Goal: Use online tool/utility: Utilize a website feature to perform a specific function

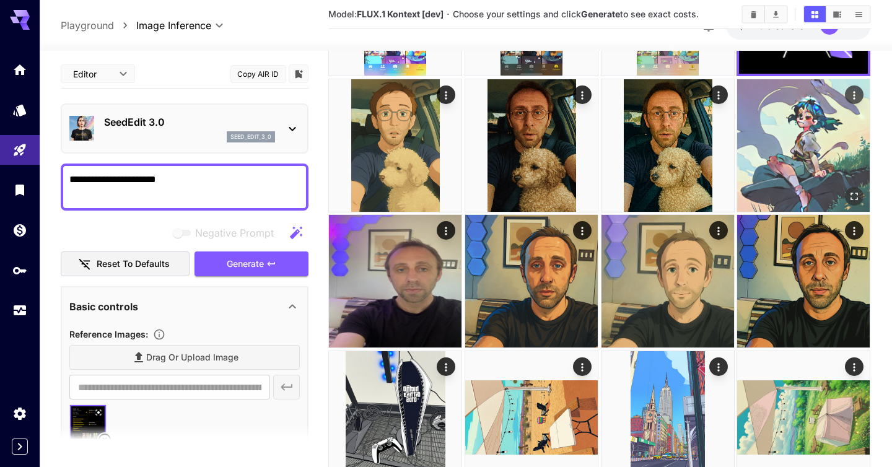
scroll to position [208, 0]
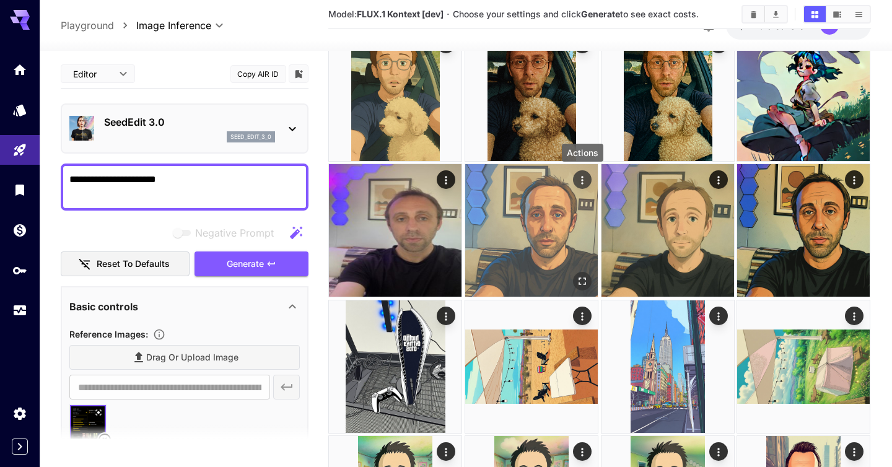
click at [577, 178] on icon "Actions" at bounding box center [582, 180] width 12 height 12
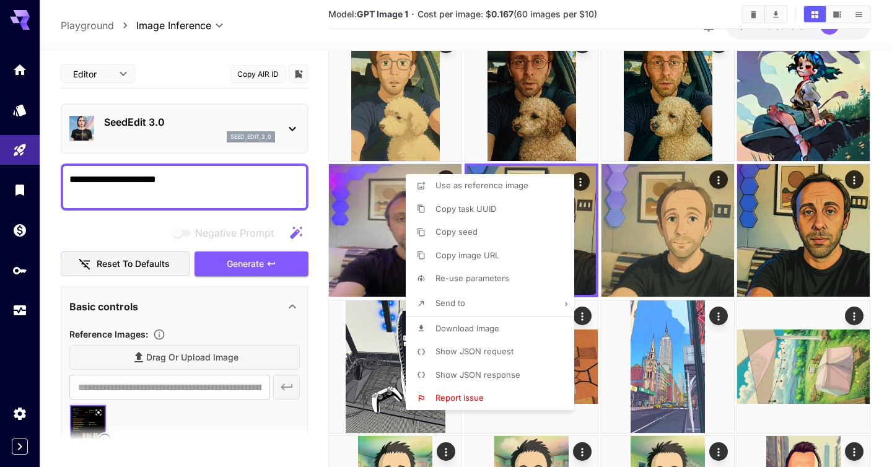
click at [735, 310] on div at bounding box center [446, 233] width 892 height 467
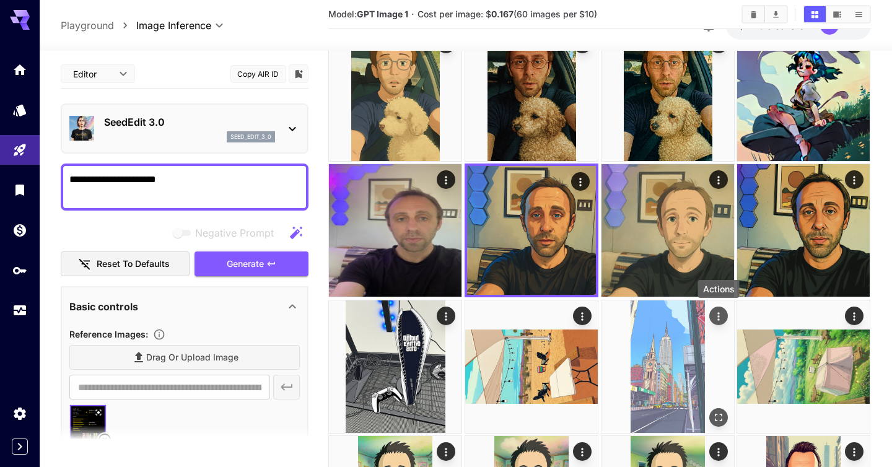
click at [722, 315] on icon "Actions" at bounding box center [718, 316] width 12 height 12
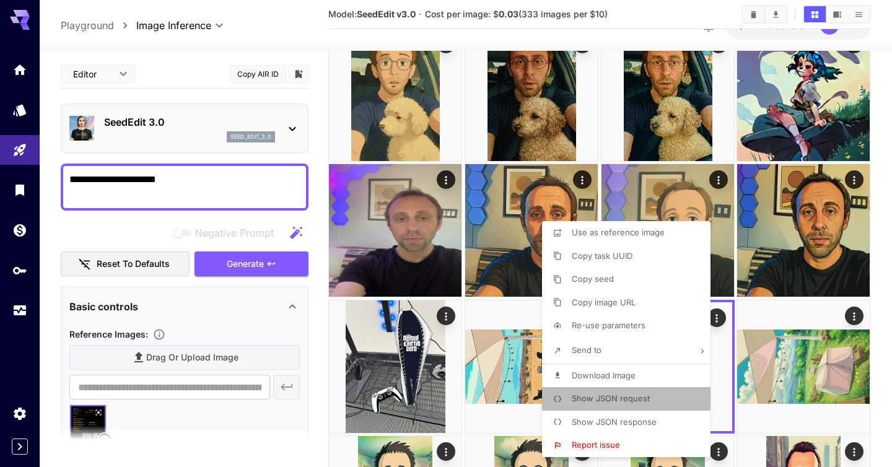
click at [624, 400] on span "Show JSON request" at bounding box center [611, 398] width 78 height 10
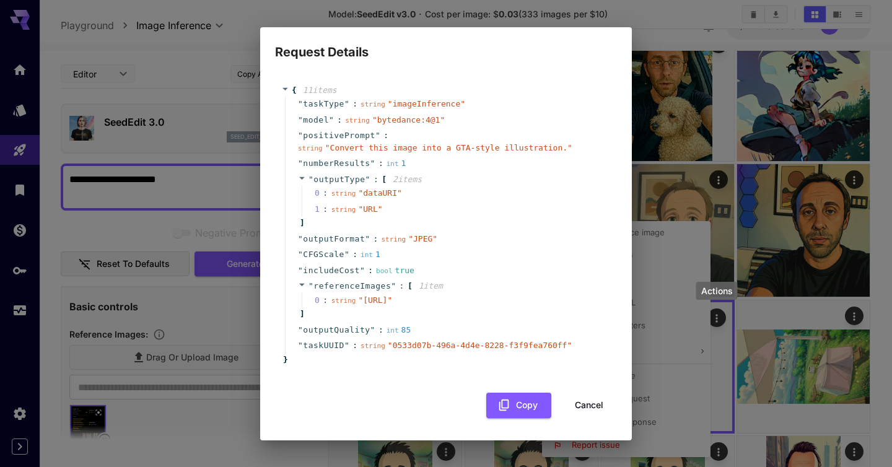
click at [673, 38] on div "Request Details { 11 item s " taskType " : string " imageInference " " model " …" at bounding box center [446, 233] width 892 height 467
click at [584, 418] on button "Cancel" at bounding box center [589, 405] width 56 height 25
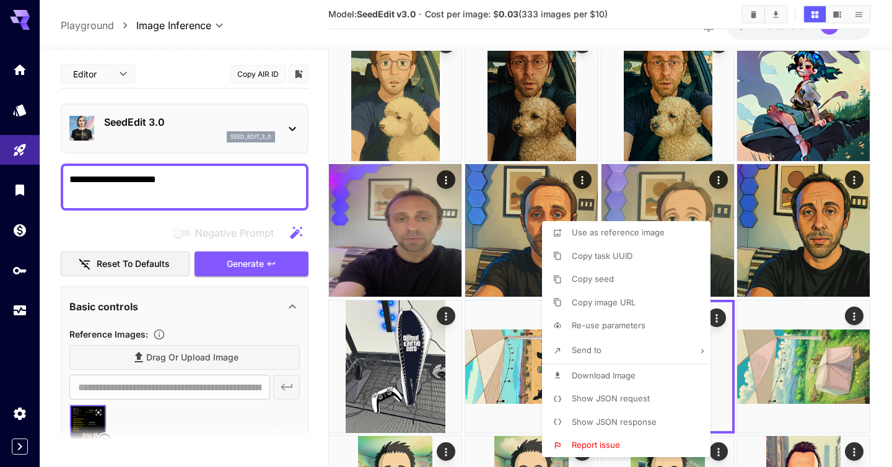
click at [782, 287] on div at bounding box center [446, 233] width 892 height 467
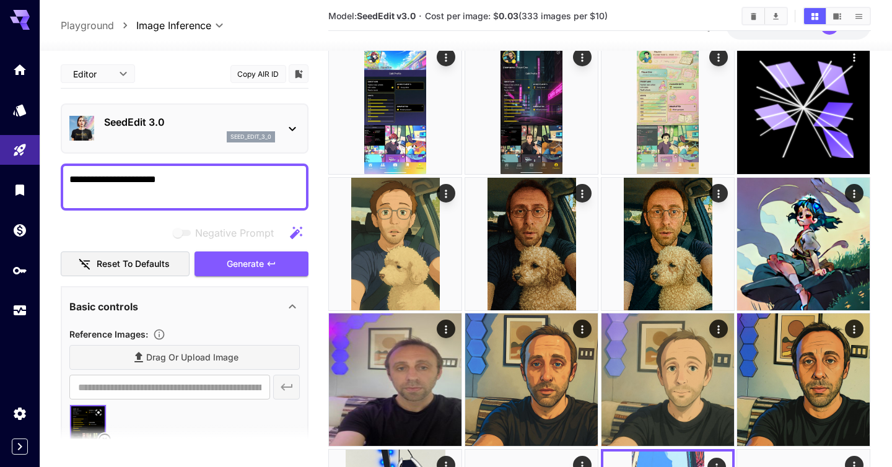
scroll to position [0, 0]
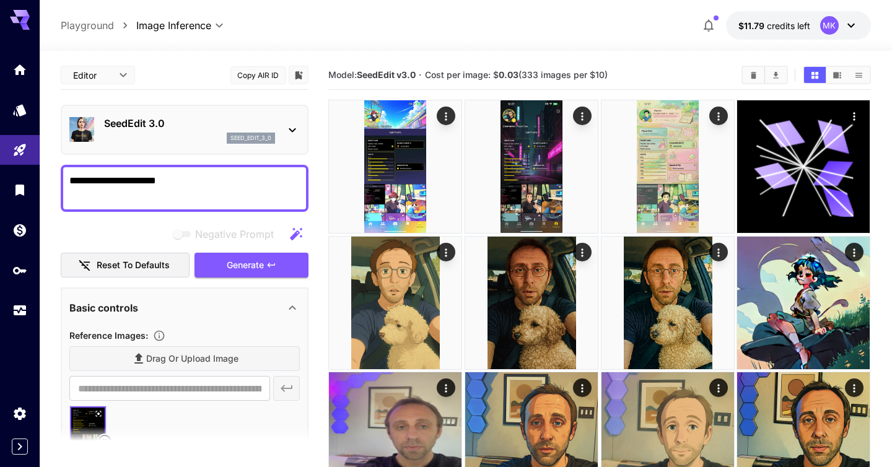
click at [196, 127] on p "SeedEdit 3.0" at bounding box center [189, 123] width 171 height 15
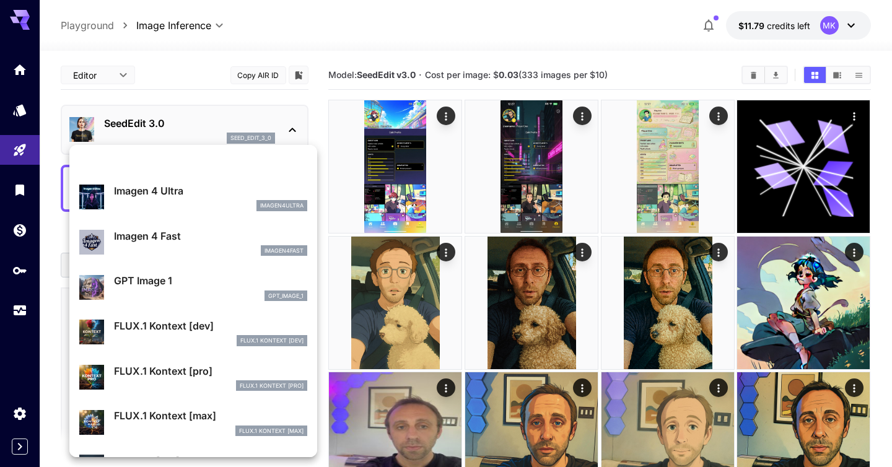
scroll to position [644, 0]
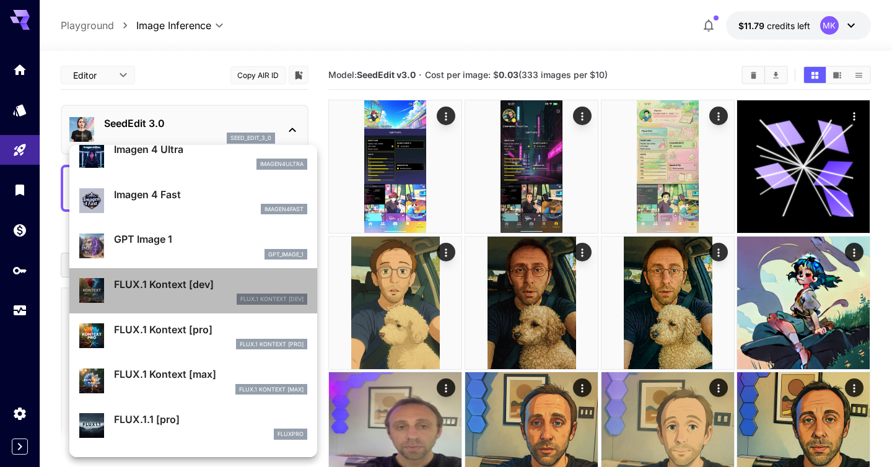
click at [151, 279] on p "FLUX.1 Kontext [dev]" at bounding box center [210, 284] width 193 height 15
type input "***"
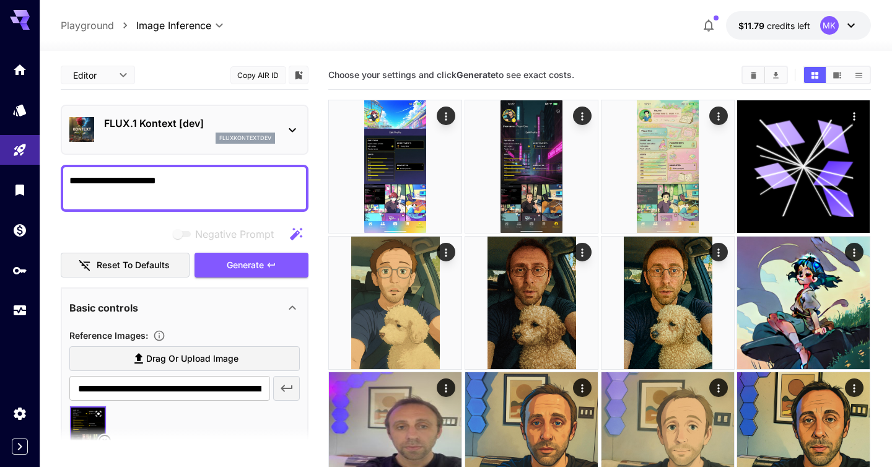
drag, startPoint x: 152, startPoint y: 182, endPoint x: 126, endPoint y: 181, distance: 26.0
click at [126, 181] on textarea "**********" at bounding box center [184, 188] width 230 height 30
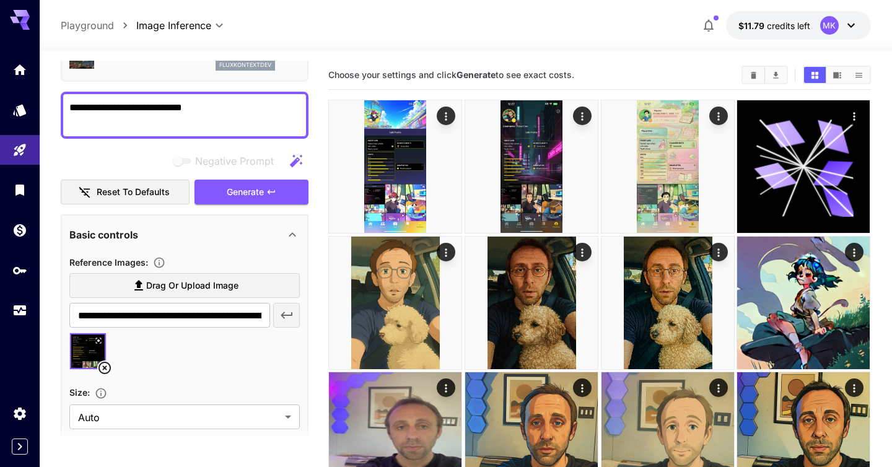
scroll to position [75, 0]
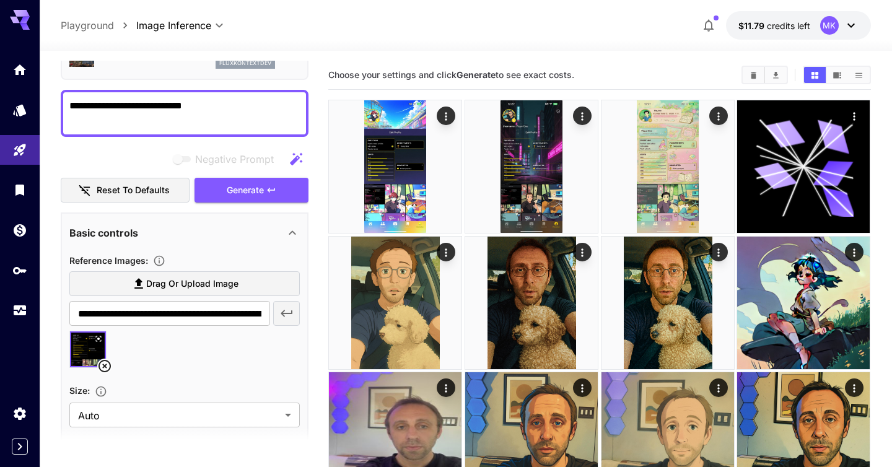
type textarea "**********"
click at [108, 367] on icon at bounding box center [104, 366] width 15 height 15
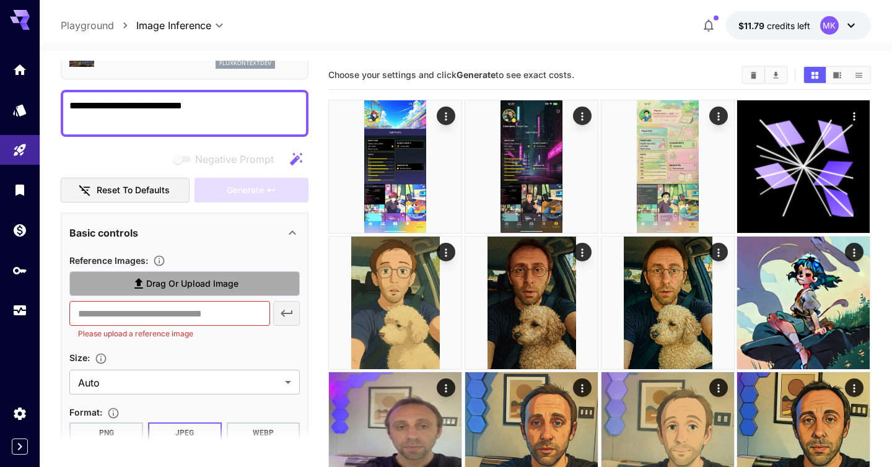
click at [170, 289] on span "Drag or upload image" at bounding box center [192, 283] width 92 height 15
click at [0, 0] on input "Drag or upload image" at bounding box center [0, 0] width 0 height 0
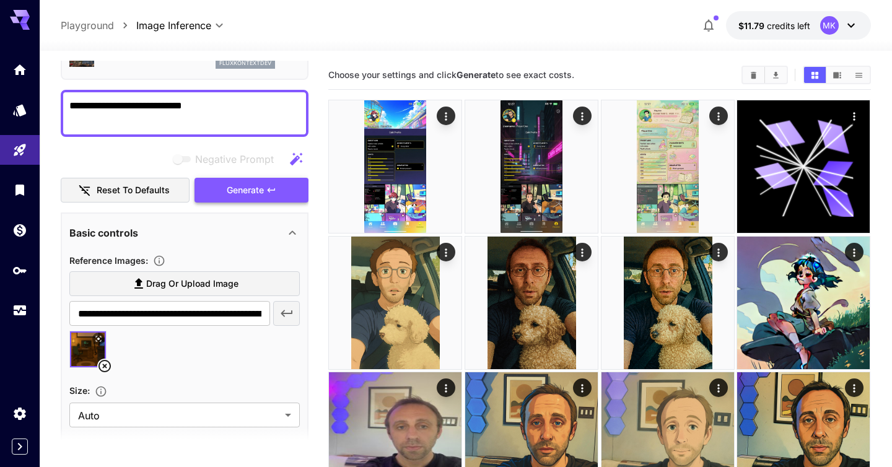
click at [244, 190] on span "Generate" at bounding box center [245, 190] width 37 height 15
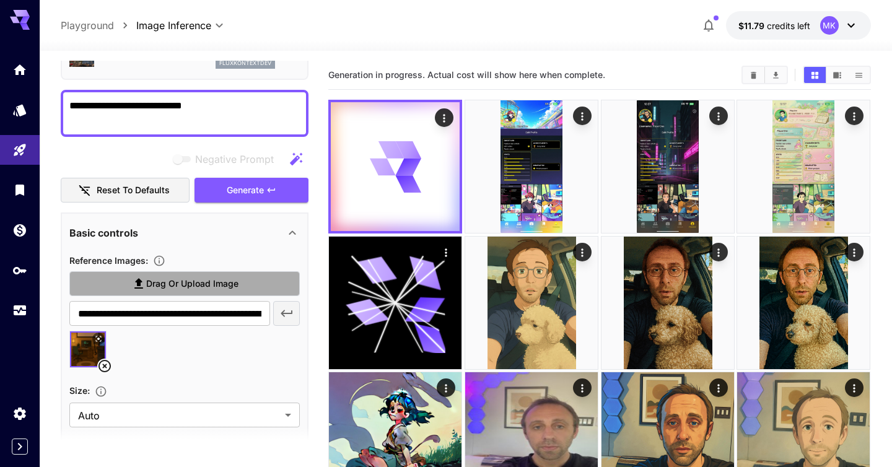
click at [173, 281] on span "Drag or upload image" at bounding box center [192, 283] width 92 height 15
click at [0, 0] on input "Drag or upload image" at bounding box center [0, 0] width 0 height 0
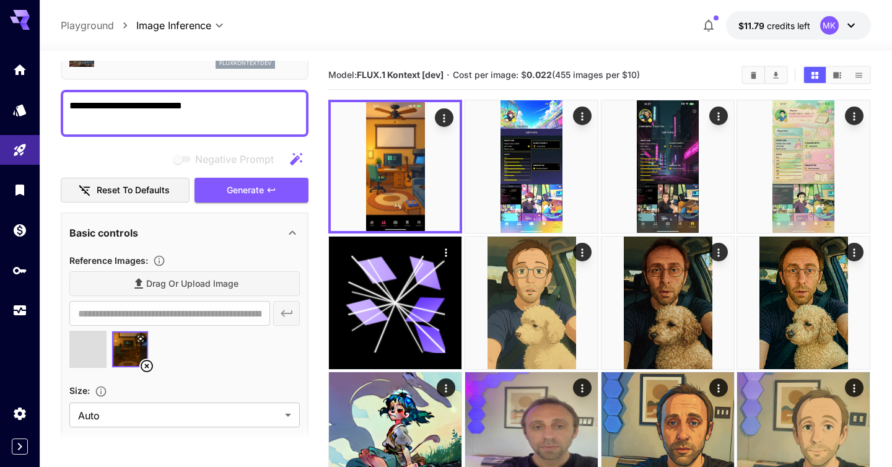
type input "**********"
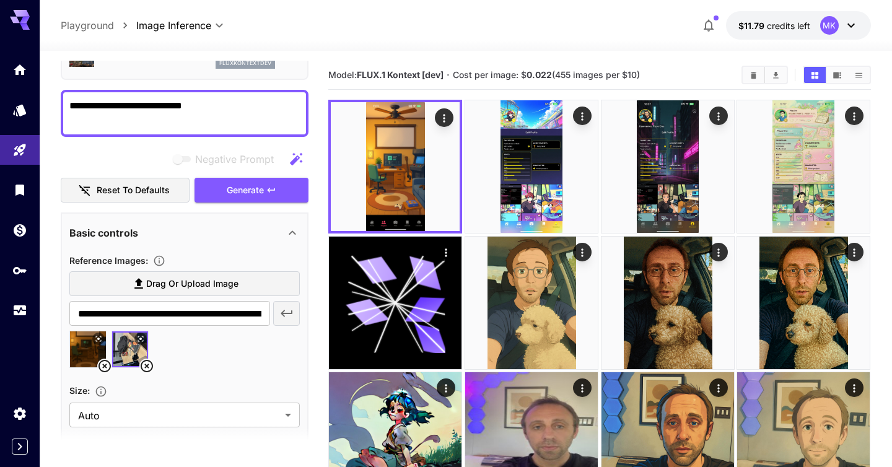
click at [147, 365] on icon at bounding box center [147, 366] width 12 height 12
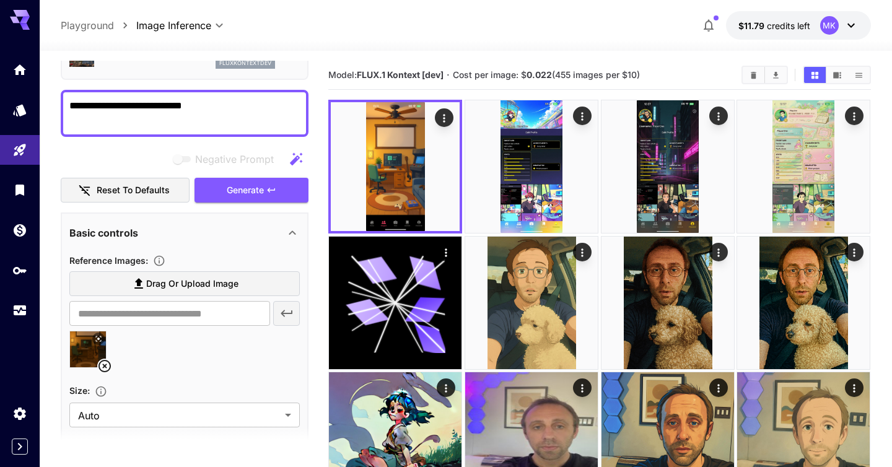
click at [105, 362] on icon at bounding box center [104, 366] width 15 height 15
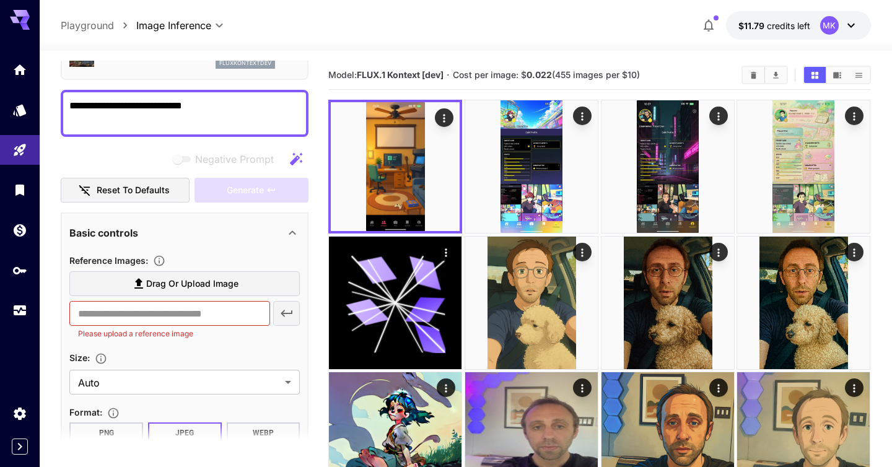
click at [189, 276] on label "Drag or upload image" at bounding box center [184, 283] width 230 height 25
click at [0, 0] on input "Drag or upload image" at bounding box center [0, 0] width 0 height 0
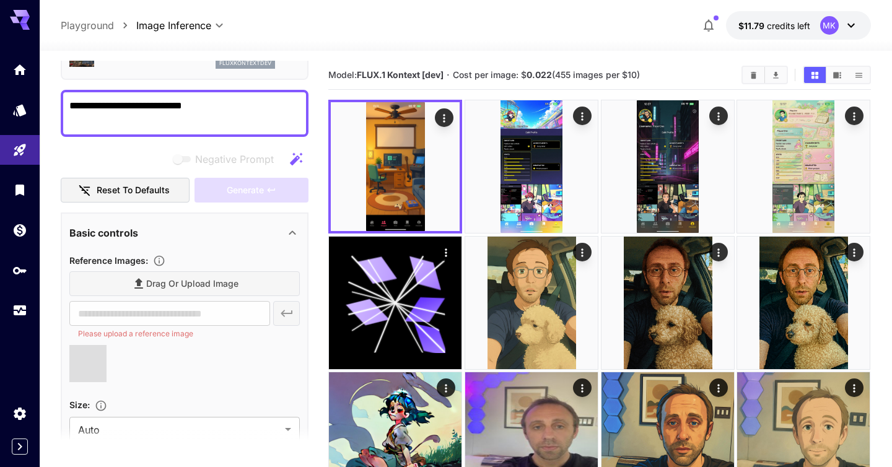
type input "**********"
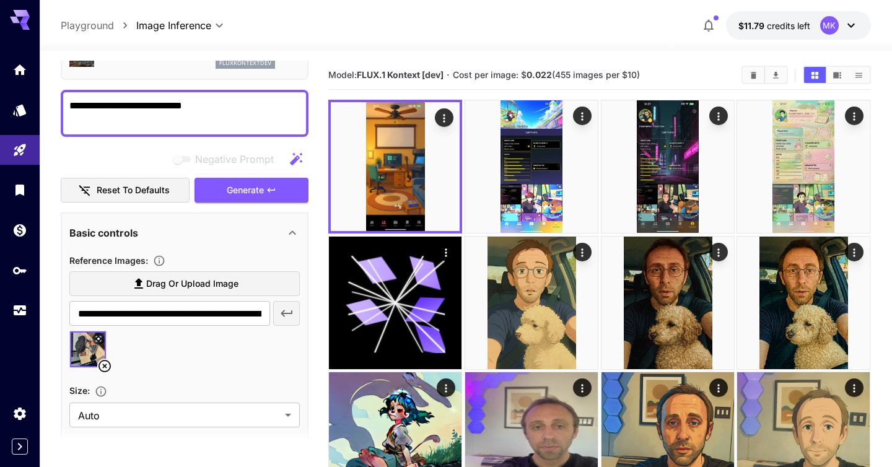
click at [103, 364] on icon at bounding box center [104, 366] width 15 height 15
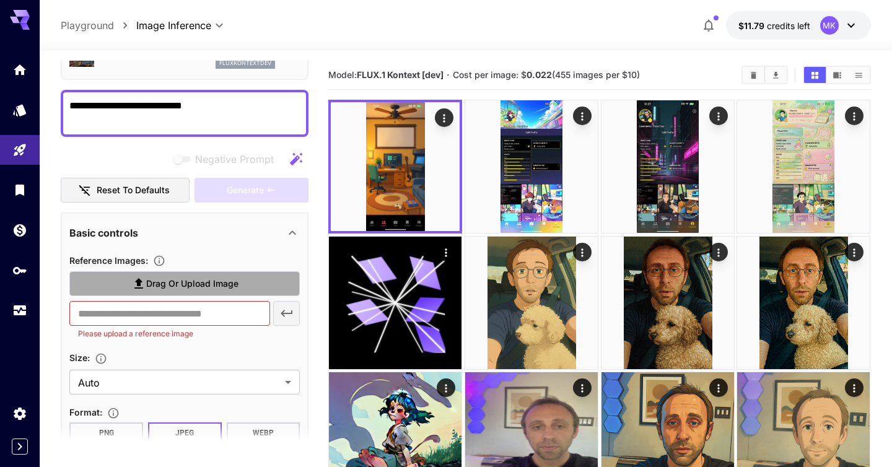
click at [153, 293] on label "Drag or upload image" at bounding box center [184, 283] width 230 height 25
click at [0, 0] on input "Drag or upload image" at bounding box center [0, 0] width 0 height 0
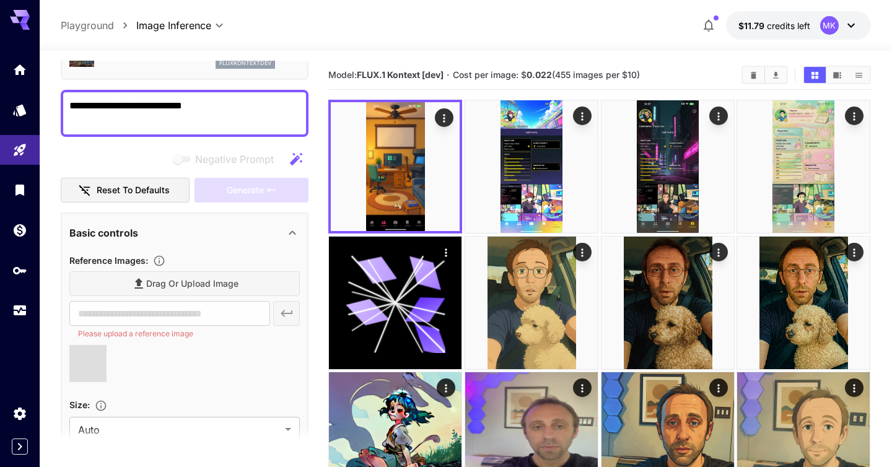
type input "**********"
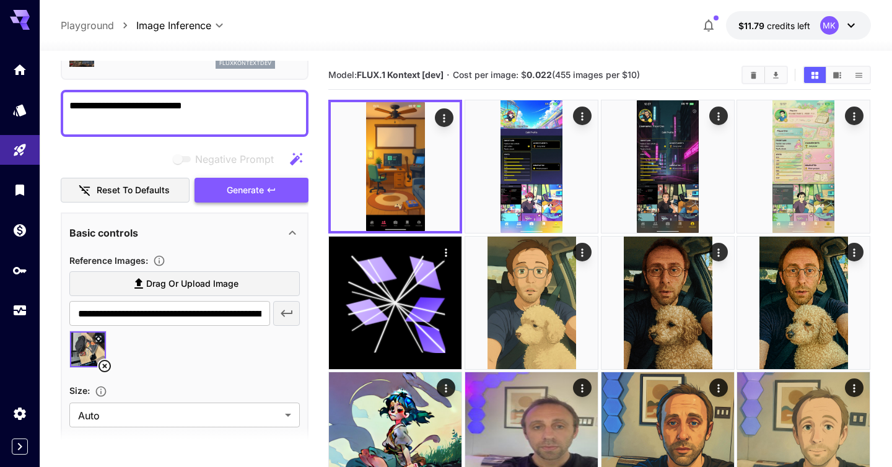
click at [248, 193] on span "Generate" at bounding box center [245, 190] width 37 height 15
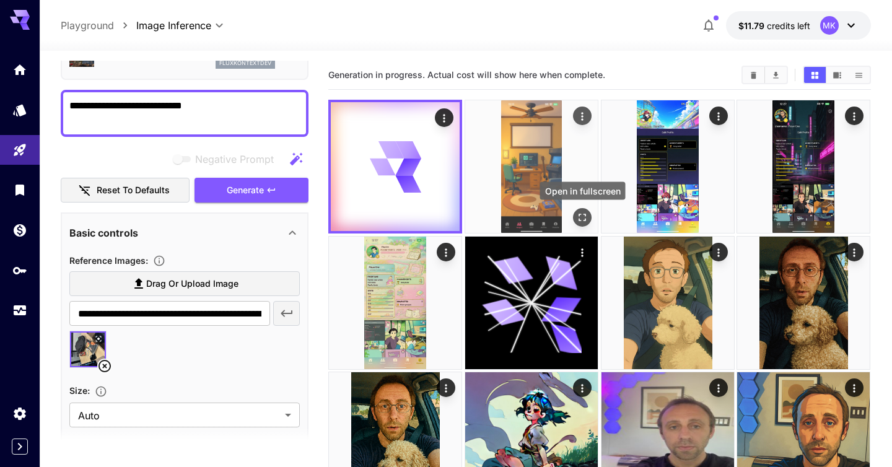
click at [582, 217] on icon "Open in fullscreen" at bounding box center [582, 217] width 12 height 12
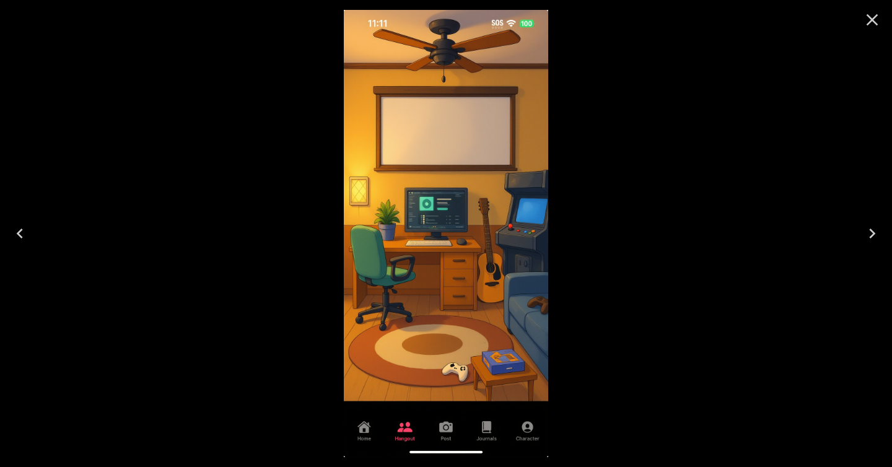
click at [878, 19] on icon "Close" at bounding box center [872, 20] width 20 height 20
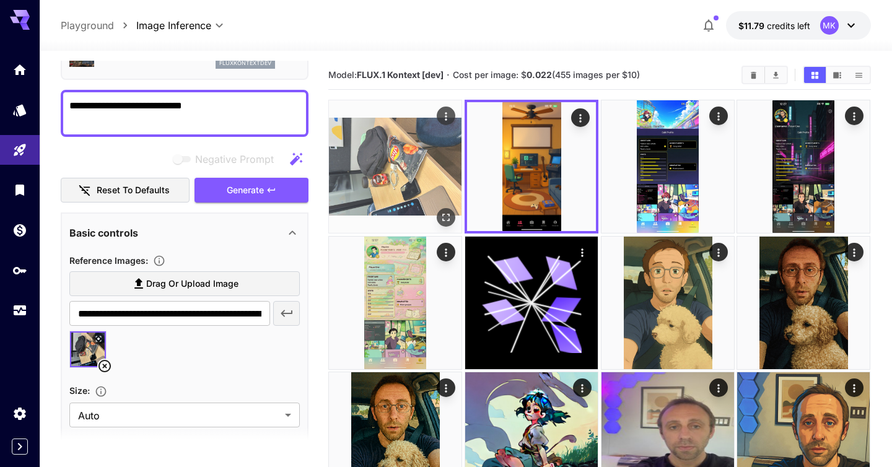
click at [447, 219] on icon "Open in fullscreen" at bounding box center [446, 217] width 12 height 12
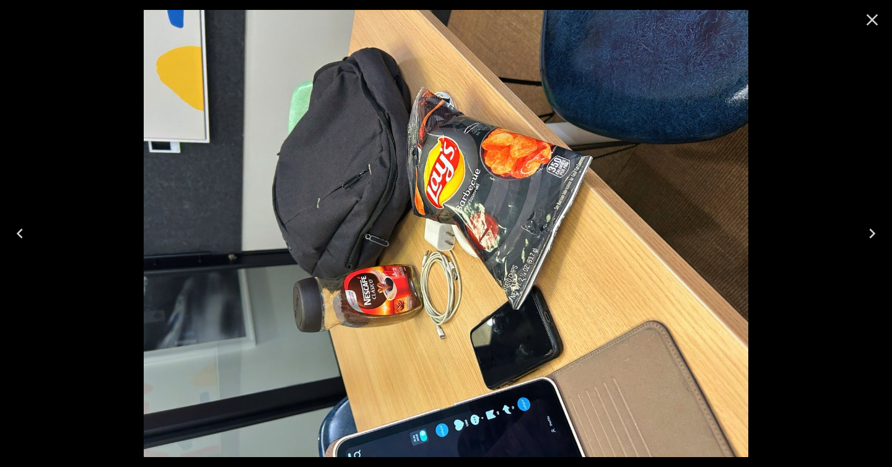
click at [875, 21] on icon "Close" at bounding box center [872, 20] width 20 height 20
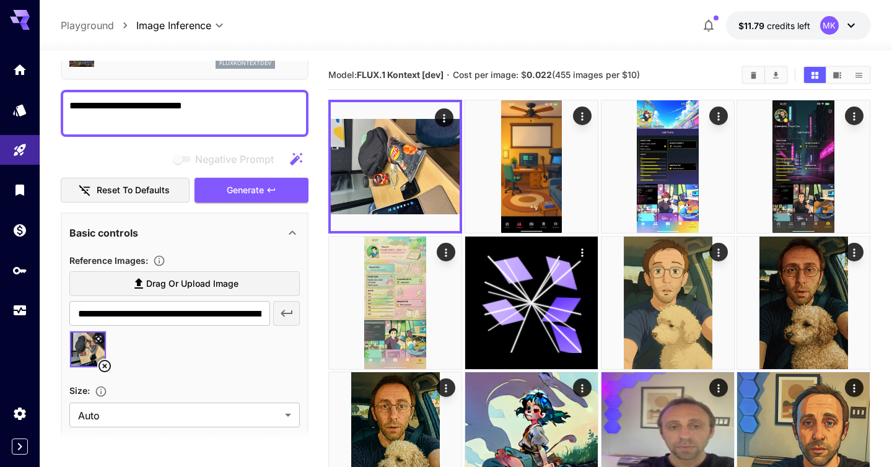
scroll to position [0, 0]
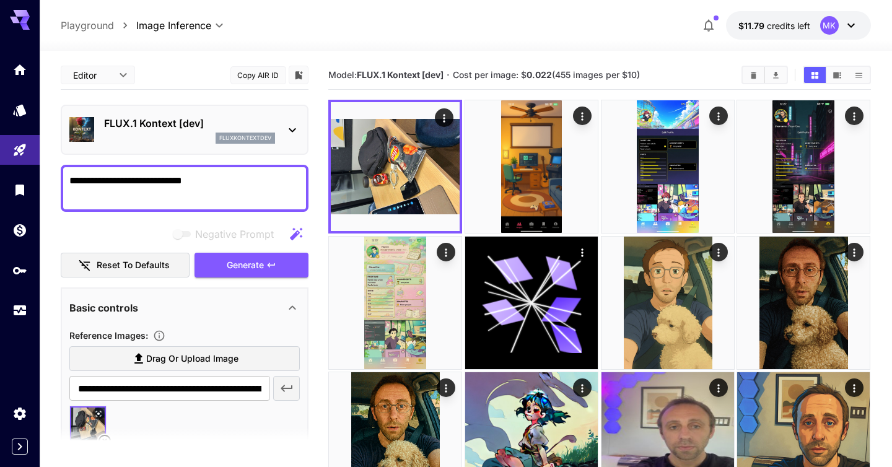
click at [272, 133] on div "fluxkontextdev" at bounding box center [245, 138] width 59 height 11
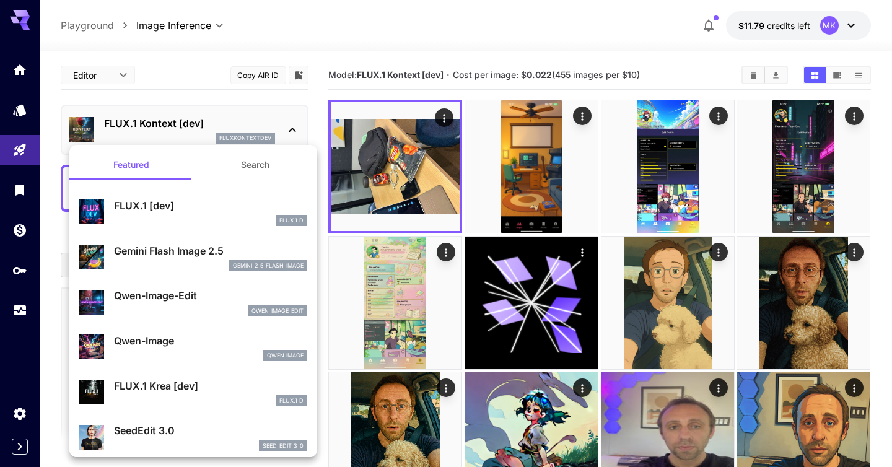
click at [155, 424] on p "SeedEdit 3.0" at bounding box center [210, 430] width 193 height 15
type input "***"
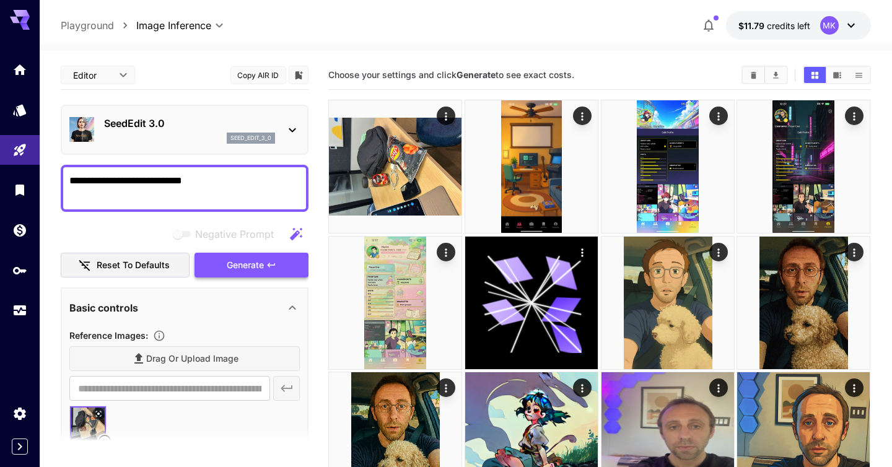
click at [247, 272] on span "Generate" at bounding box center [245, 265] width 37 height 15
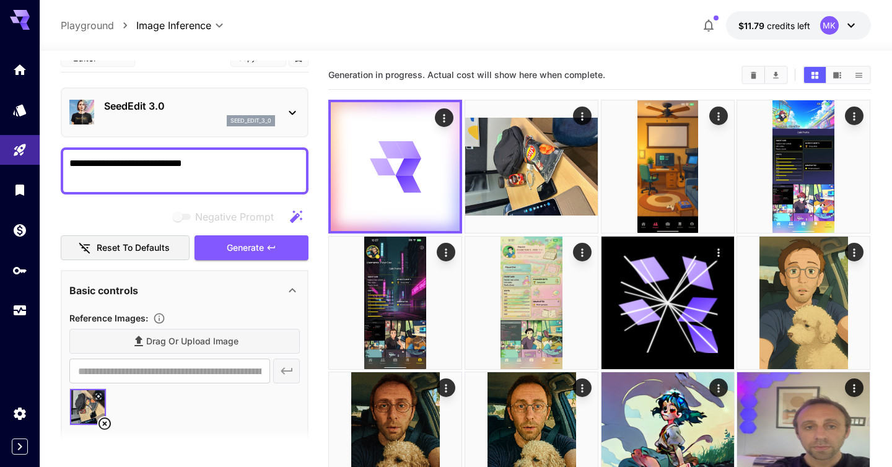
scroll to position [29, 0]
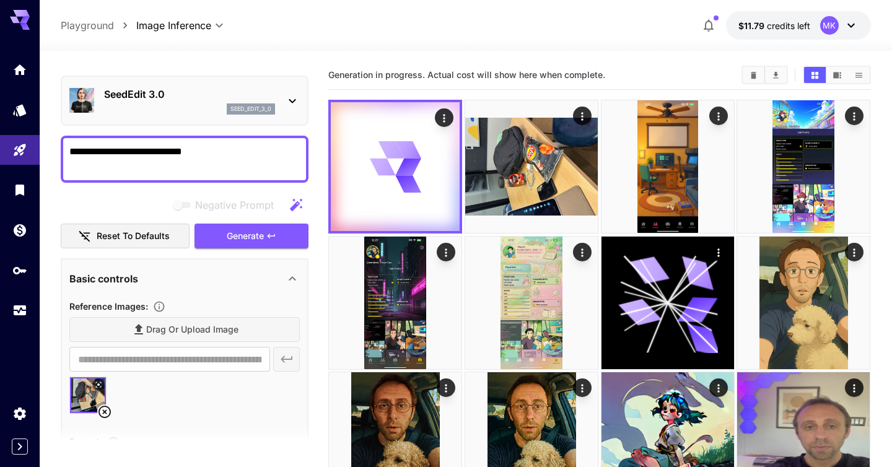
click at [106, 408] on icon at bounding box center [104, 412] width 15 height 15
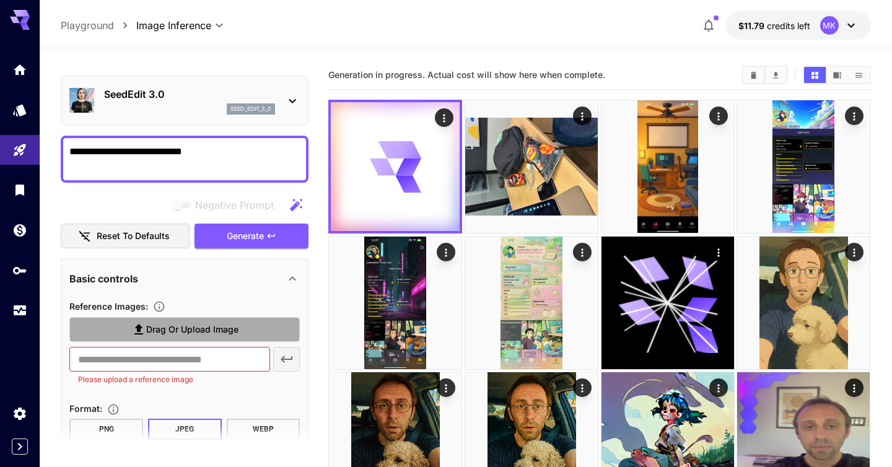
click at [167, 326] on span "Drag or upload image" at bounding box center [192, 329] width 92 height 15
click at [0, 0] on input "Drag or upload image" at bounding box center [0, 0] width 0 height 0
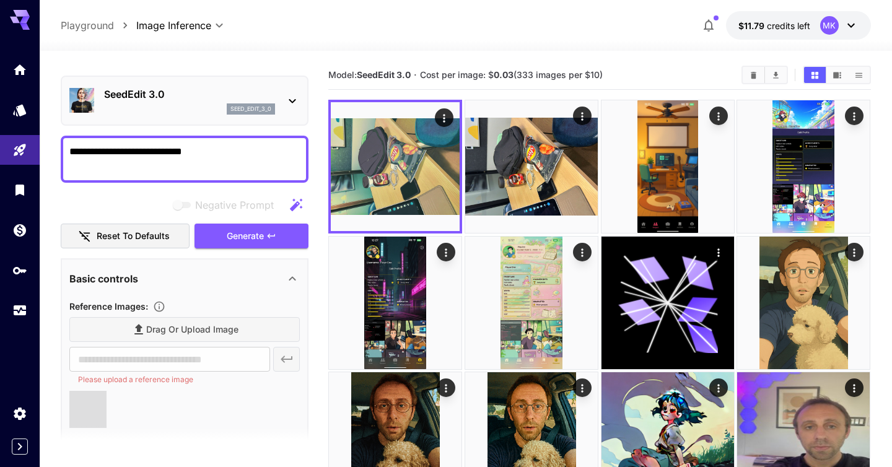
type input "**********"
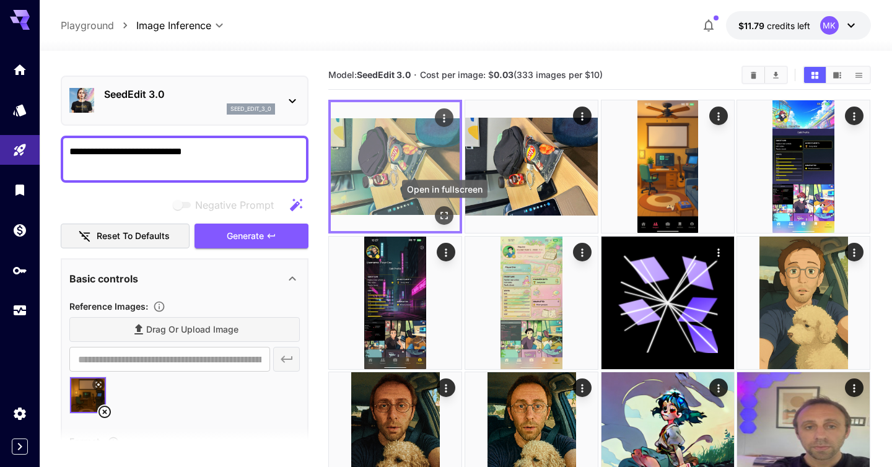
click at [443, 214] on icon "Open in fullscreen" at bounding box center [445, 215] width 12 height 12
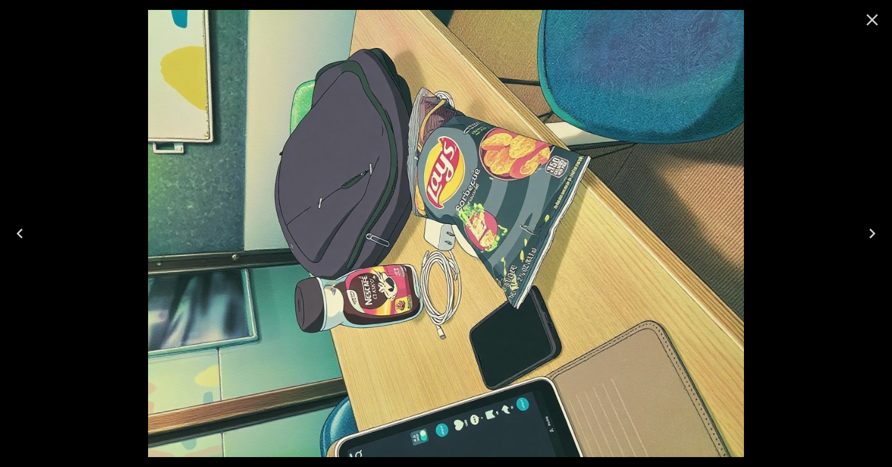
click at [871, 19] on icon "Close" at bounding box center [873, 20] width 12 height 12
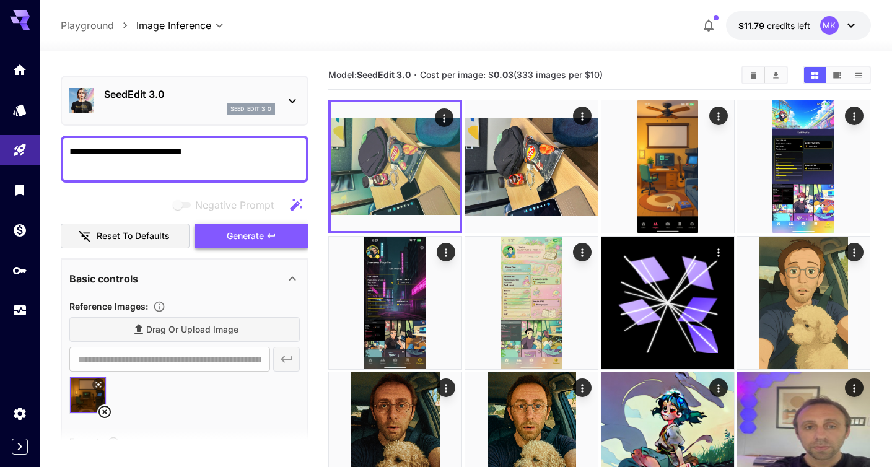
click at [256, 231] on span "Generate" at bounding box center [245, 236] width 37 height 15
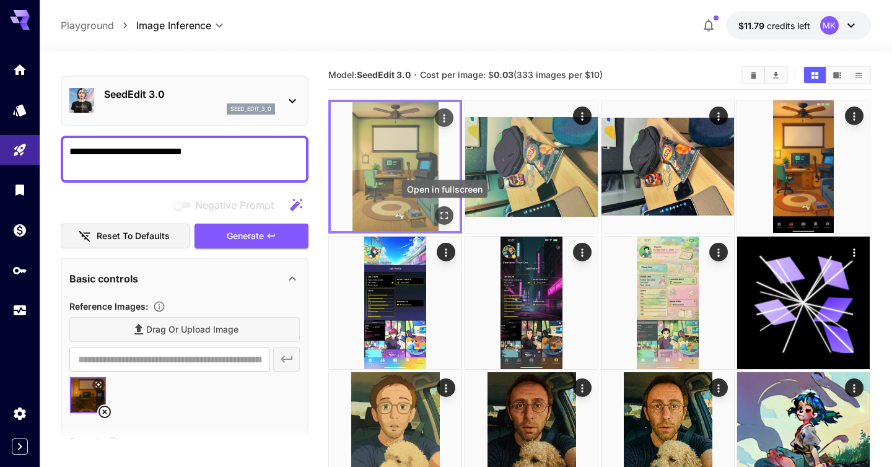
click at [447, 217] on icon "Open in fullscreen" at bounding box center [445, 215] width 12 height 12
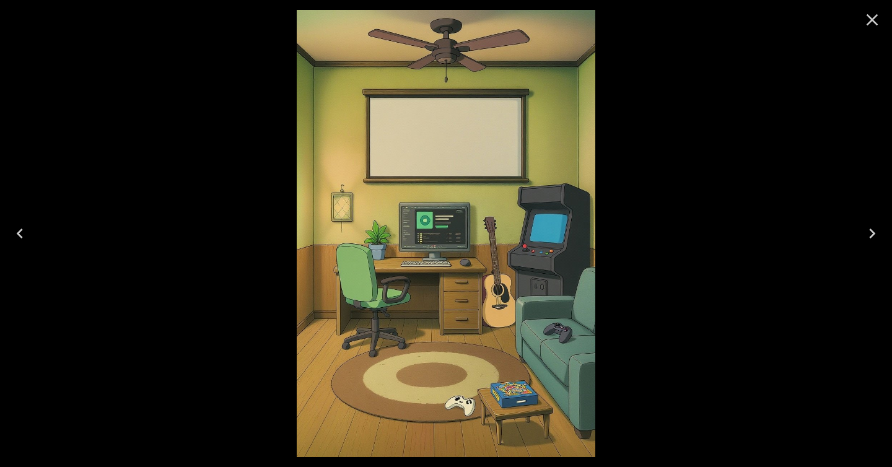
click at [876, 20] on icon "Close" at bounding box center [872, 20] width 20 height 20
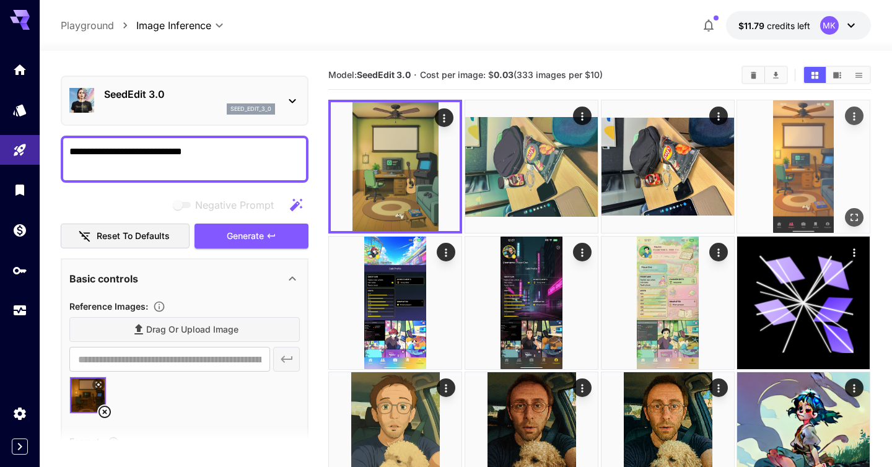
click at [802, 160] on img at bounding box center [803, 166] width 133 height 133
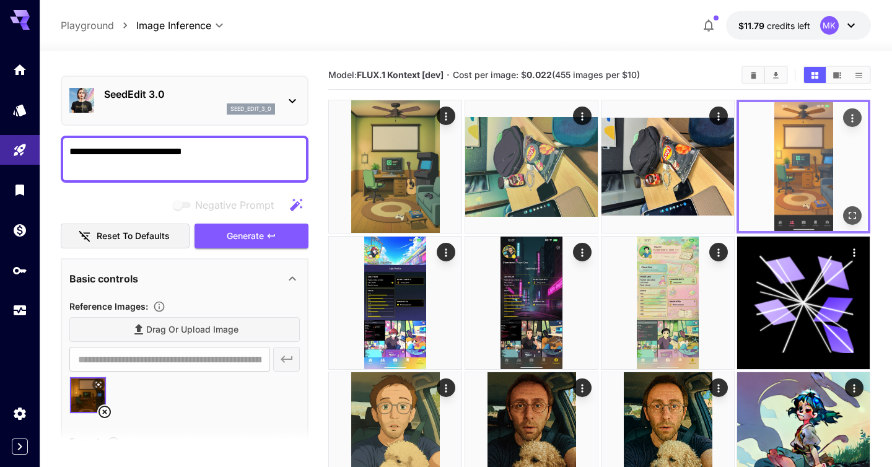
click at [859, 215] on icon "Open in fullscreen" at bounding box center [853, 215] width 12 height 12
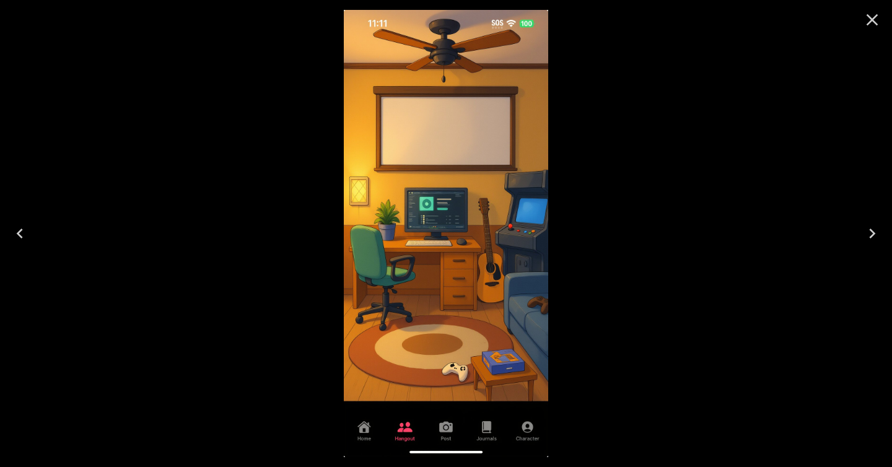
click at [870, 20] on icon "Close" at bounding box center [872, 20] width 20 height 20
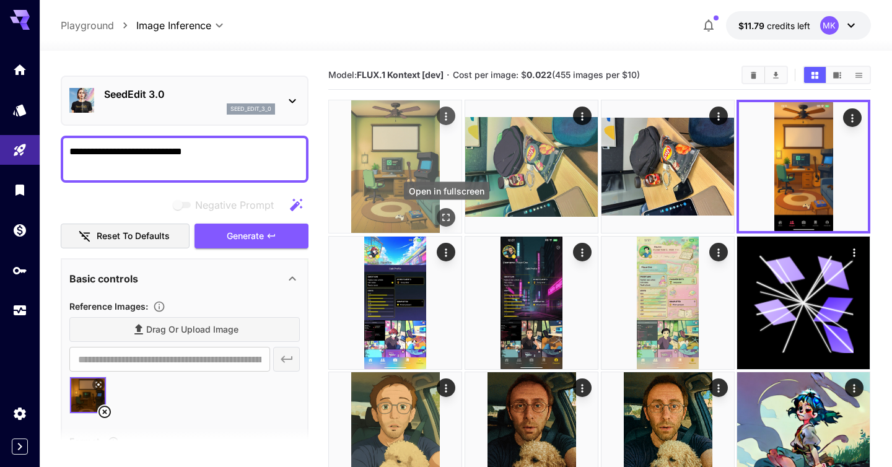
click at [445, 218] on icon "Open in fullscreen" at bounding box center [446, 217] width 12 height 12
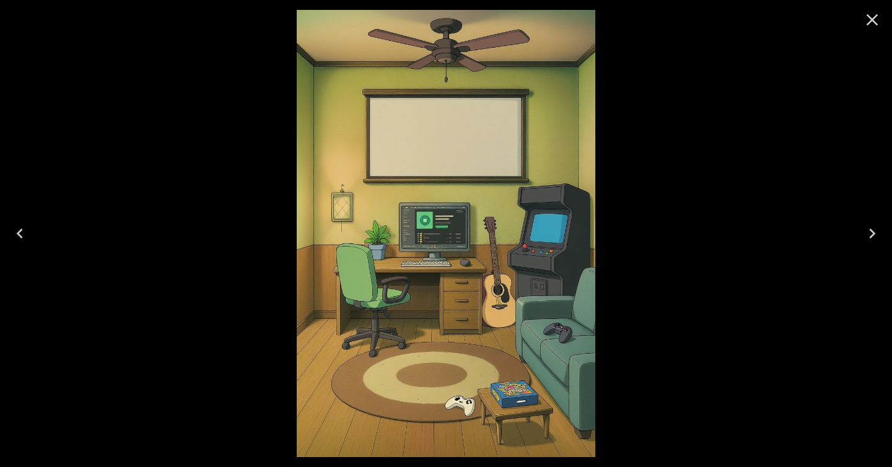
click at [877, 19] on icon "Close" at bounding box center [872, 20] width 20 height 20
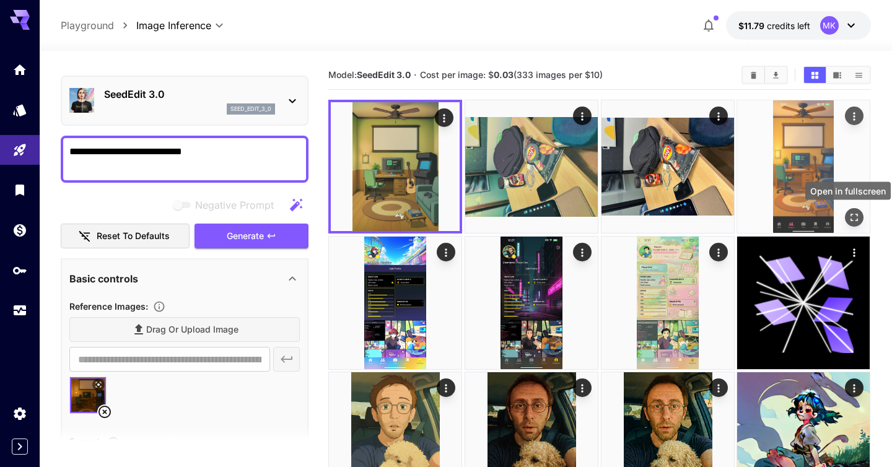
click at [854, 217] on icon "Open in fullscreen" at bounding box center [855, 217] width 12 height 12
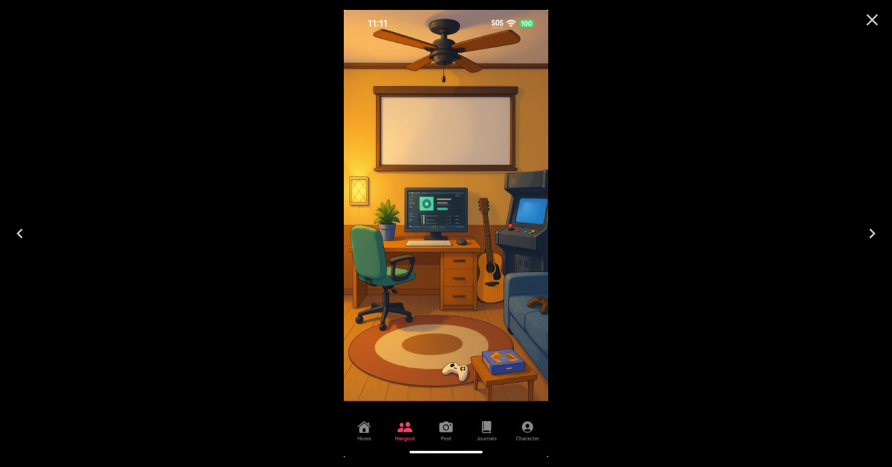
click at [872, 20] on icon "Close" at bounding box center [873, 20] width 12 height 12
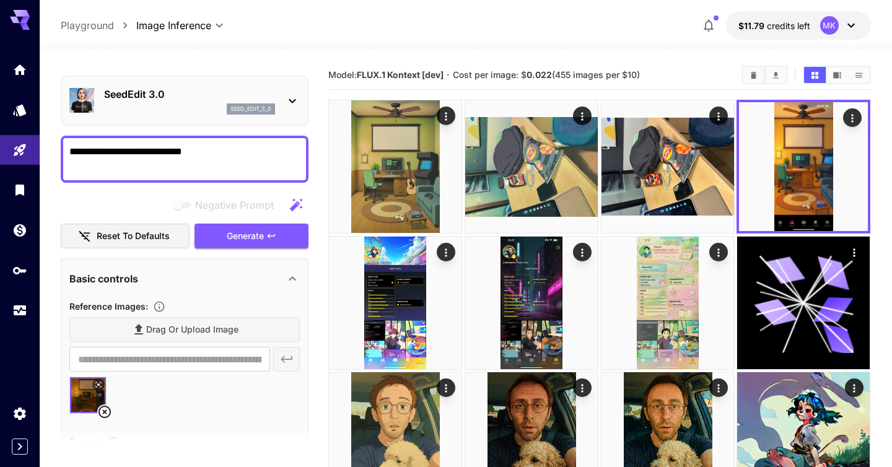
click at [245, 156] on textarea "**********" at bounding box center [184, 159] width 230 height 30
click at [261, 238] on span "Generate" at bounding box center [245, 236] width 37 height 15
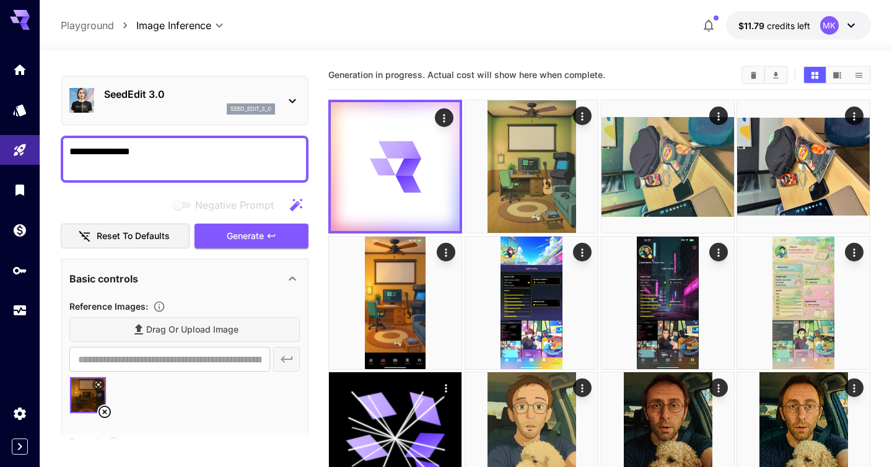
click at [118, 144] on textarea "**********" at bounding box center [184, 159] width 230 height 30
type textarea "**********"
click at [274, 238] on icon "button" at bounding box center [271, 236] width 10 height 10
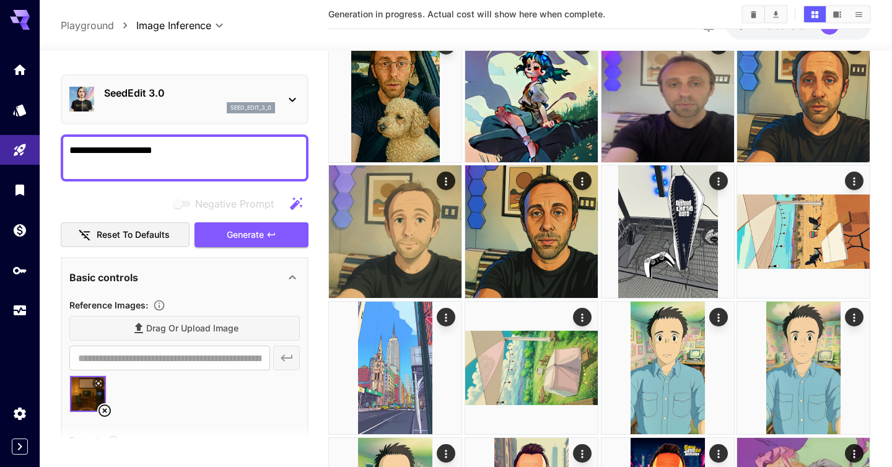
scroll to position [496, 0]
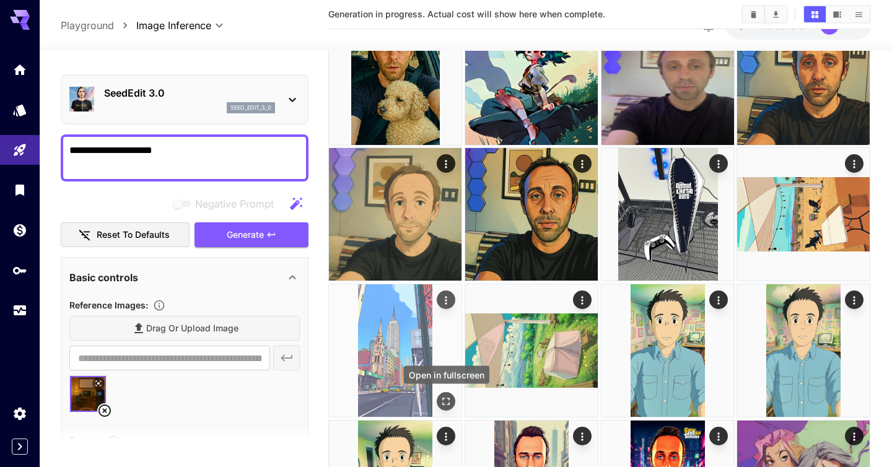
click at [450, 400] on icon "Open in fullscreen" at bounding box center [446, 401] width 12 height 12
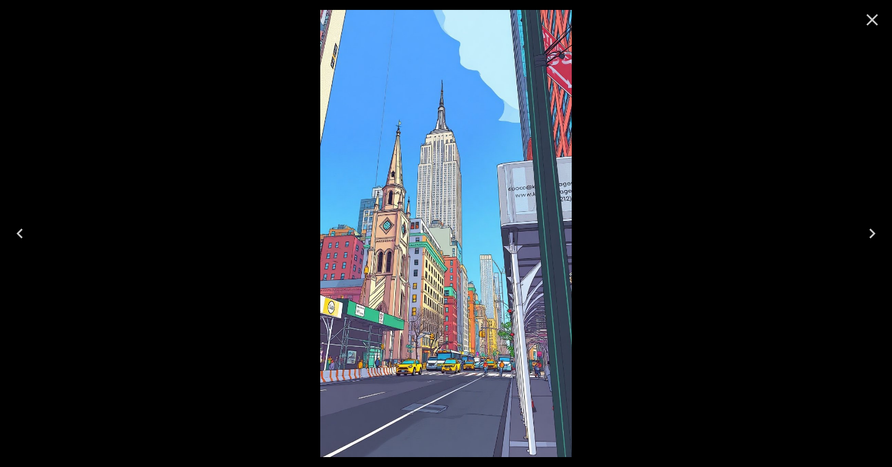
click at [881, 16] on icon "Close" at bounding box center [872, 20] width 20 height 20
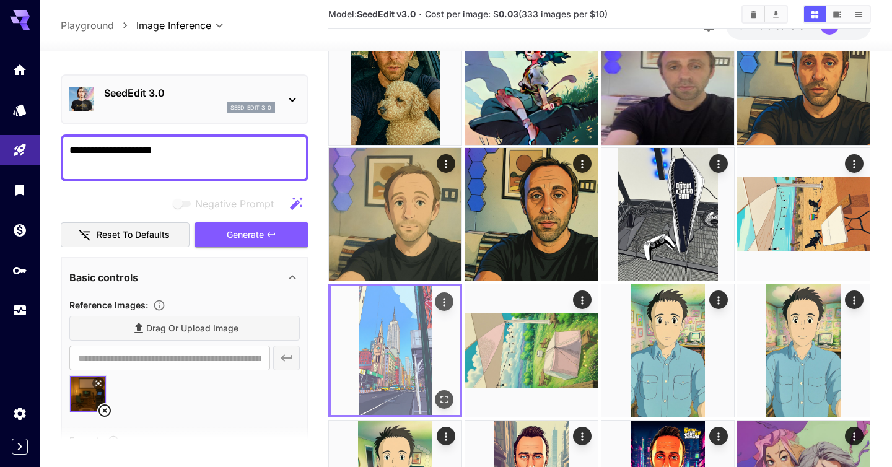
click at [442, 303] on icon "Actions" at bounding box center [445, 302] width 12 height 12
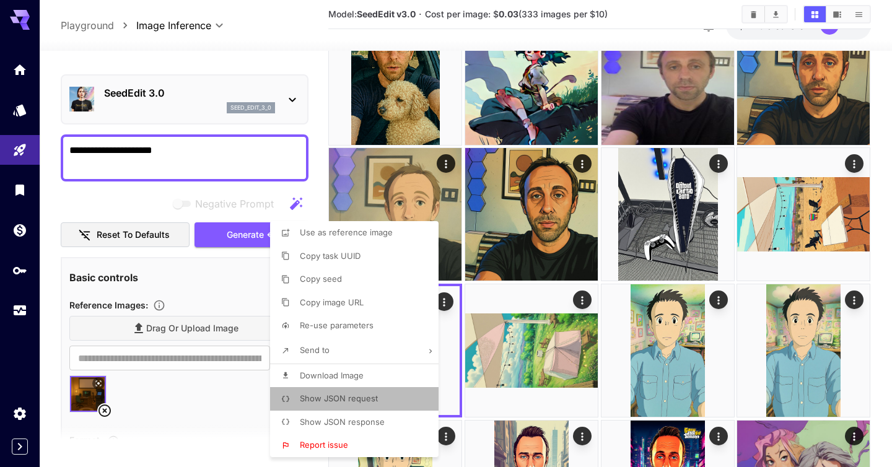
click at [354, 407] on li "Show JSON request" at bounding box center [358, 399] width 176 height 24
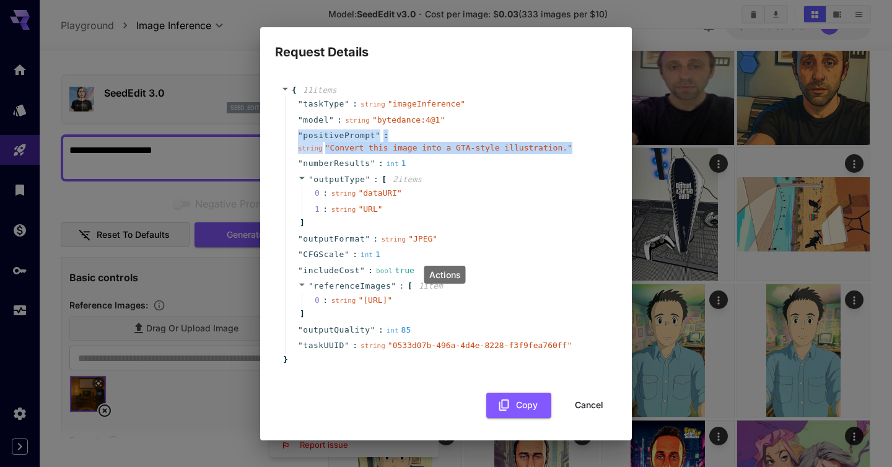
drag, startPoint x: 479, startPoint y: 111, endPoint x: 608, endPoint y: 148, distance: 134.1
click at [608, 148] on div "" taskType " : string " imageInference " " model " : string " bytedance:4@1 " "…" at bounding box center [448, 225] width 326 height 258
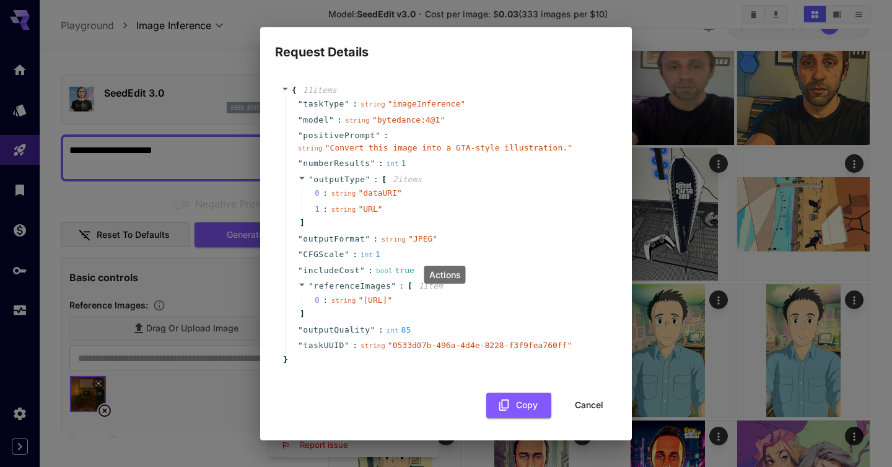
click at [681, 19] on div "Request Details { 11 item s " taskType " : string " imageInference " " model " …" at bounding box center [446, 233] width 892 height 467
click at [594, 414] on button "Cancel" at bounding box center [589, 405] width 56 height 25
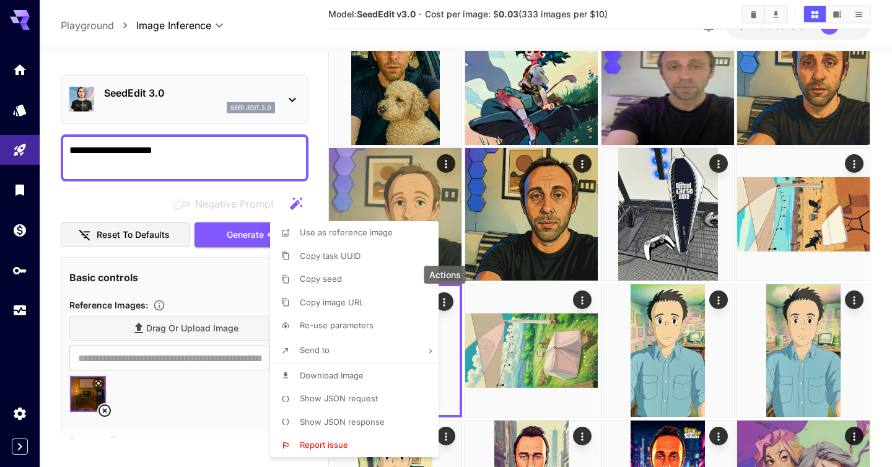
click at [637, 304] on div at bounding box center [446, 233] width 892 height 467
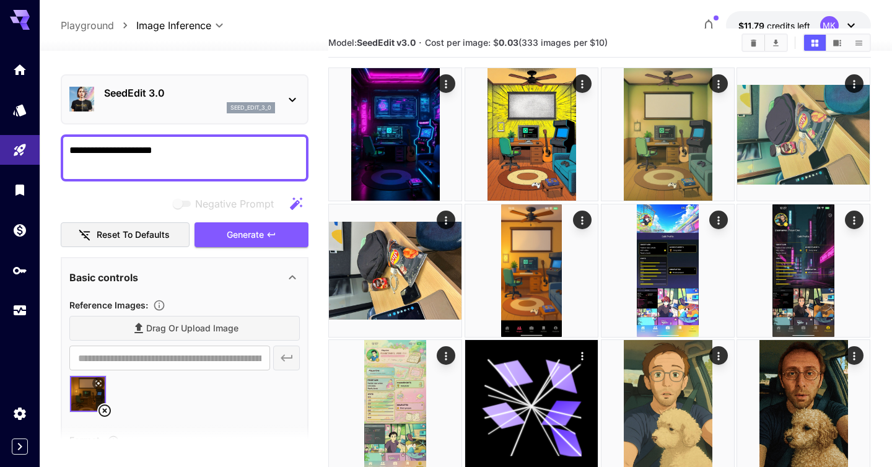
scroll to position [0, 0]
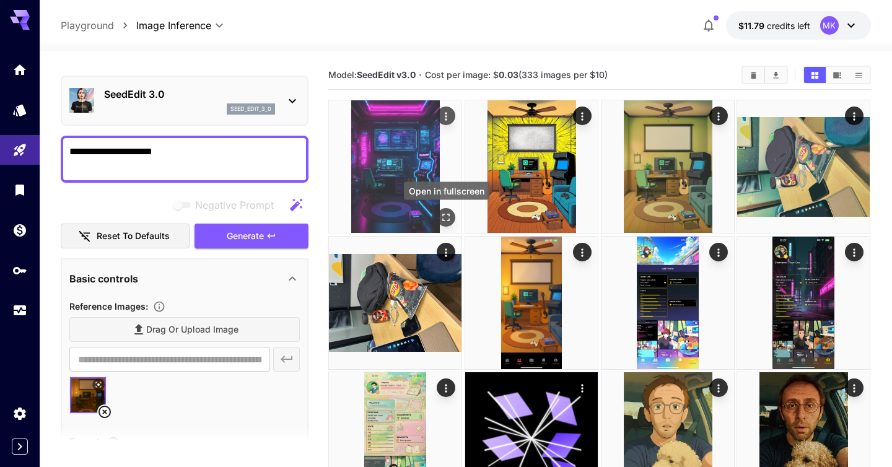
click at [449, 221] on icon "Open in fullscreen" at bounding box center [446, 217] width 7 height 7
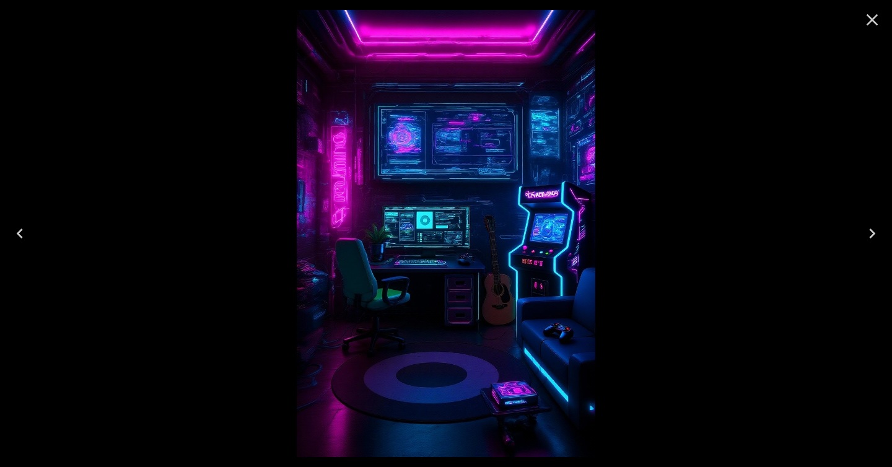
scroll to position [29, 0]
click at [874, 15] on icon "Close" at bounding box center [872, 20] width 20 height 20
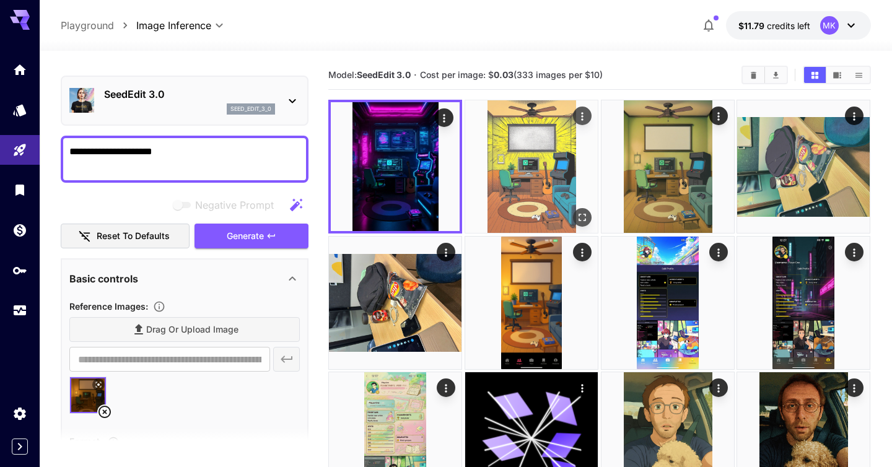
click at [587, 212] on icon "Open in fullscreen" at bounding box center [582, 217] width 12 height 12
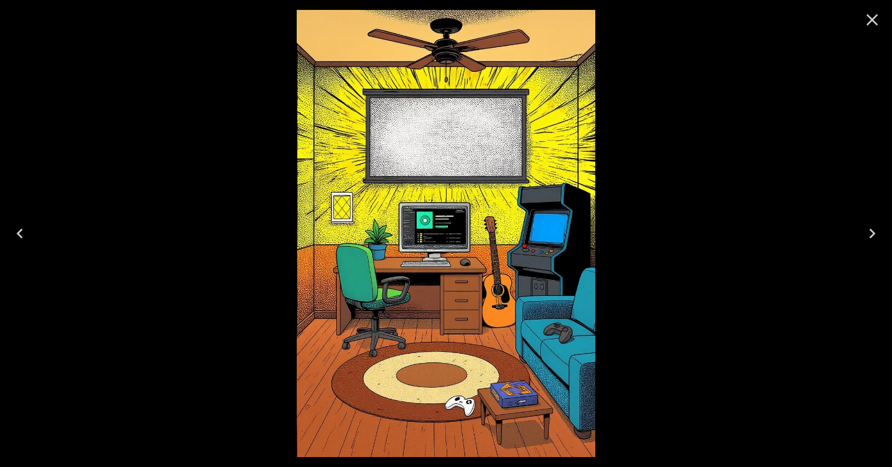
click at [873, 17] on icon "Close" at bounding box center [872, 20] width 20 height 20
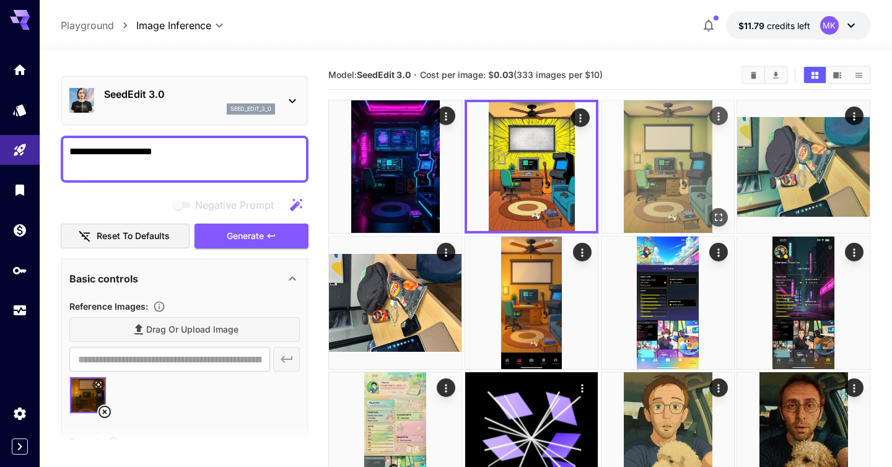
click at [719, 217] on icon "Open in fullscreen" at bounding box center [718, 217] width 12 height 12
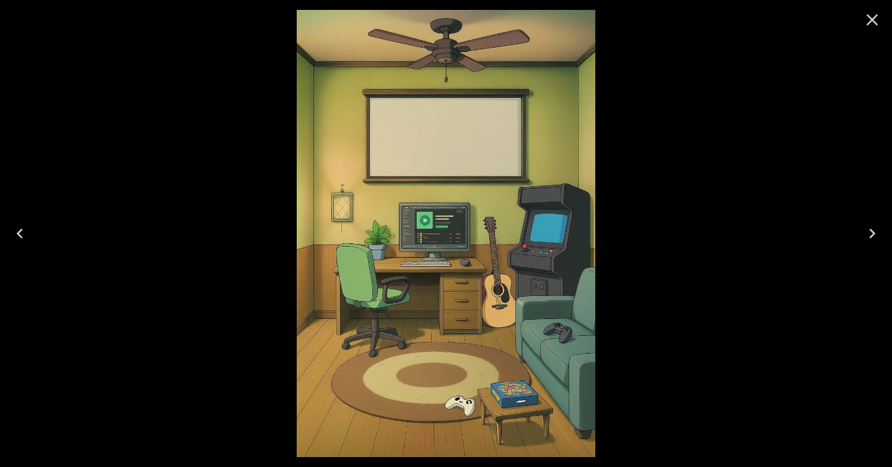
click at [874, 15] on icon "Close" at bounding box center [872, 20] width 20 height 20
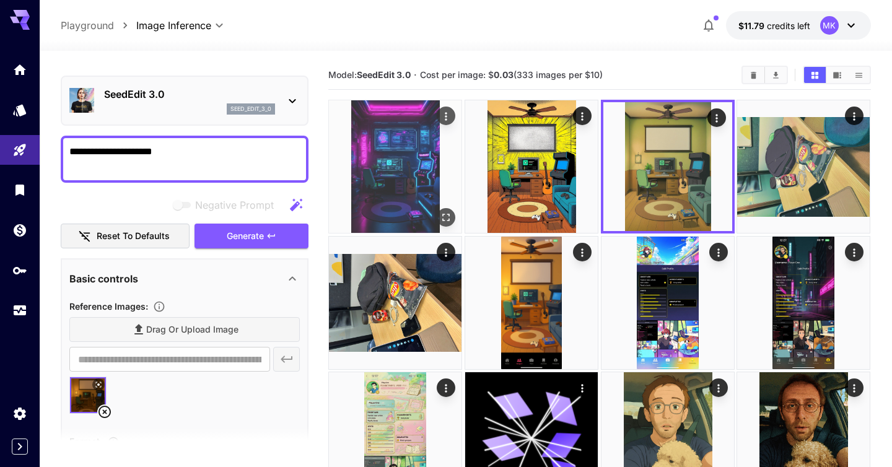
click at [444, 214] on icon "Open in fullscreen" at bounding box center [446, 217] width 7 height 7
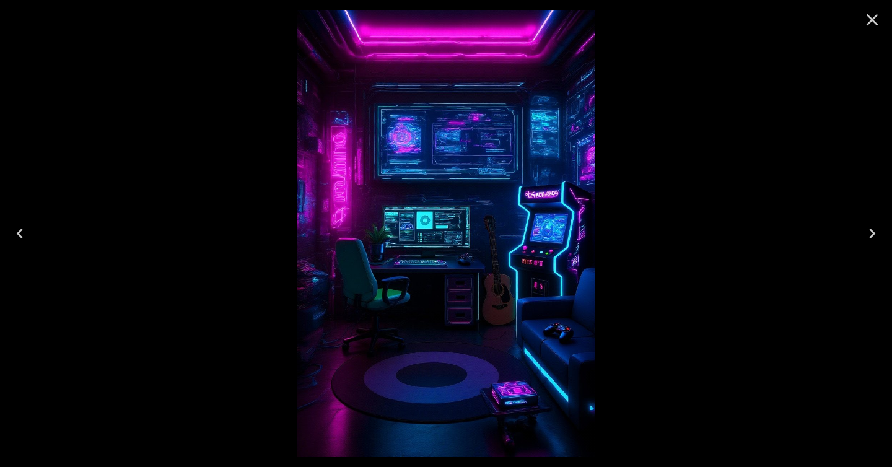
click at [869, 25] on icon "Close" at bounding box center [872, 20] width 20 height 20
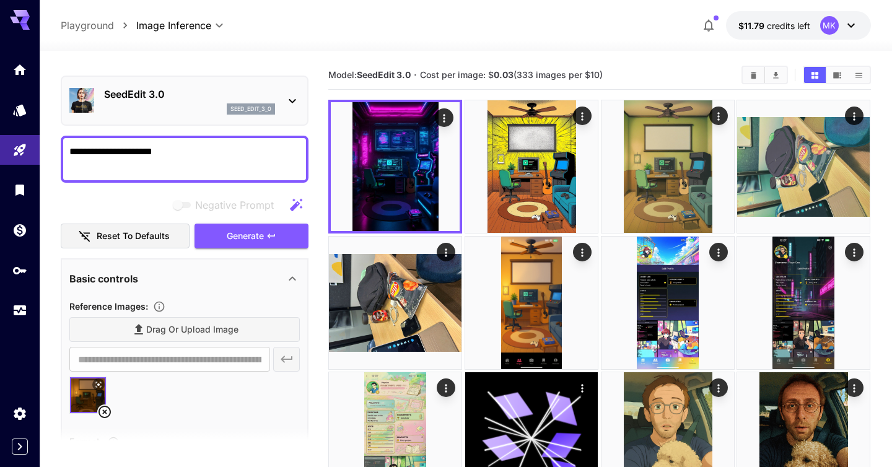
click at [193, 156] on textarea "**********" at bounding box center [184, 159] width 230 height 30
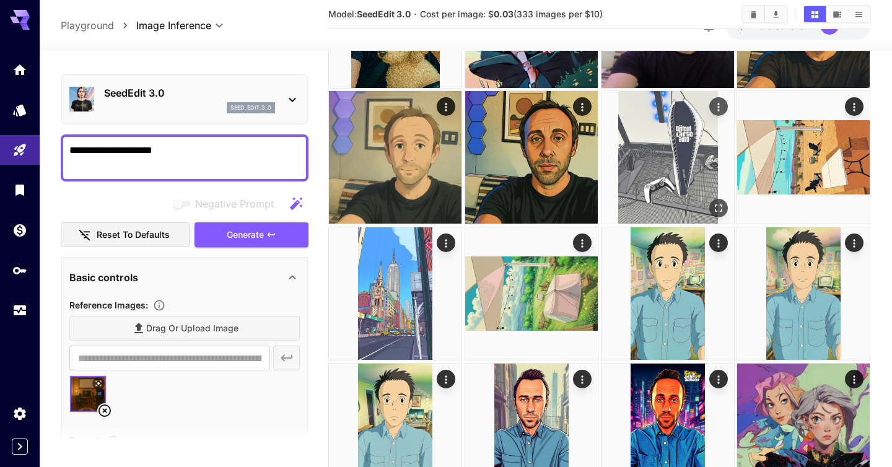
scroll to position [598, 0]
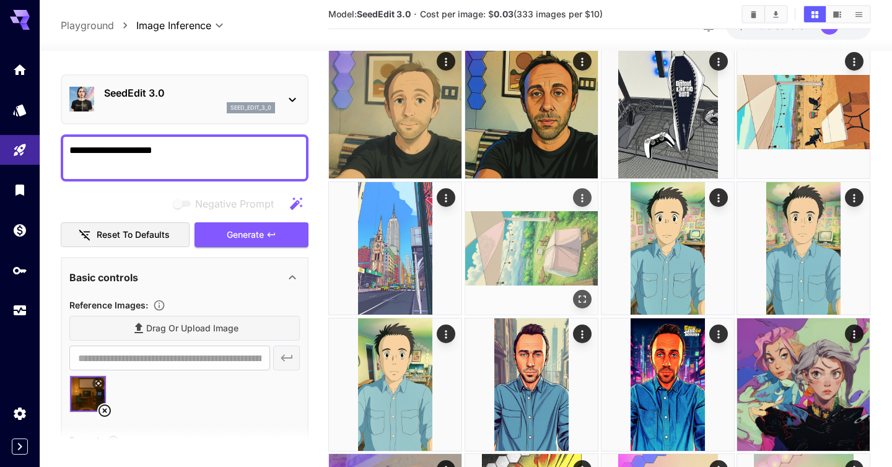
click at [585, 299] on icon "Open in fullscreen" at bounding box center [582, 299] width 12 height 12
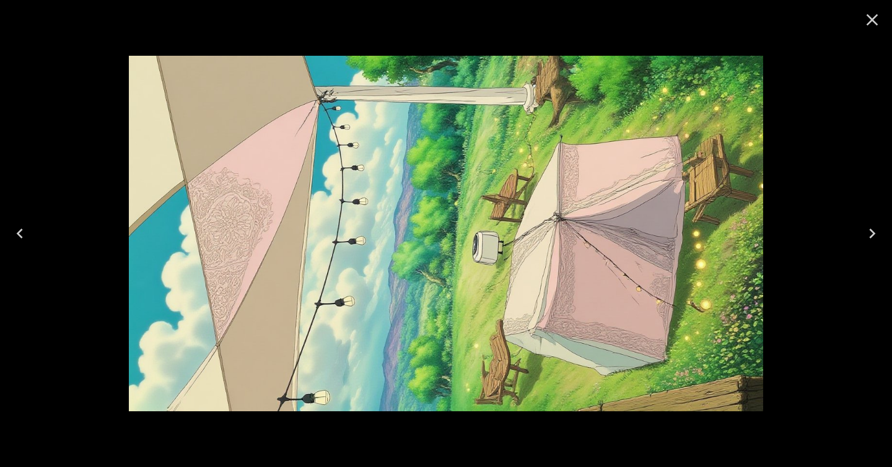
click at [876, 20] on icon "Close" at bounding box center [872, 20] width 20 height 20
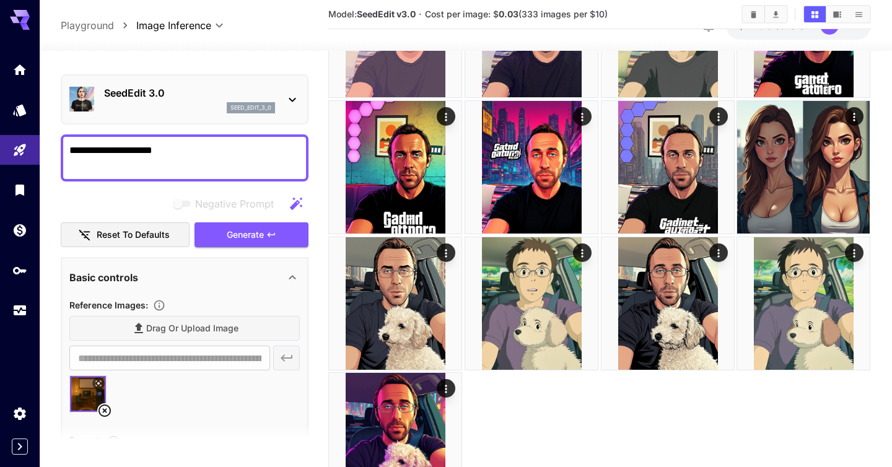
scroll to position [1436, 0]
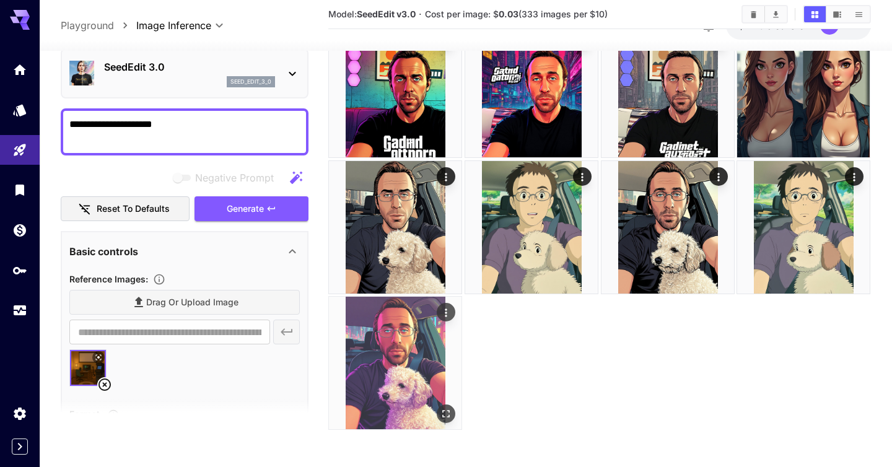
click at [448, 318] on icon "Actions" at bounding box center [446, 313] width 12 height 12
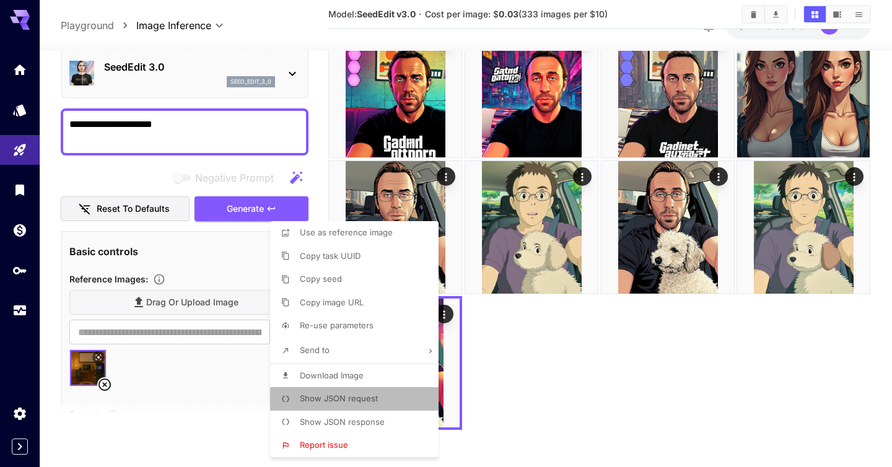
click at [368, 391] on li "Show JSON request" at bounding box center [358, 399] width 176 height 24
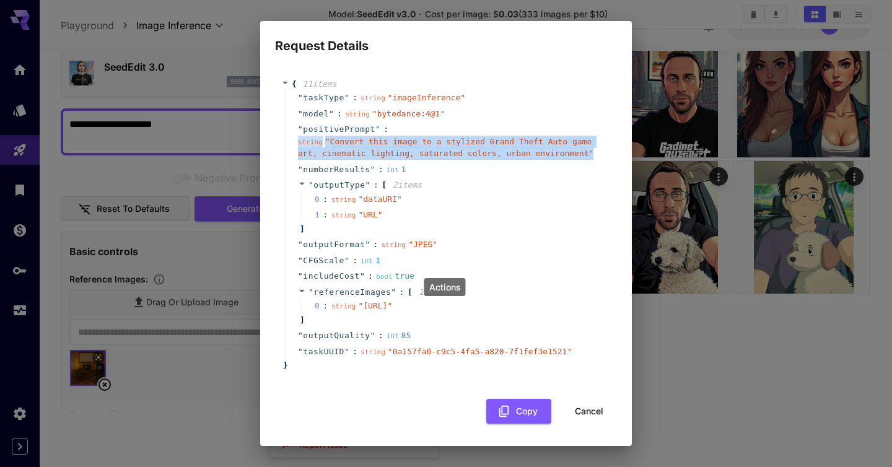
drag, startPoint x: 592, startPoint y: 151, endPoint x: 280, endPoint y: 135, distance: 312.6
click at [280, 135] on div "{ 11 item s " taskType " : string " imageInference " " model " : string " byted…" at bounding box center [446, 225] width 342 height 318
click at [597, 424] on button "Cancel" at bounding box center [589, 411] width 56 height 25
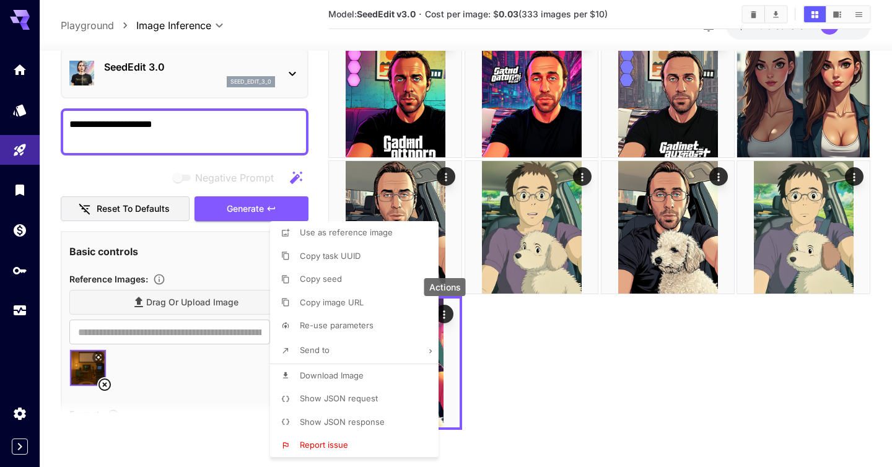
click at [611, 390] on div at bounding box center [446, 233] width 892 height 467
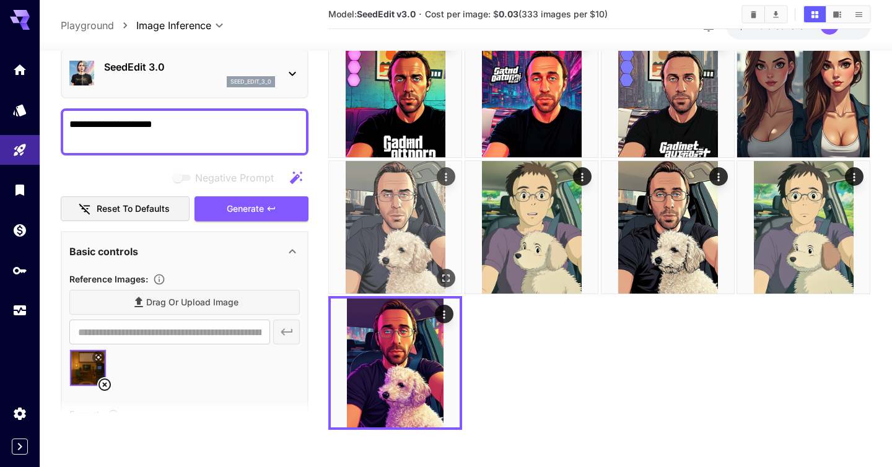
scroll to position [0, 0]
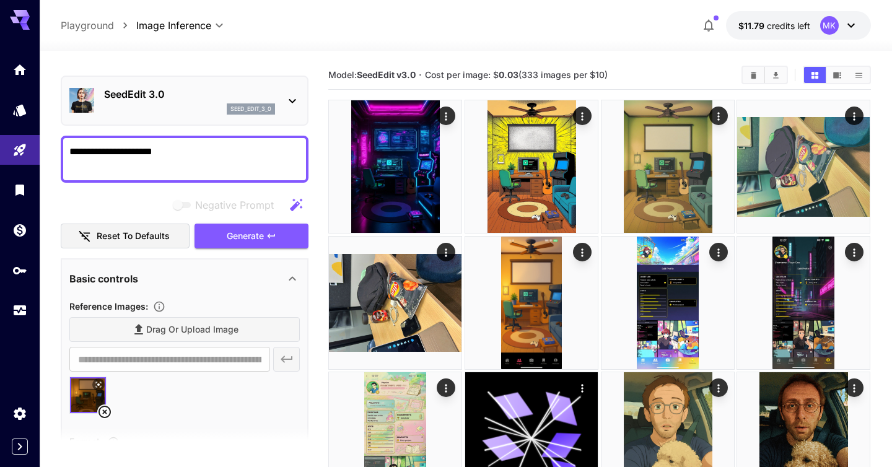
click at [180, 152] on textarea "**********" at bounding box center [184, 159] width 230 height 30
paste textarea "**********"
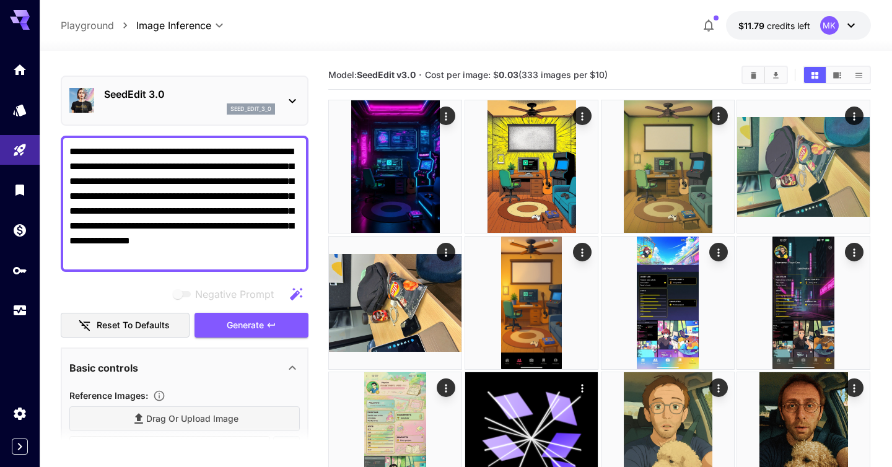
type textarea "**********"
click at [179, 108] on div "seed_edit_3_0" at bounding box center [189, 108] width 171 height 11
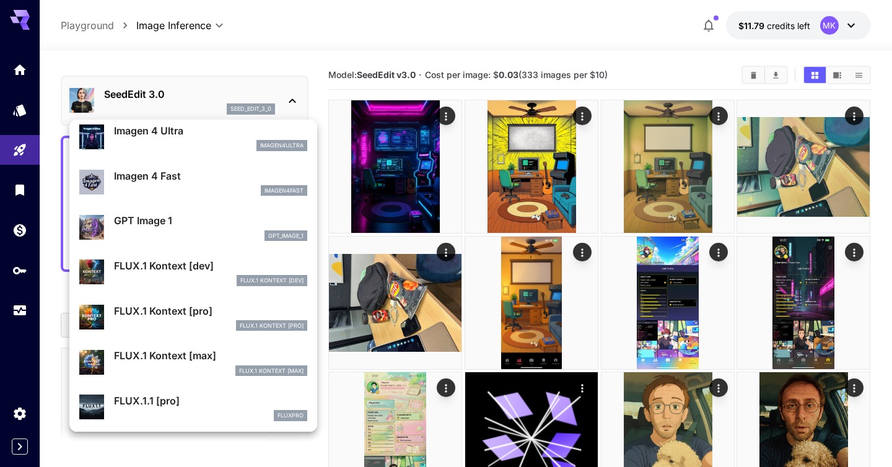
scroll to position [660, 0]
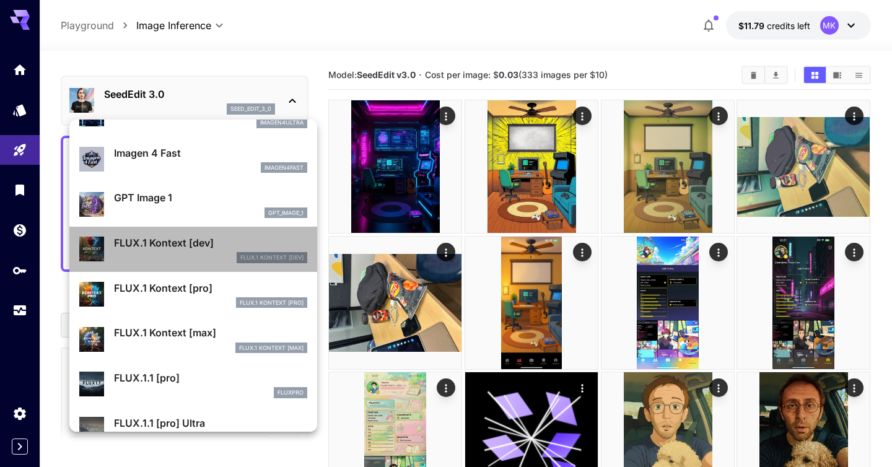
click at [161, 240] on p "FLUX.1 Kontext [dev]" at bounding box center [210, 242] width 193 height 15
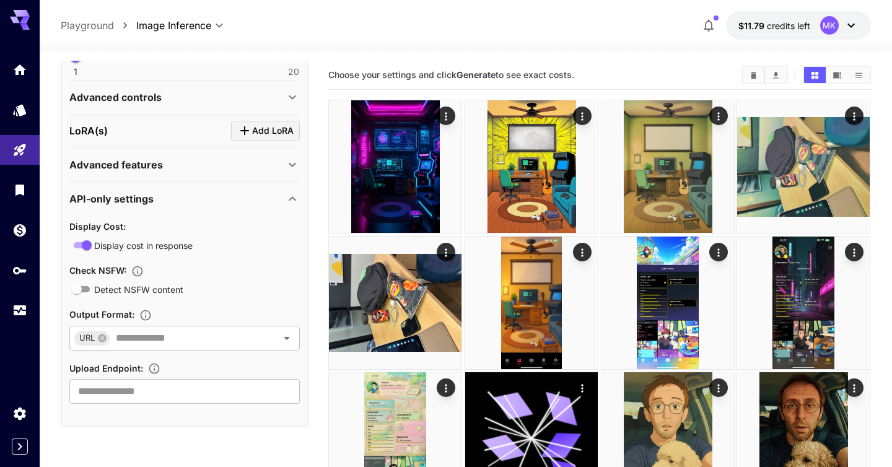
scroll to position [473, 0]
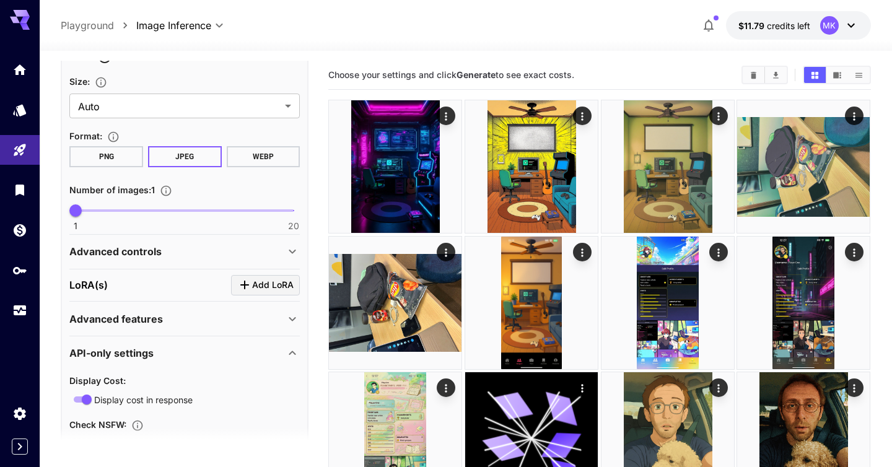
click at [292, 253] on icon at bounding box center [292, 251] width 15 height 15
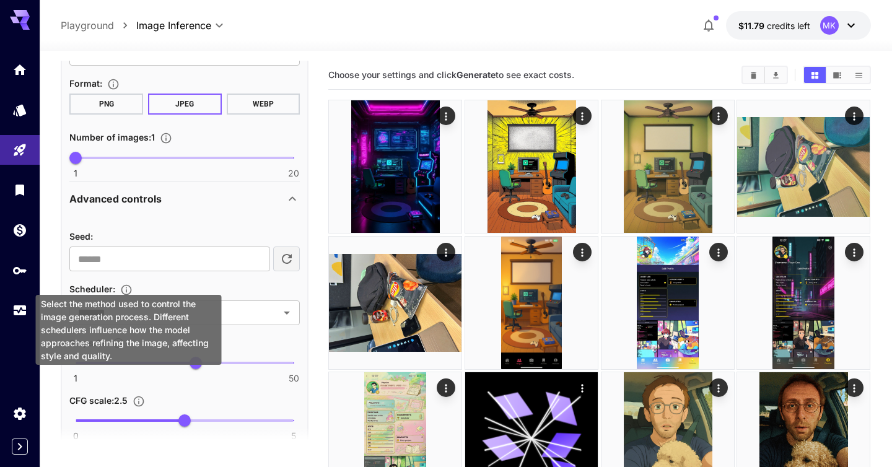
scroll to position [564, 0]
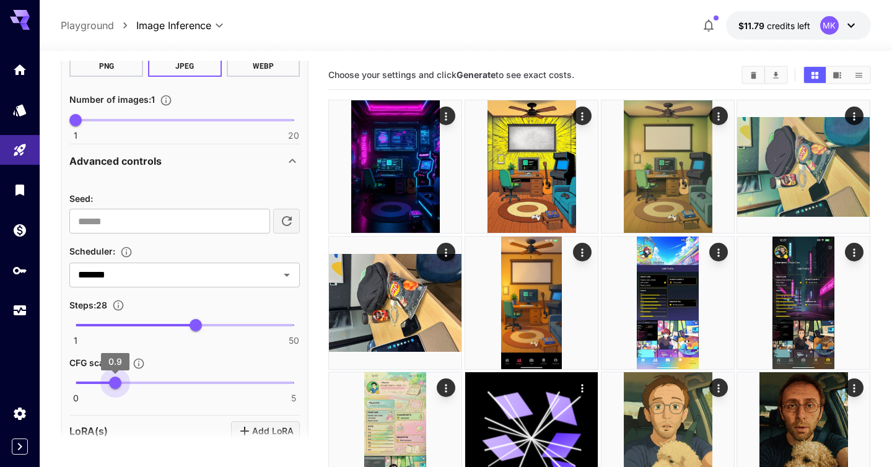
type input "*"
drag, startPoint x: 185, startPoint y: 385, endPoint x: 120, endPoint y: 382, distance: 65.2
click at [120, 382] on span "1" at bounding box center [119, 383] width 12 height 12
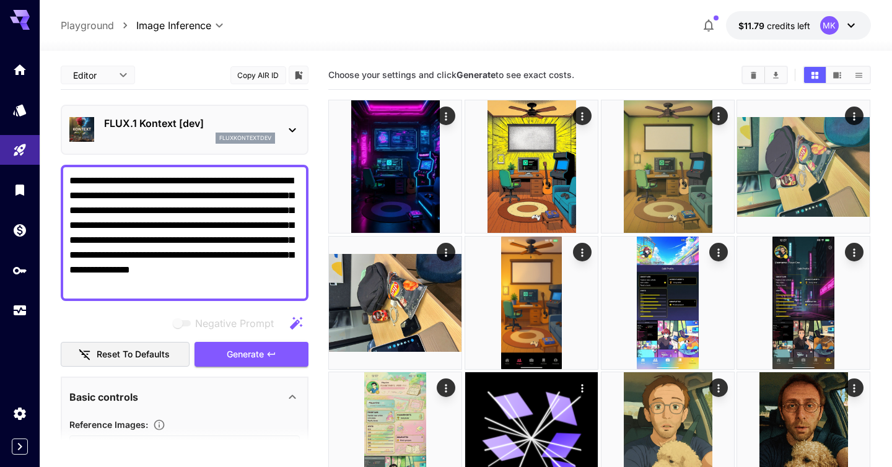
scroll to position [266, 0]
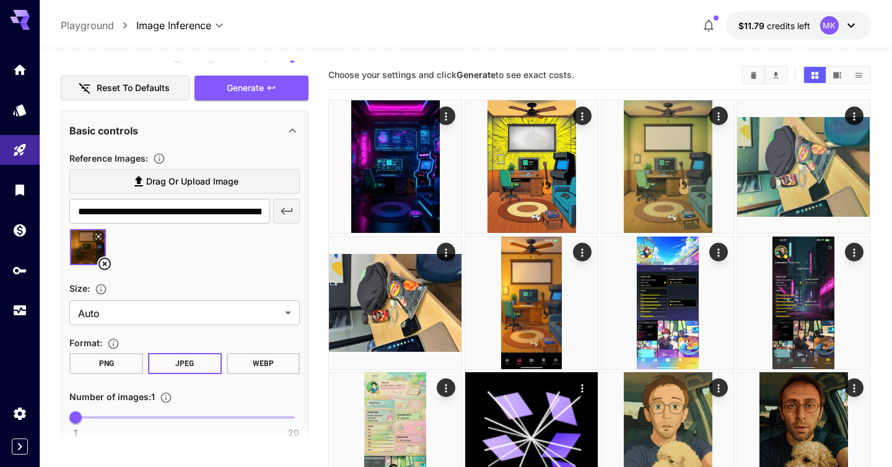
click at [107, 268] on icon at bounding box center [104, 263] width 15 height 15
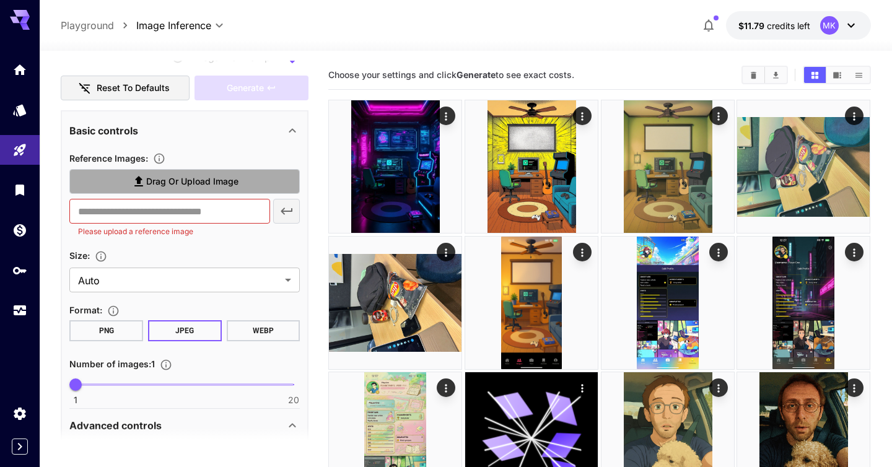
click at [163, 170] on label "Drag or upload image" at bounding box center [184, 181] width 230 height 25
click at [0, 0] on input "Drag or upload image" at bounding box center [0, 0] width 0 height 0
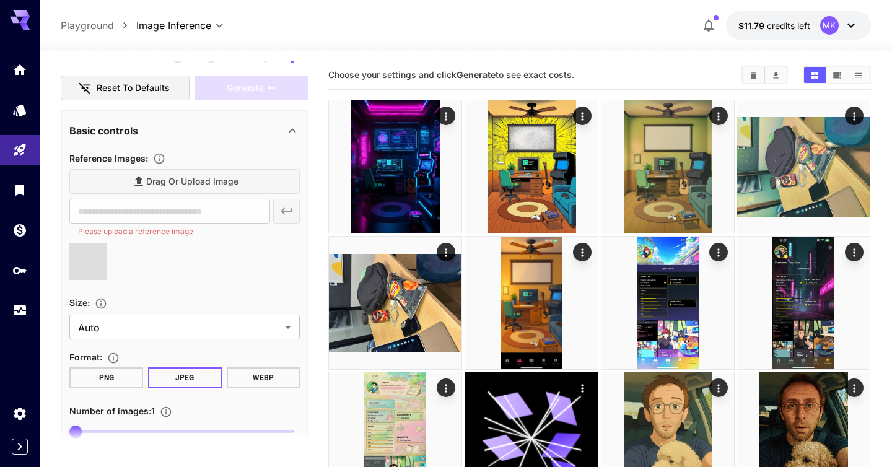
type input "**********"
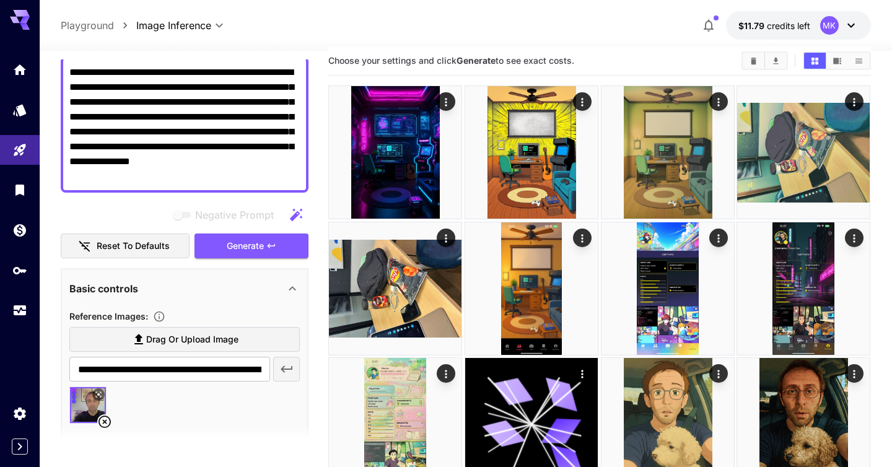
scroll to position [0, 0]
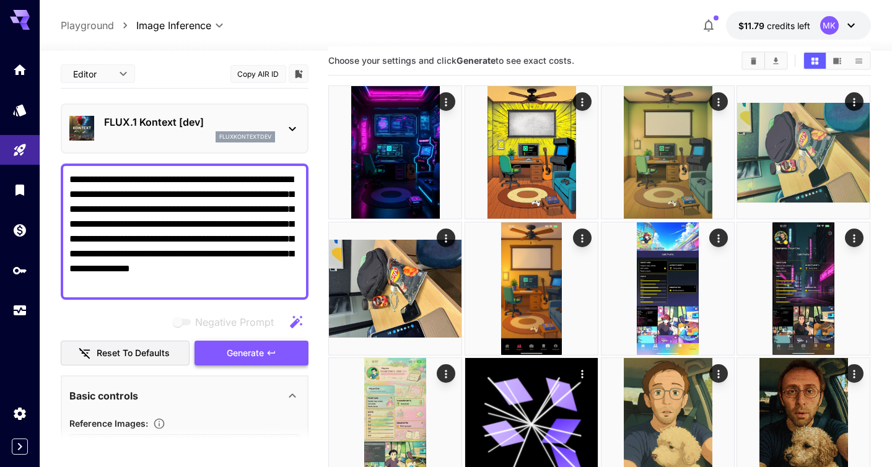
click at [240, 354] on span "Generate" at bounding box center [245, 353] width 37 height 15
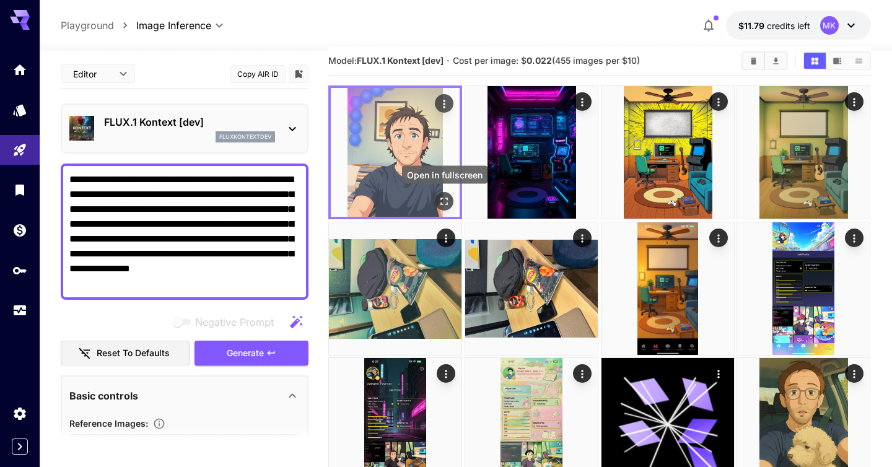
click at [445, 199] on icon "Open in fullscreen" at bounding box center [445, 201] width 12 height 12
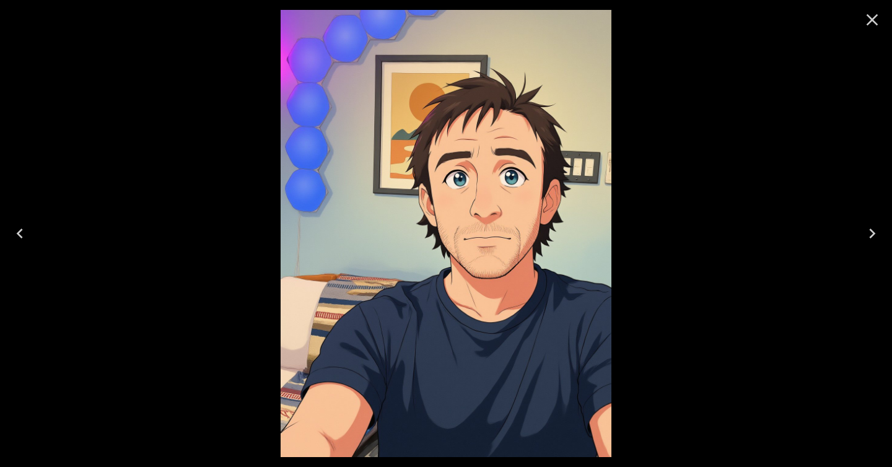
click at [876, 9] on button "Close" at bounding box center [872, 20] width 30 height 30
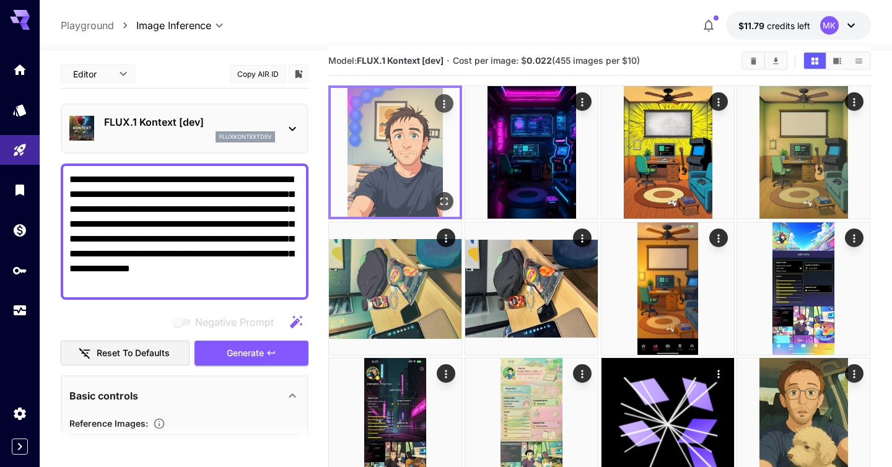
click at [442, 101] on icon "Actions" at bounding box center [445, 104] width 12 height 12
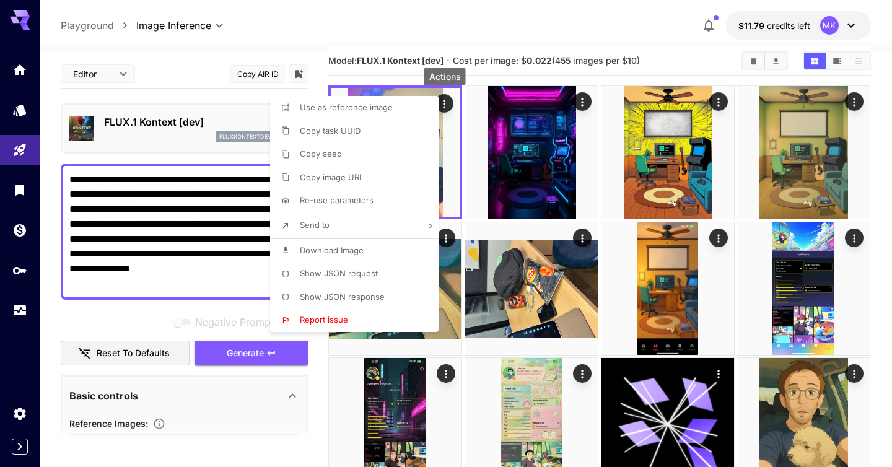
click at [346, 271] on span "Show JSON request" at bounding box center [339, 273] width 78 height 10
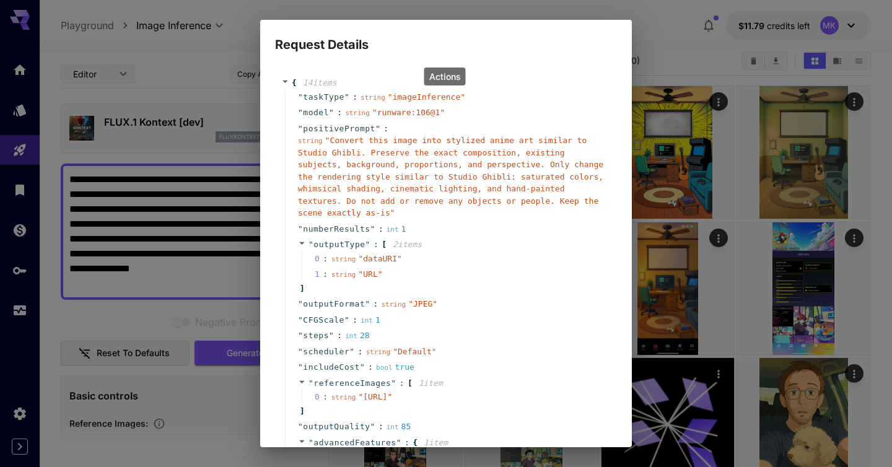
click at [664, 23] on div "Request Details { 14 item s " taskType " : string " imageInference " " model " …" at bounding box center [446, 233] width 892 height 467
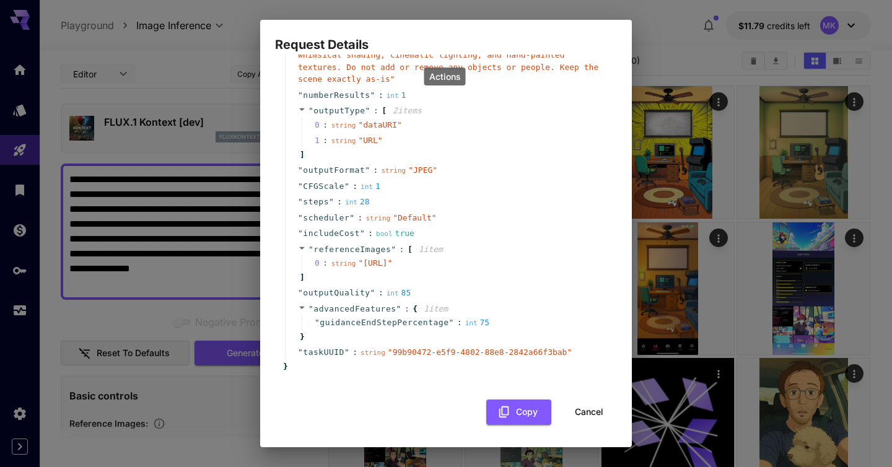
click at [593, 414] on button "Cancel" at bounding box center [589, 412] width 56 height 25
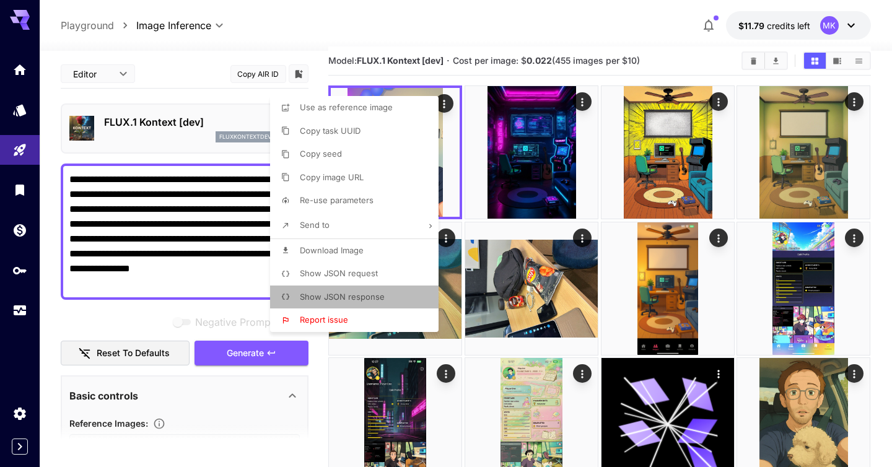
click at [374, 291] on p "Show JSON response" at bounding box center [342, 297] width 85 height 12
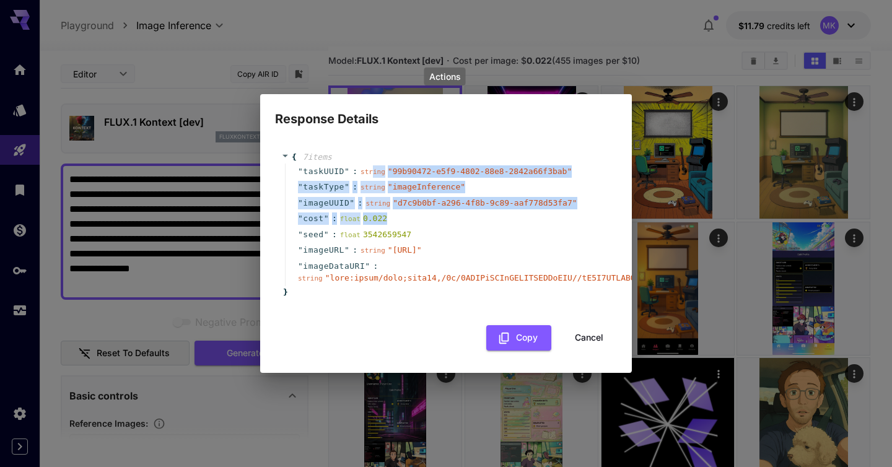
drag, startPoint x: 374, startPoint y: 154, endPoint x: 504, endPoint y: 318, distance: 209.5
click at [504, 310] on div "{ 7 item s " taskUUID " : string " 99b90472-e5f9-4802-88e8-2842a66f3bab " " tas…" at bounding box center [446, 225] width 342 height 172
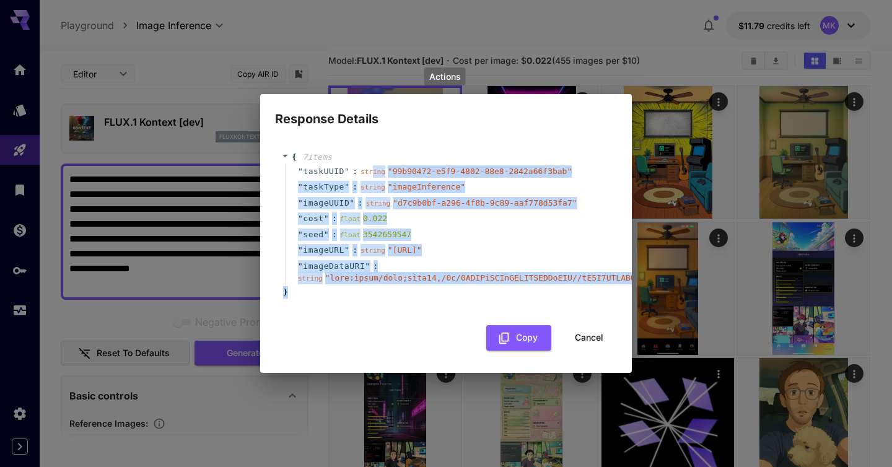
click at [602, 351] on button "Cancel" at bounding box center [589, 337] width 56 height 25
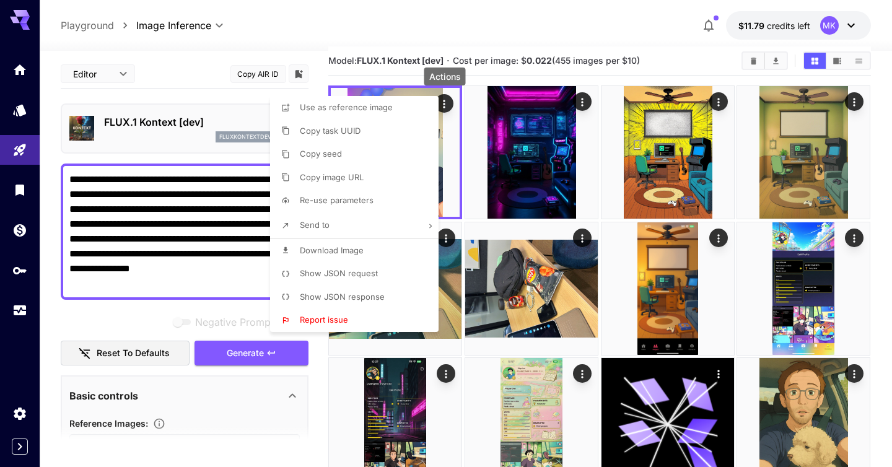
click at [609, 37] on div at bounding box center [446, 233] width 892 height 467
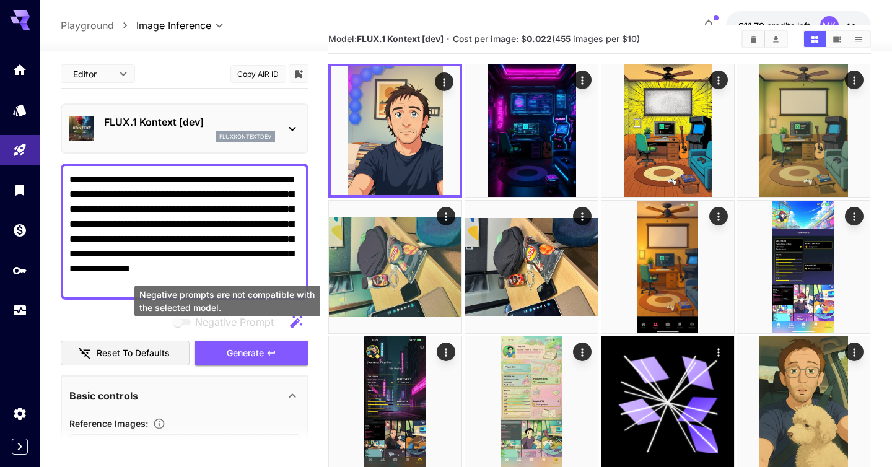
scroll to position [47, 0]
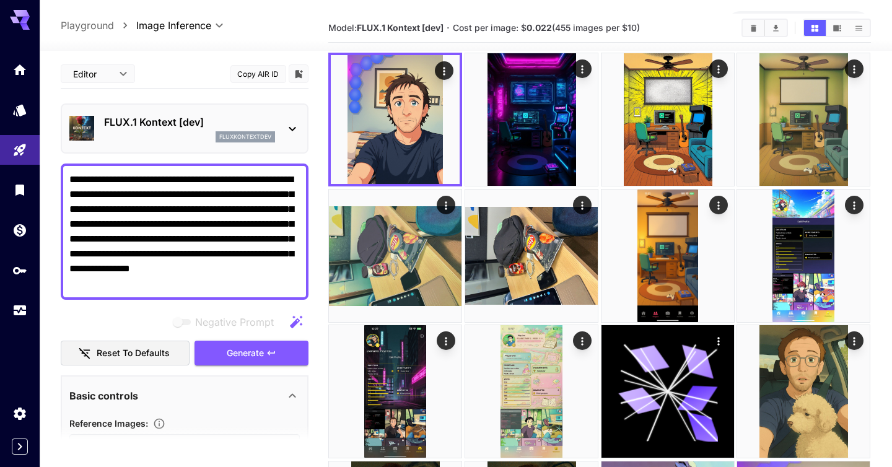
click at [183, 234] on textarea "**********" at bounding box center [184, 231] width 230 height 119
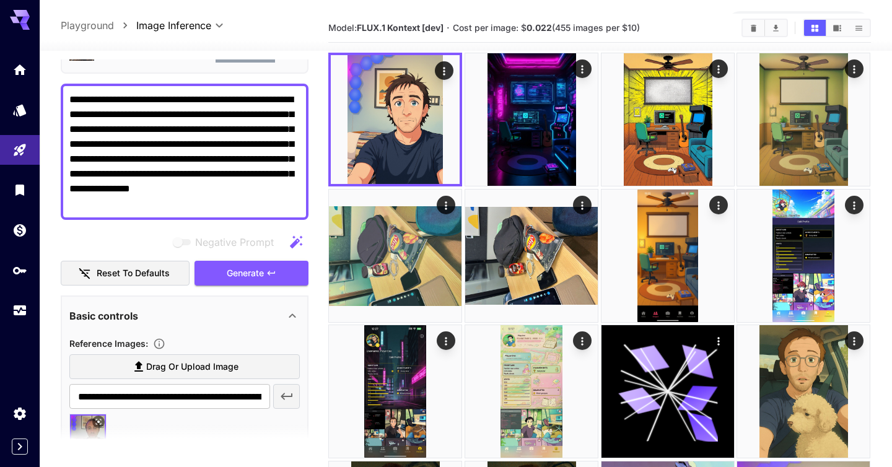
scroll to position [242, 0]
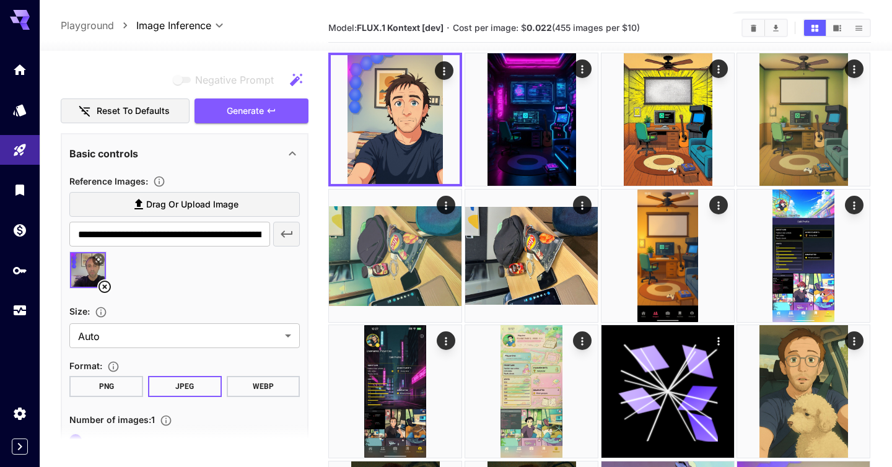
click at [106, 286] on icon at bounding box center [104, 287] width 12 height 12
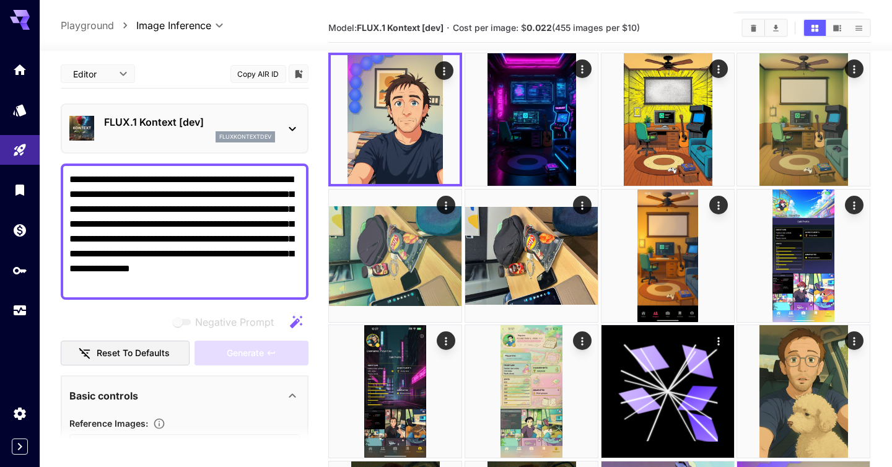
scroll to position [242, 0]
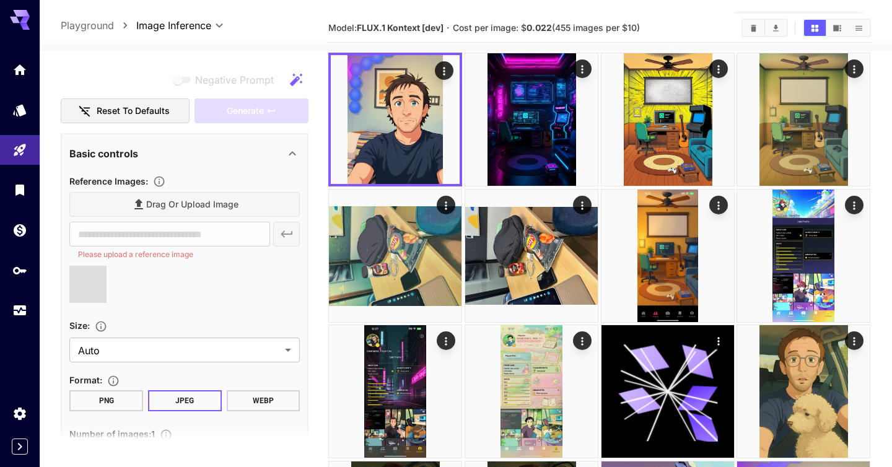
type input "**********"
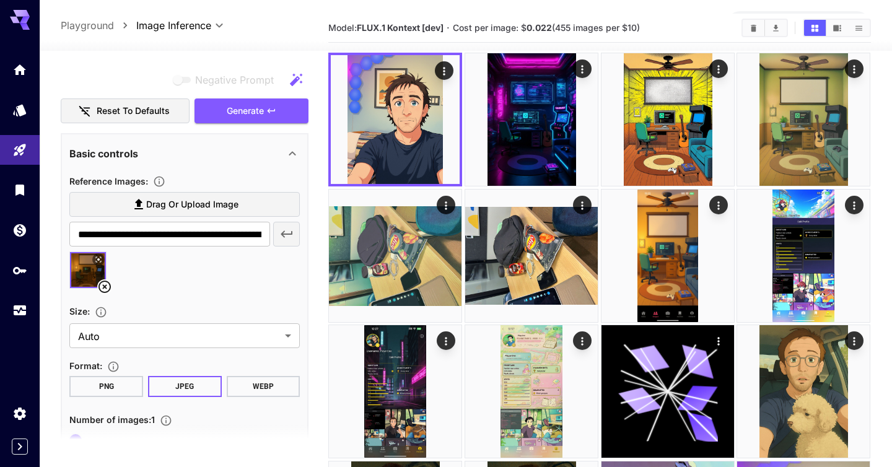
scroll to position [35, 0]
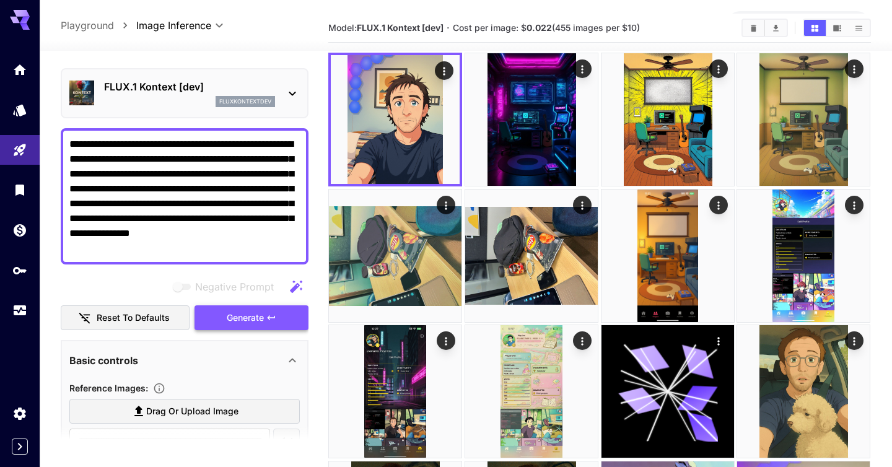
click at [235, 316] on span "Generate" at bounding box center [245, 317] width 37 height 15
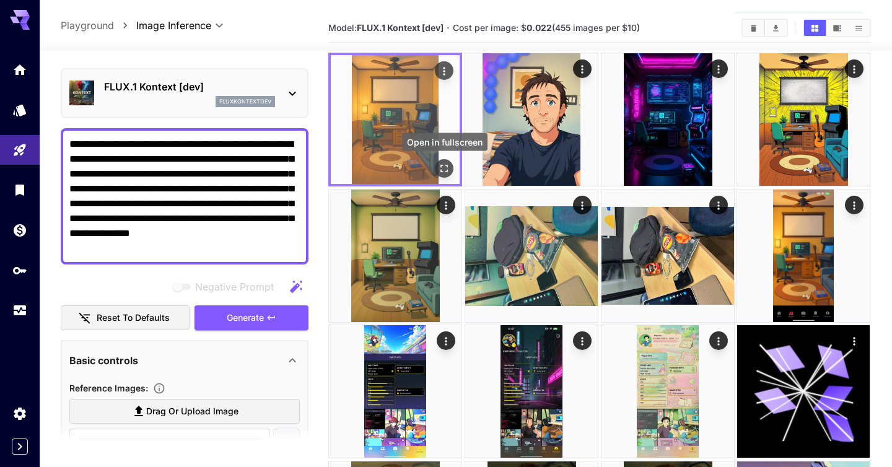
click at [443, 173] on icon "Open in fullscreen" at bounding box center [445, 168] width 12 height 12
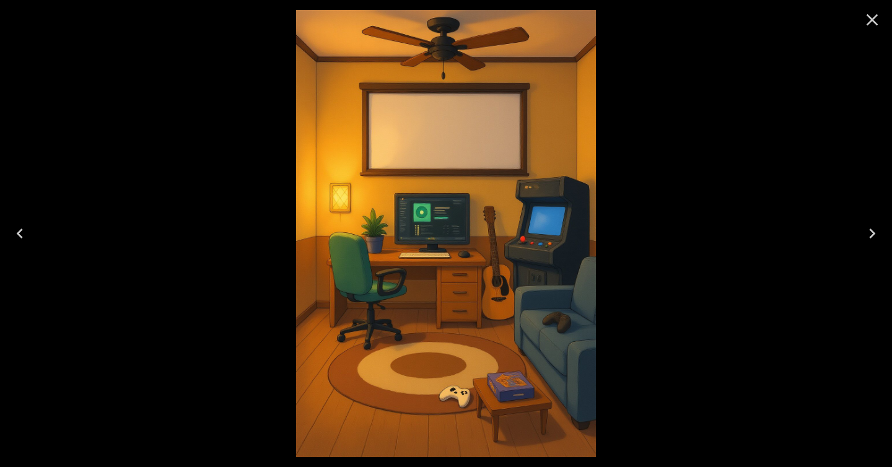
click at [875, 24] on icon "Close" at bounding box center [873, 20] width 12 height 12
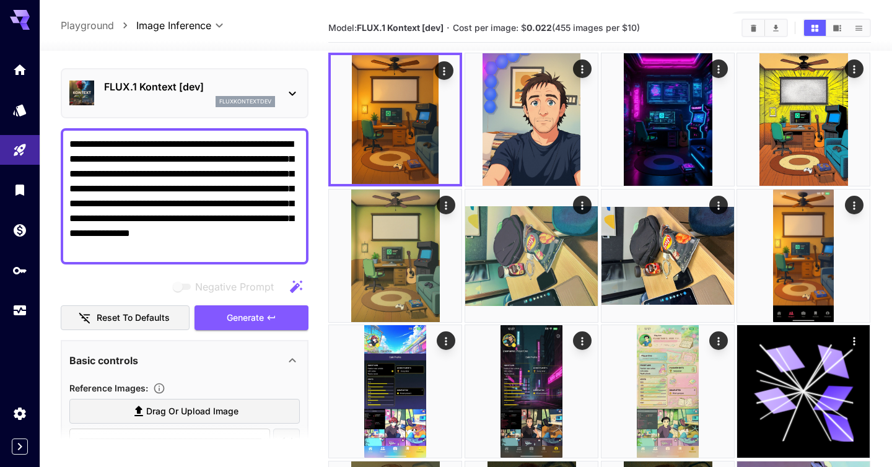
drag, startPoint x: 242, startPoint y: 252, endPoint x: 82, endPoint y: 140, distance: 194.9
click at [82, 140] on textarea "**********" at bounding box center [184, 196] width 230 height 119
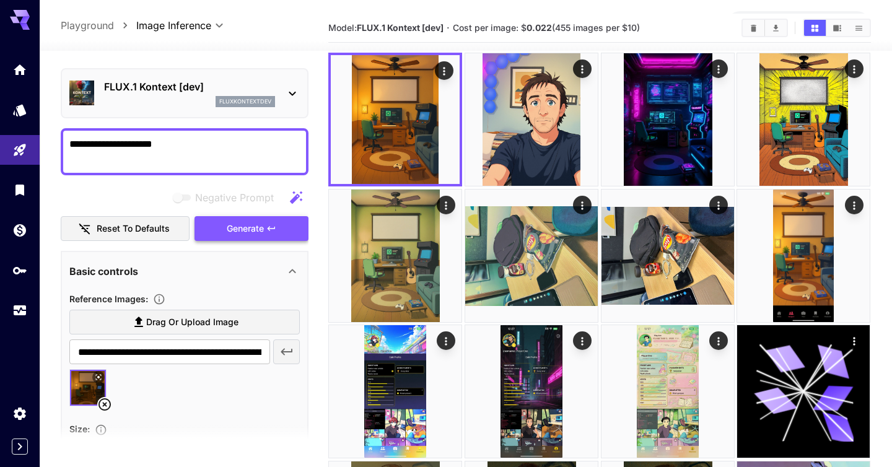
type textarea "**********"
click at [251, 231] on span "Generate" at bounding box center [245, 228] width 37 height 15
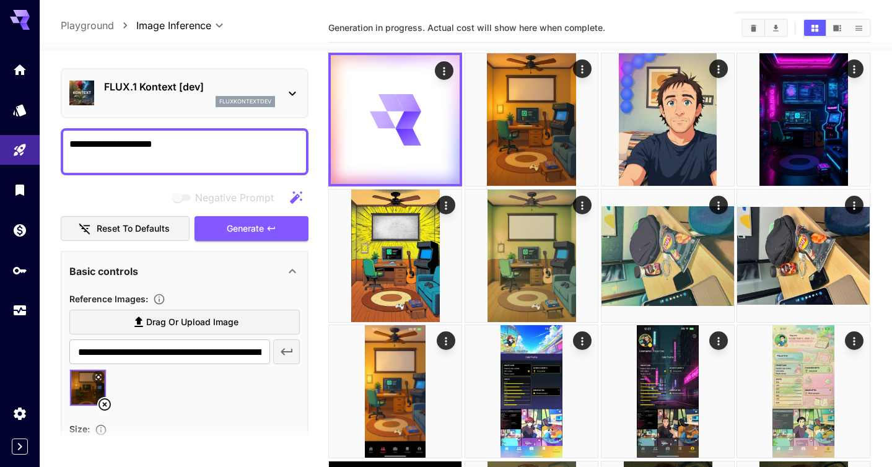
click at [254, 84] on p "FLUX.1 Kontext [dev]" at bounding box center [189, 86] width 171 height 15
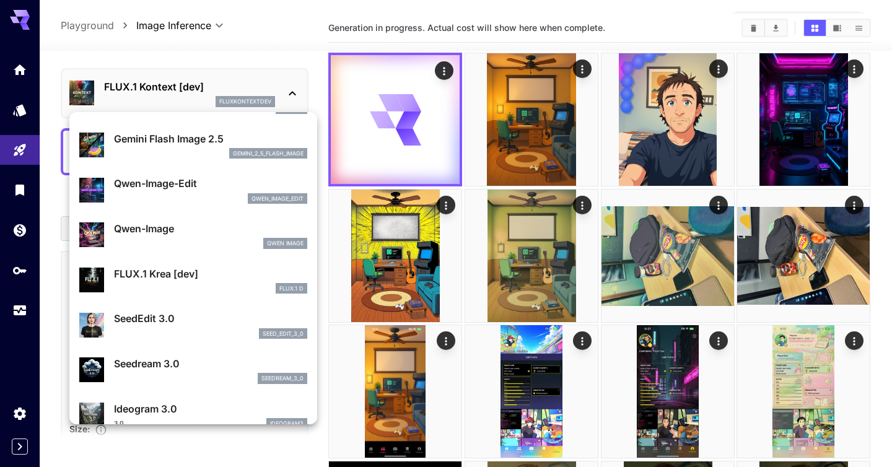
scroll to position [121, 0]
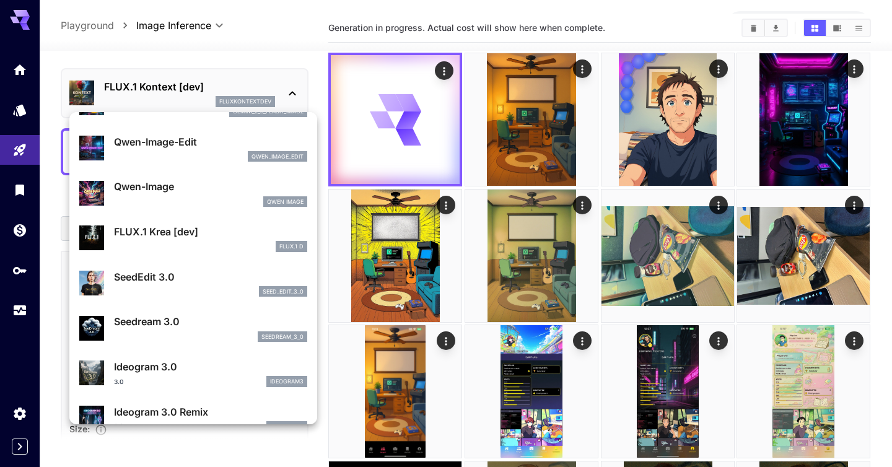
click at [165, 282] on p "SeedEdit 3.0" at bounding box center [210, 276] width 193 height 15
type input "***"
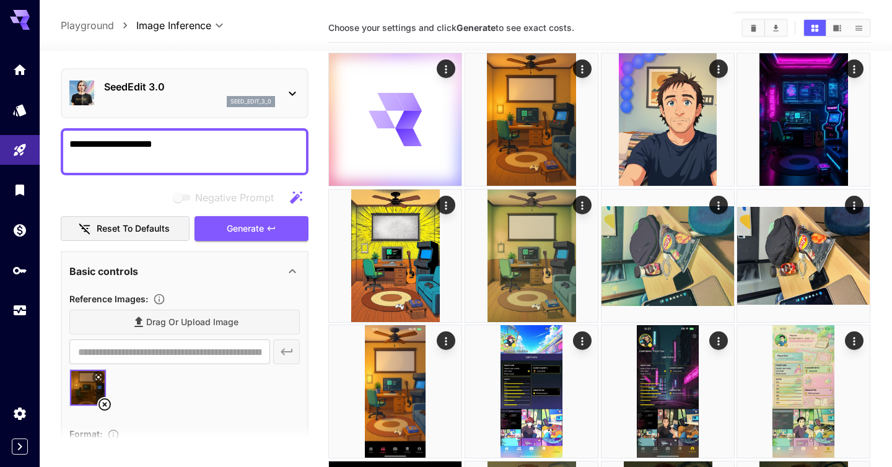
click at [184, 147] on textarea "**********" at bounding box center [184, 152] width 230 height 30
click at [252, 230] on span "Generate" at bounding box center [245, 228] width 37 height 15
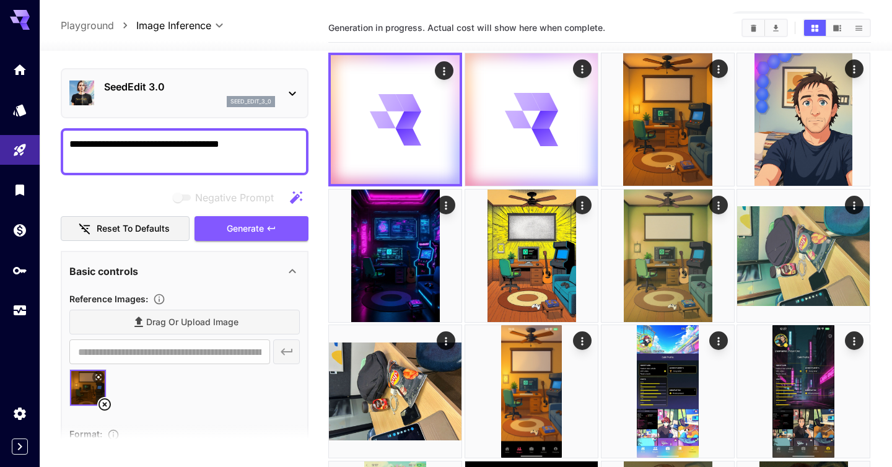
click at [220, 142] on textarea "**********" at bounding box center [184, 152] width 230 height 30
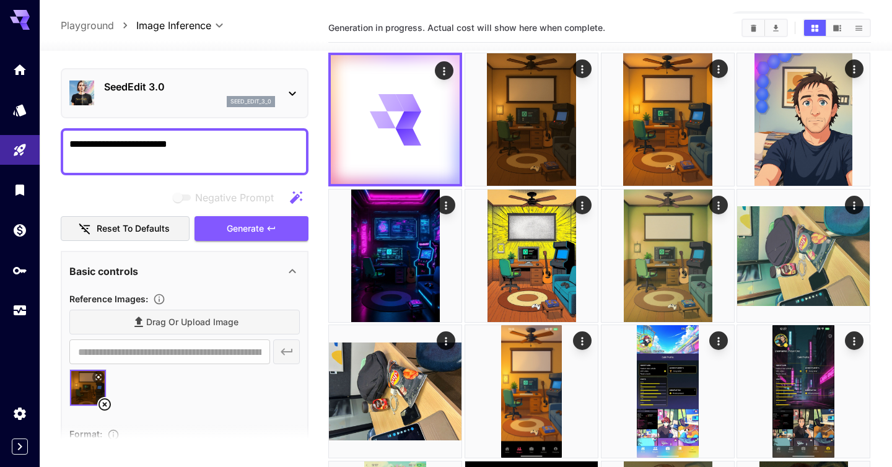
click at [98, 146] on textarea "**********" at bounding box center [184, 152] width 230 height 30
click at [87, 145] on textarea "**********" at bounding box center [184, 152] width 230 height 30
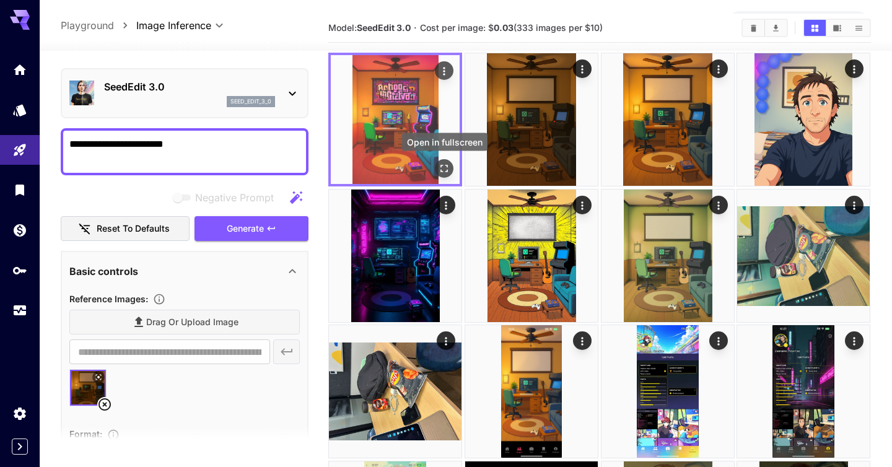
type textarea "**********"
click at [447, 169] on icon "Open in fullscreen" at bounding box center [445, 168] width 12 height 12
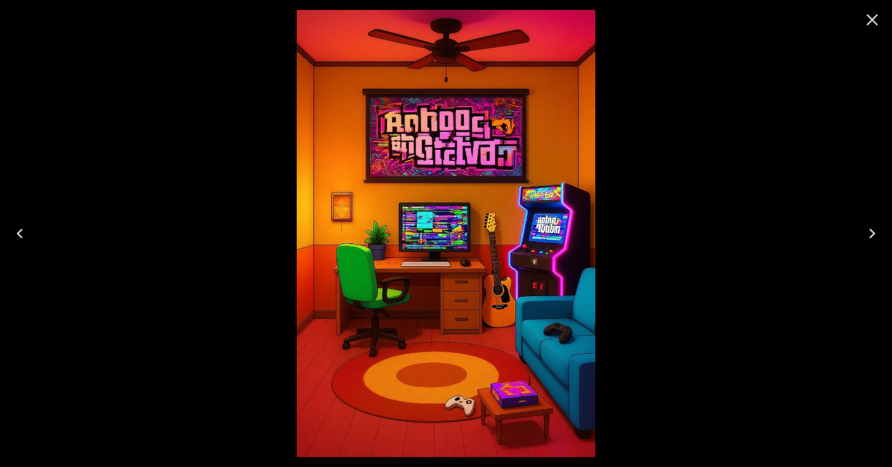
click at [876, 20] on icon "Close" at bounding box center [872, 20] width 20 height 20
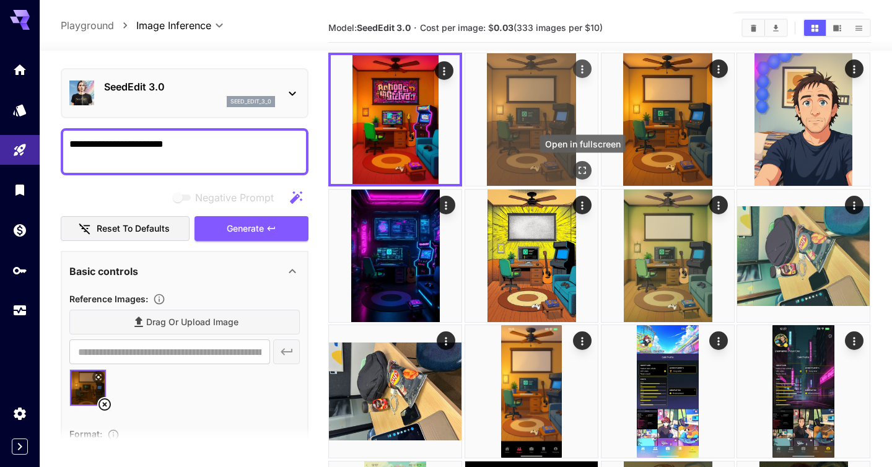
click at [585, 171] on icon "Open in fullscreen" at bounding box center [582, 170] width 12 height 12
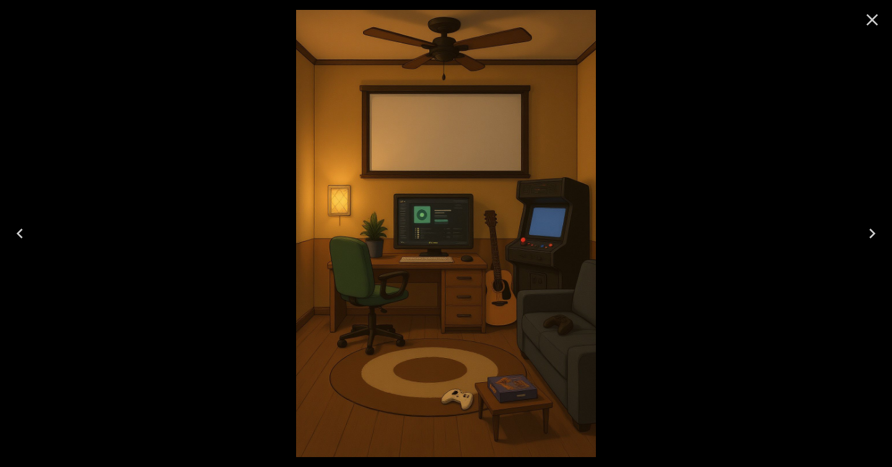
click at [872, 16] on icon "Close" at bounding box center [872, 20] width 20 height 20
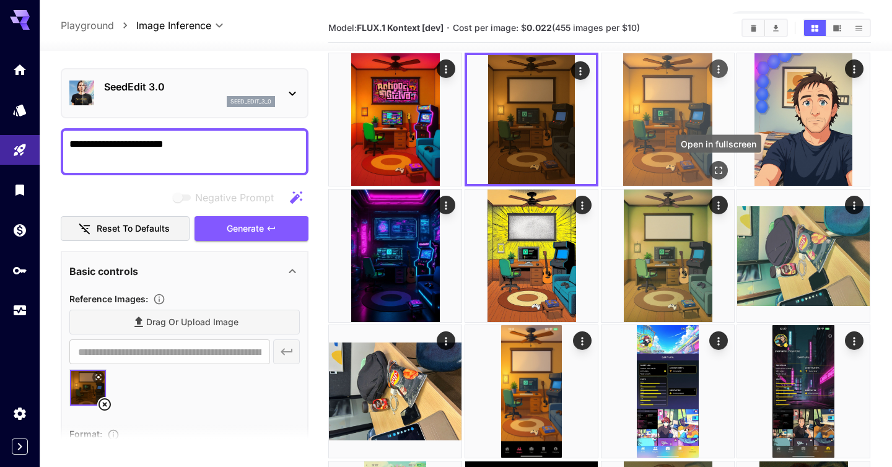
click at [718, 171] on icon "Open in fullscreen" at bounding box center [718, 170] width 12 height 12
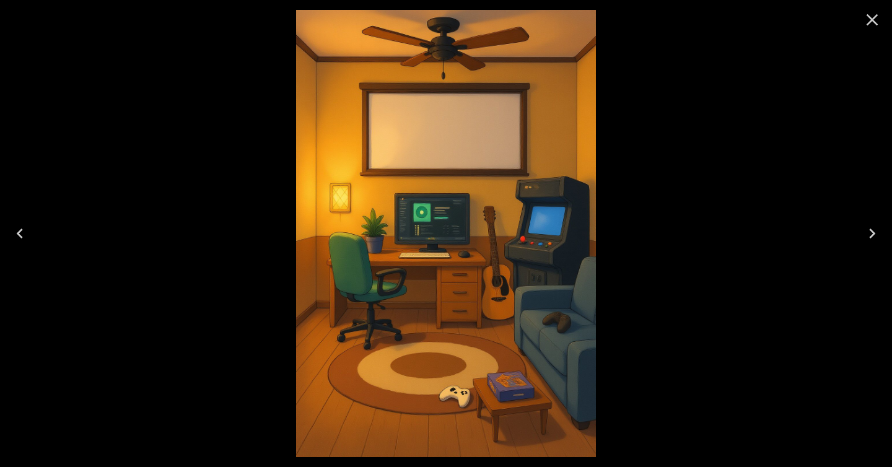
scroll to position [35, 0]
click at [869, 19] on icon "Close" at bounding box center [872, 20] width 20 height 20
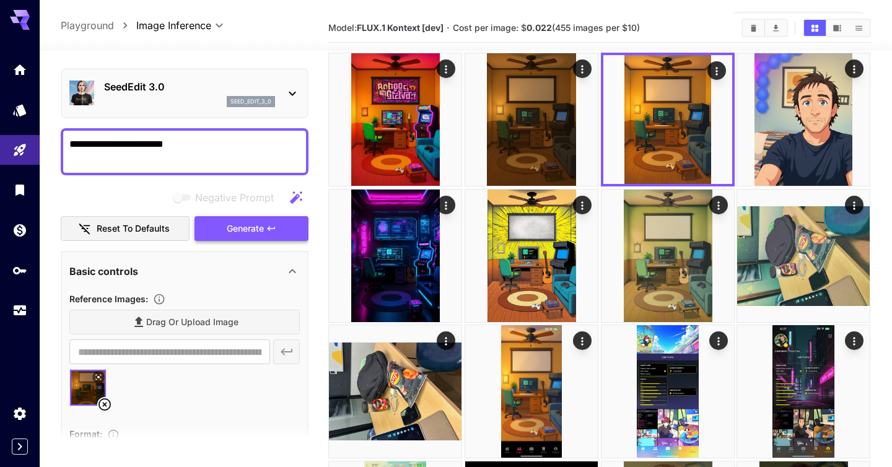
click at [269, 233] on icon "button" at bounding box center [271, 229] width 10 height 10
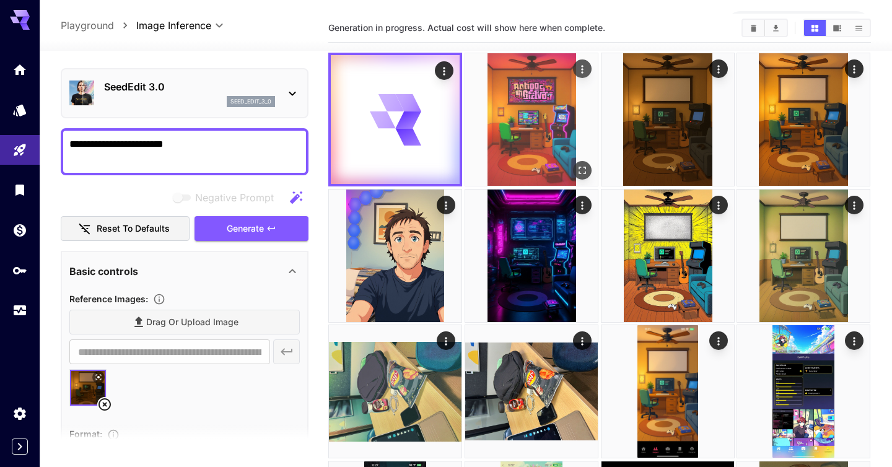
click at [587, 167] on icon "Open in fullscreen" at bounding box center [582, 170] width 12 height 12
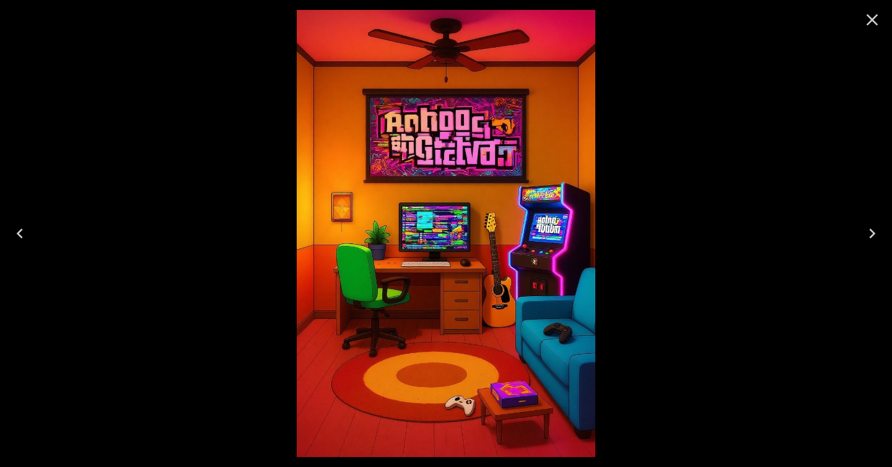
click at [872, 21] on icon "Close" at bounding box center [872, 20] width 20 height 20
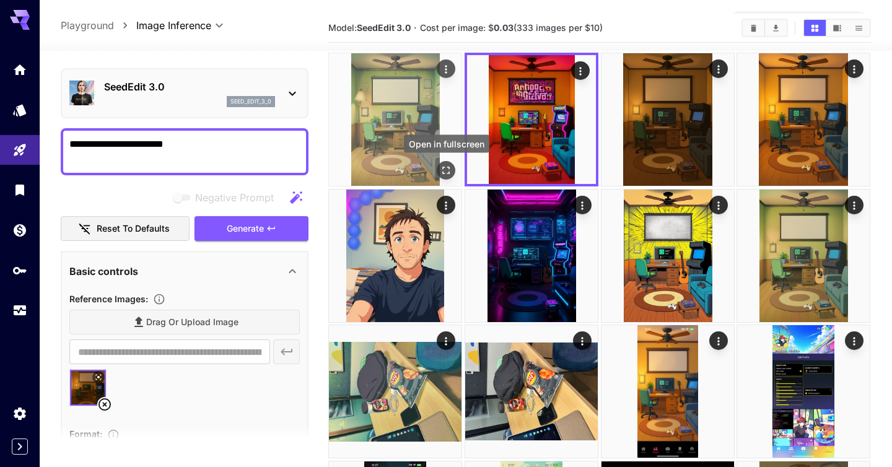
click at [442, 175] on icon "Open in fullscreen" at bounding box center [446, 170] width 12 height 12
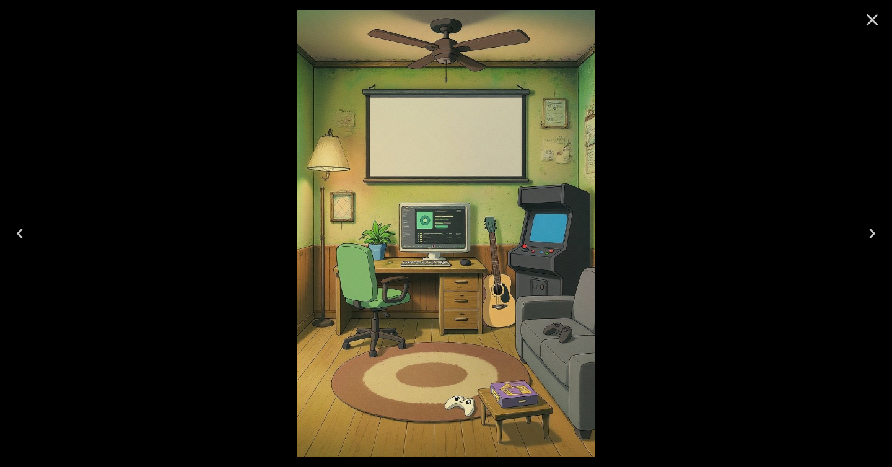
click at [871, 17] on icon "Close" at bounding box center [872, 20] width 20 height 20
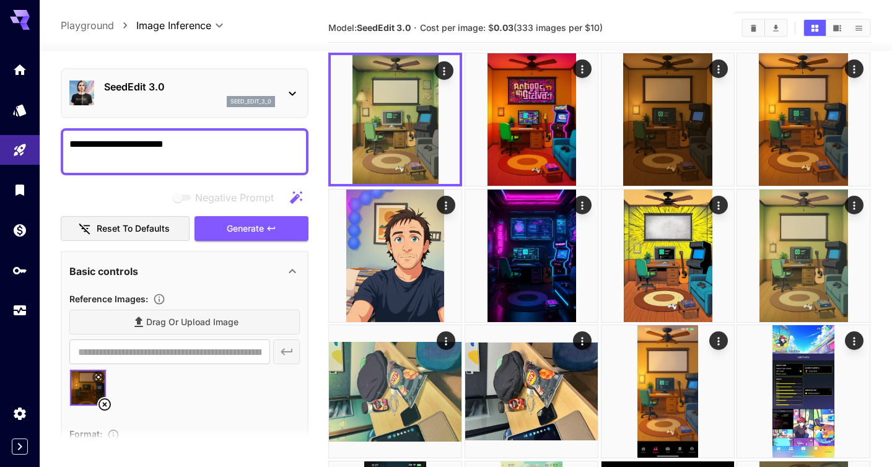
drag, startPoint x: 131, startPoint y: 146, endPoint x: 251, endPoint y: 149, distance: 119.6
click at [251, 149] on textarea "**********" at bounding box center [184, 152] width 230 height 30
click at [131, 143] on textarea "**********" at bounding box center [184, 152] width 230 height 30
type textarea "**********"
click at [253, 229] on span "Generate" at bounding box center [245, 228] width 37 height 15
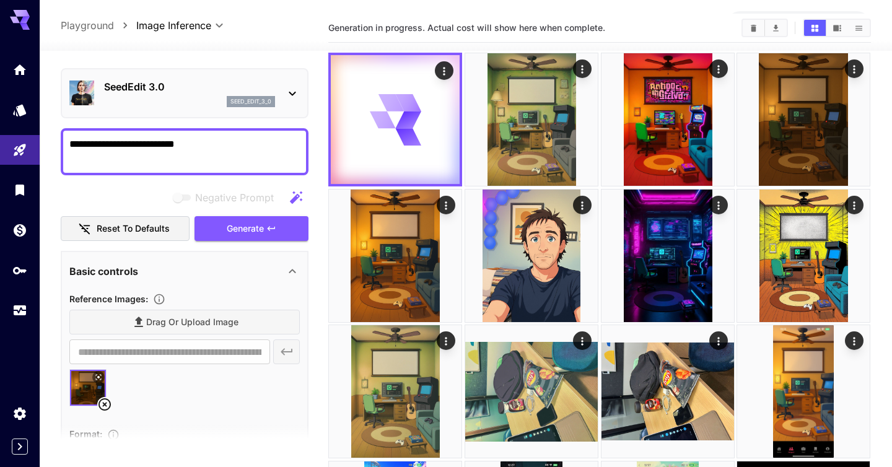
click at [214, 83] on p "SeedEdit 3.0" at bounding box center [189, 86] width 171 height 15
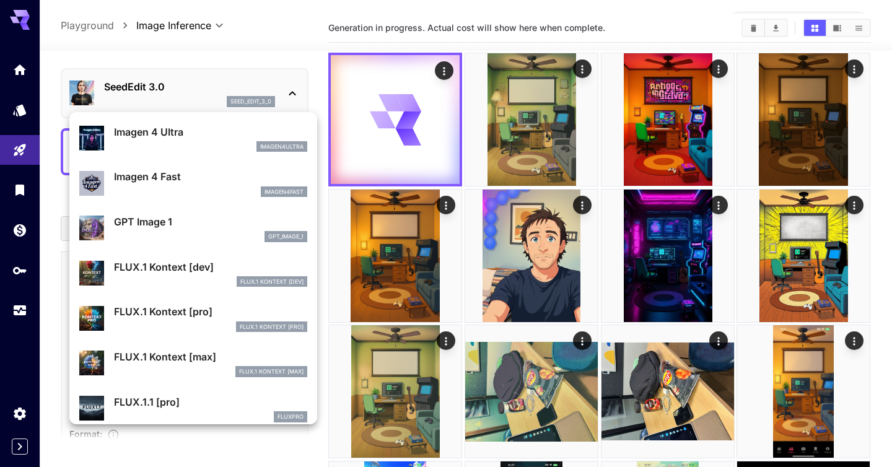
scroll to position [637, 0]
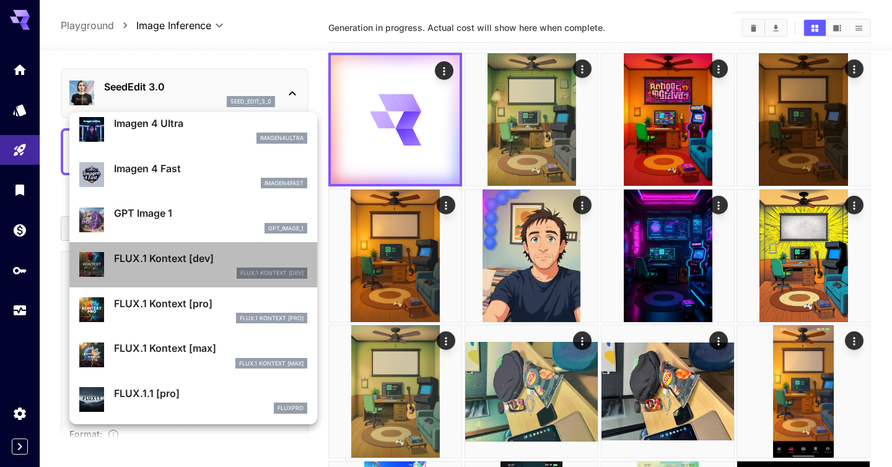
click at [173, 244] on li "FLUX.1 Kontext [dev] FLUX.1 Kontext [dev]" at bounding box center [193, 264] width 248 height 45
type input "***"
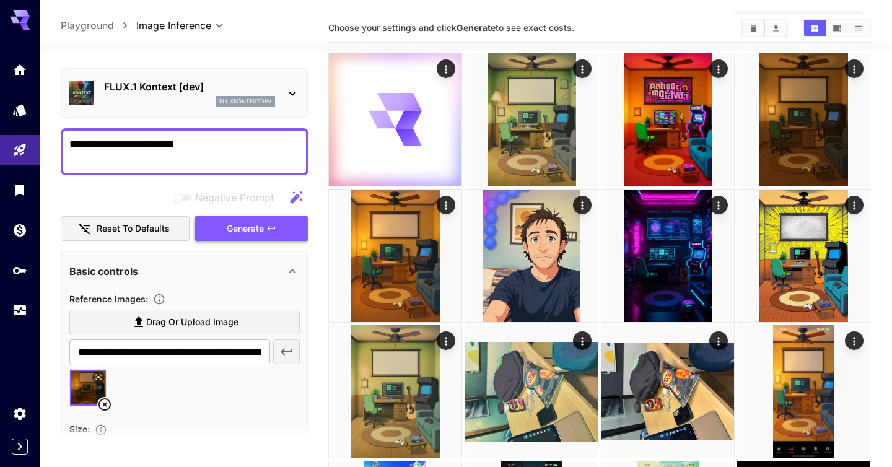
click at [238, 230] on span "Generate" at bounding box center [245, 228] width 37 height 15
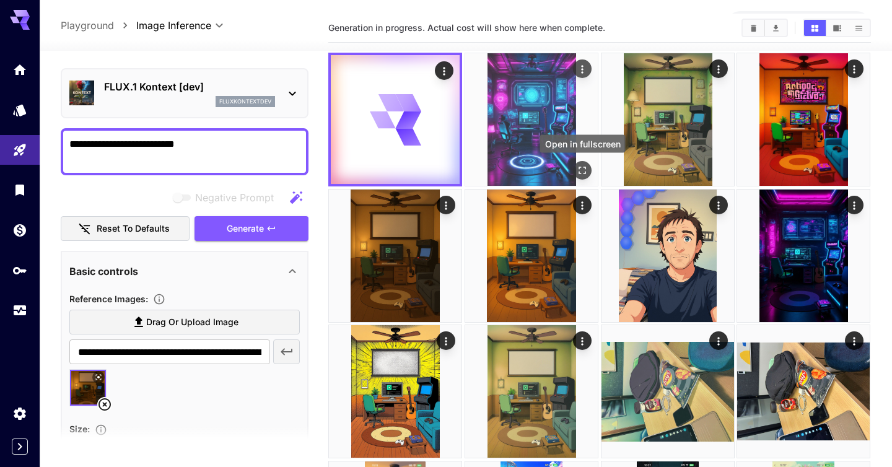
click at [583, 165] on icon "Open in fullscreen" at bounding box center [582, 170] width 12 height 12
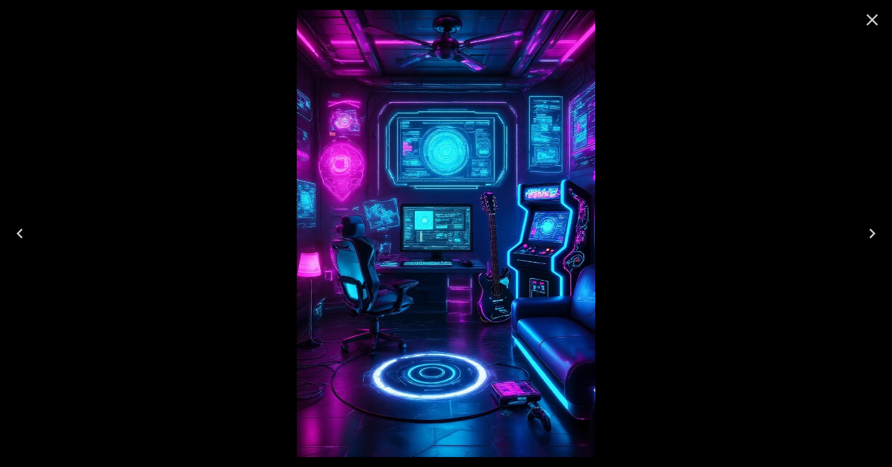
click at [876, 17] on icon "Close" at bounding box center [873, 20] width 12 height 12
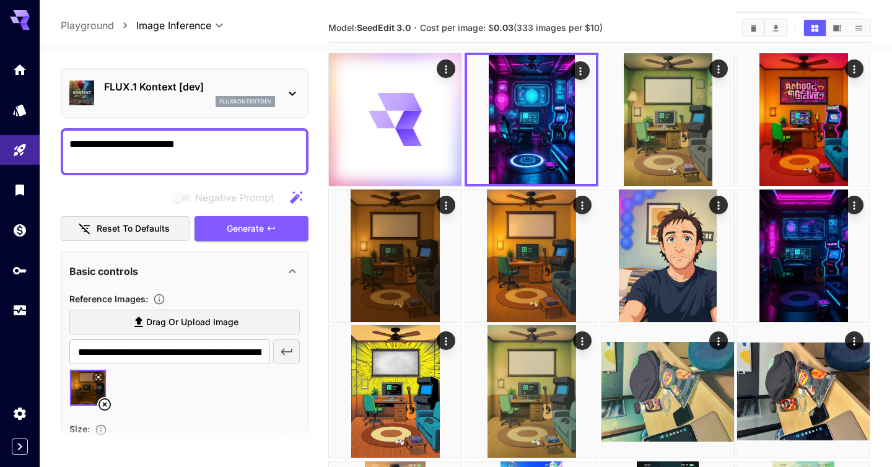
click at [410, 46] on div at bounding box center [466, 43] width 852 height 15
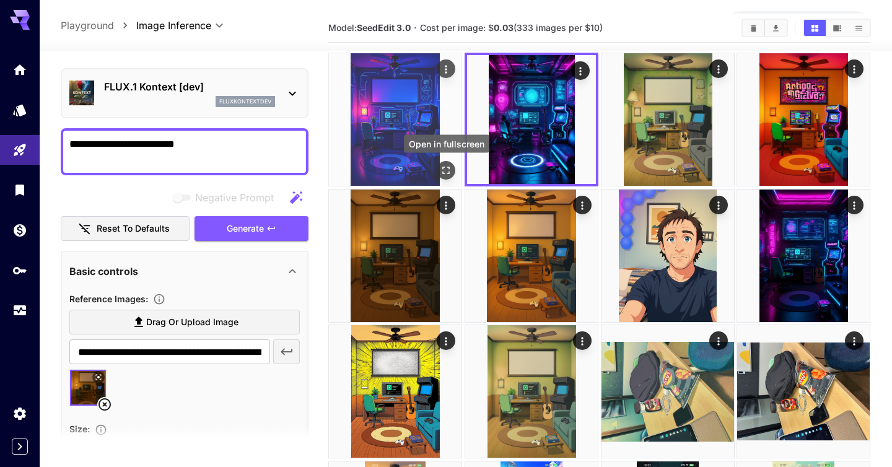
click at [445, 171] on icon "Open in fullscreen" at bounding box center [446, 170] width 12 height 12
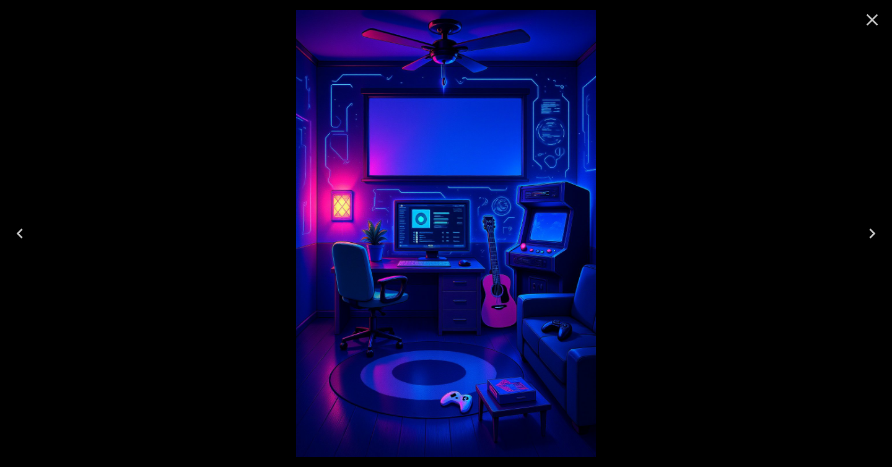
scroll to position [35, 0]
click at [873, 19] on icon "Close" at bounding box center [873, 20] width 12 height 12
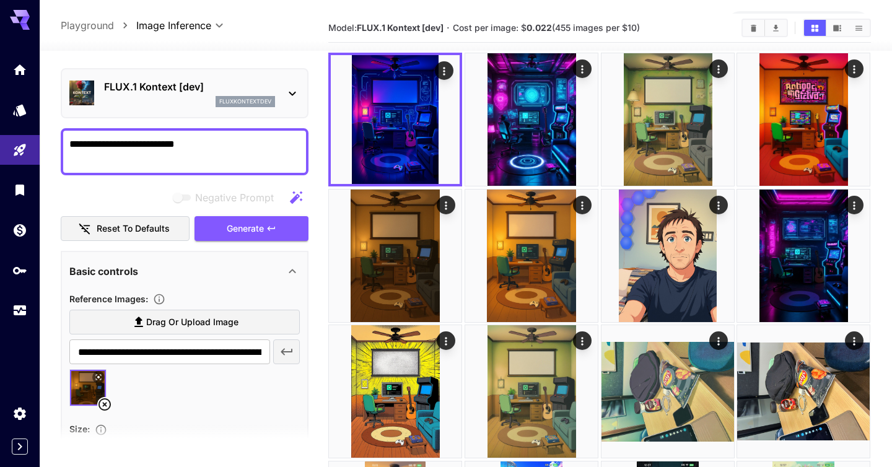
drag, startPoint x: 129, startPoint y: 146, endPoint x: 320, endPoint y: 151, distance: 190.9
type textarea "**********"
click at [286, 227] on button "Generate" at bounding box center [252, 228] width 114 height 25
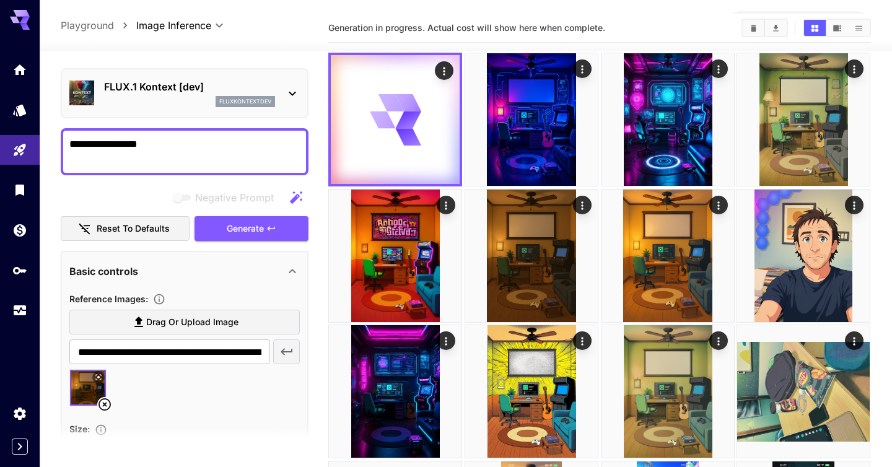
click at [268, 80] on p "FLUX.1 Kontext [dev]" at bounding box center [189, 86] width 171 height 15
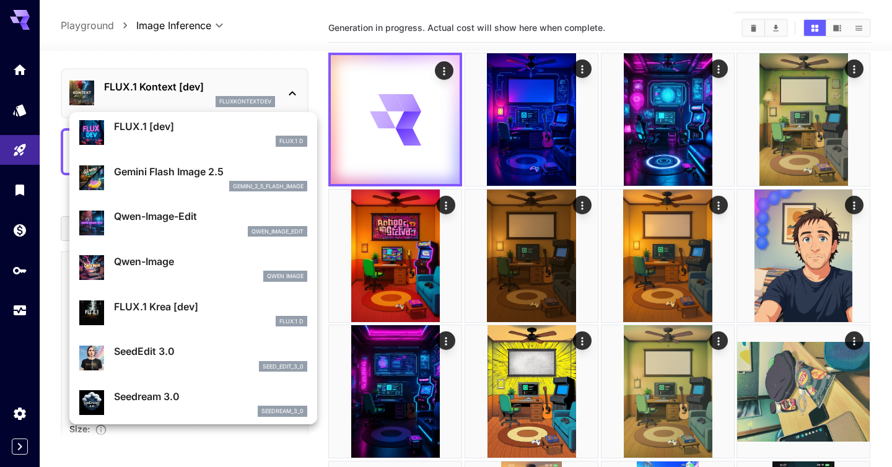
scroll to position [66, 0]
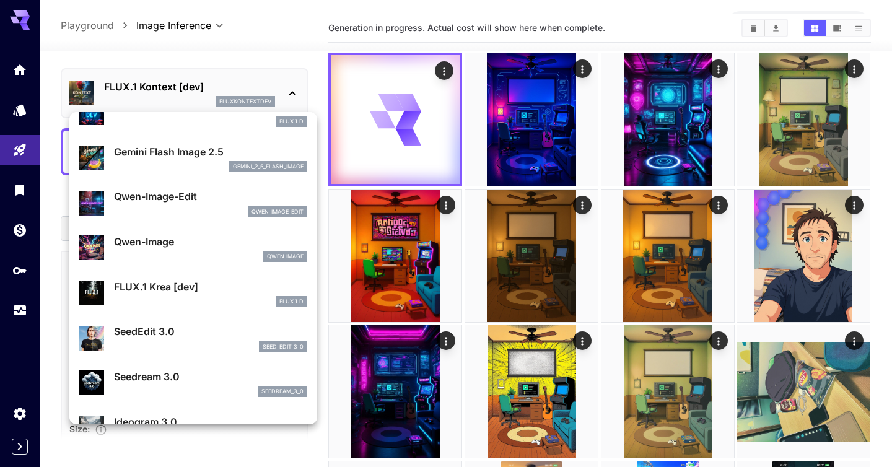
click at [166, 331] on p "SeedEdit 3.0" at bounding box center [210, 331] width 193 height 15
type input "***"
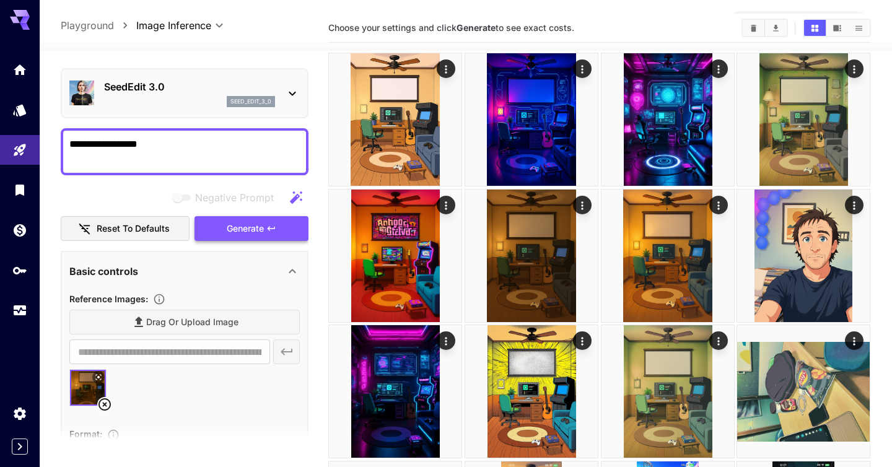
drag, startPoint x: 237, startPoint y: 219, endPoint x: 245, endPoint y: 219, distance: 8.1
click at [237, 219] on button "Generate" at bounding box center [252, 228] width 114 height 25
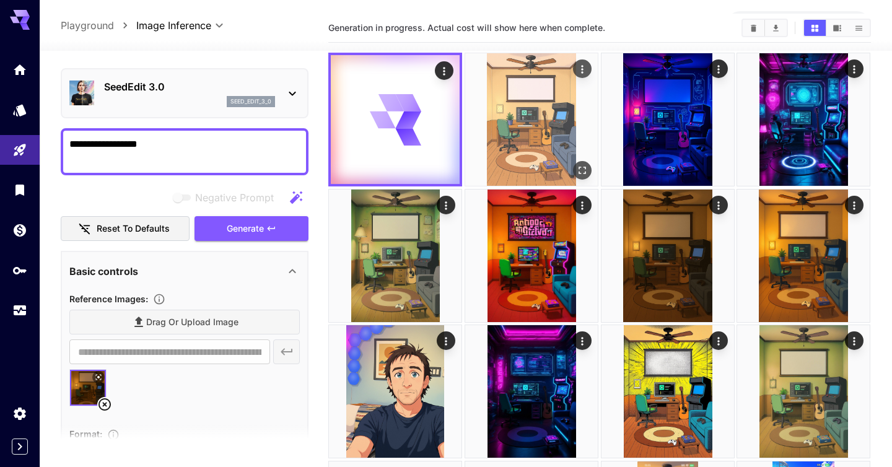
click at [580, 168] on icon "Open in fullscreen" at bounding box center [582, 170] width 12 height 12
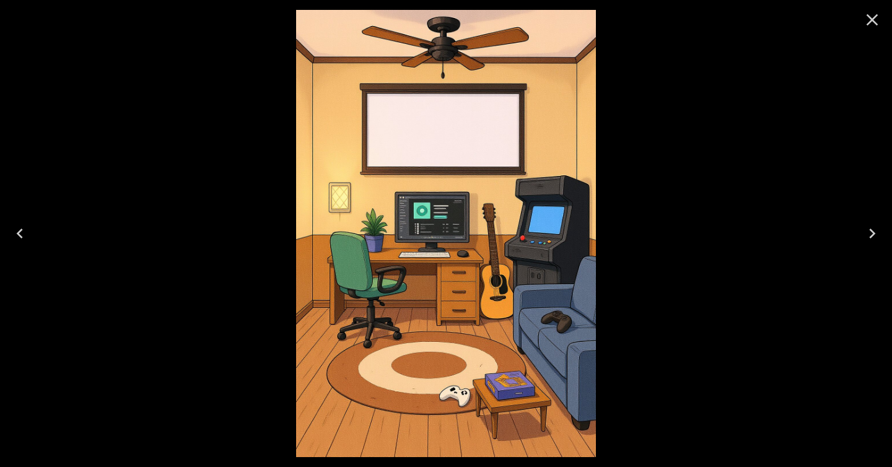
click at [874, 21] on icon "Close" at bounding box center [873, 20] width 12 height 12
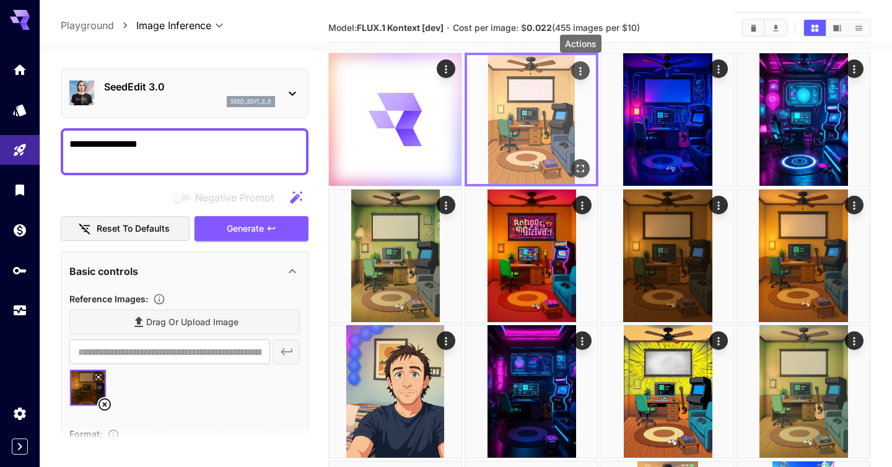
click at [581, 70] on icon "Actions" at bounding box center [580, 71] width 12 height 12
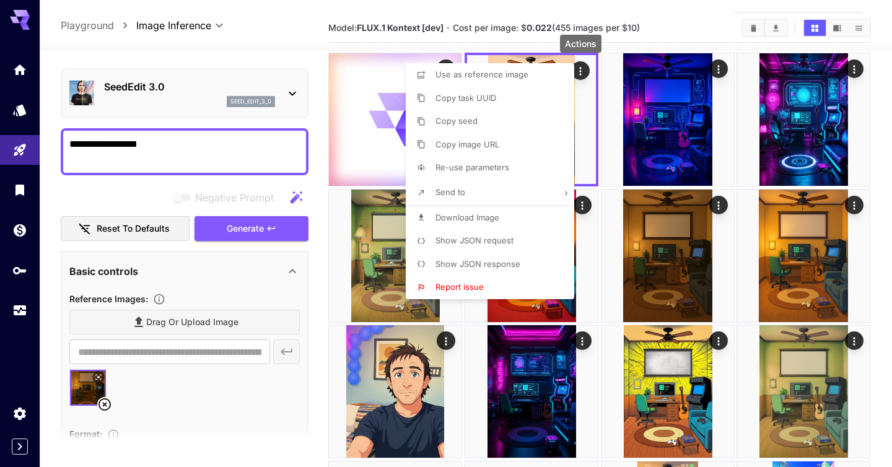
click at [502, 238] on span "Show JSON request" at bounding box center [474, 240] width 78 height 10
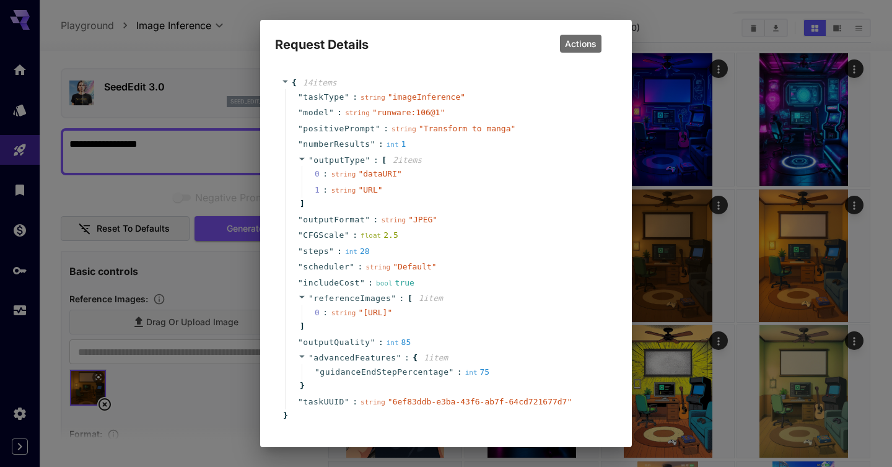
click at [680, 34] on div "Request Details { 14 item s " taskType " : string " imageInference " " model " …" at bounding box center [446, 233] width 892 height 467
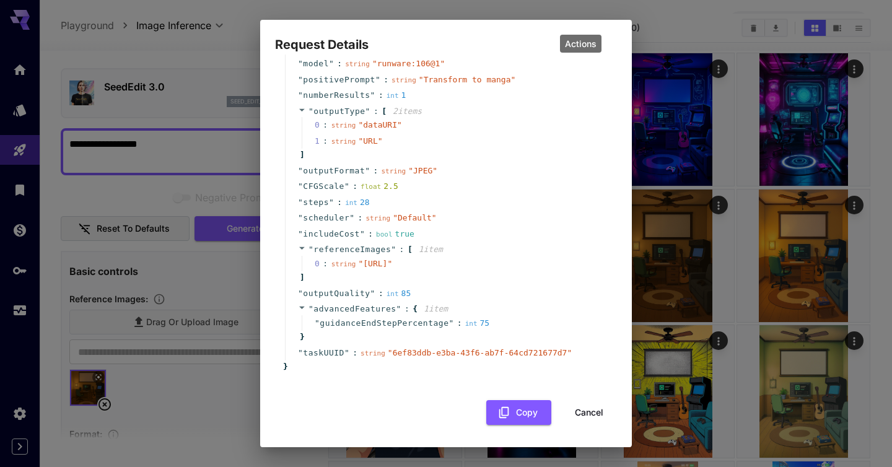
click at [586, 410] on button "Cancel" at bounding box center [589, 412] width 56 height 25
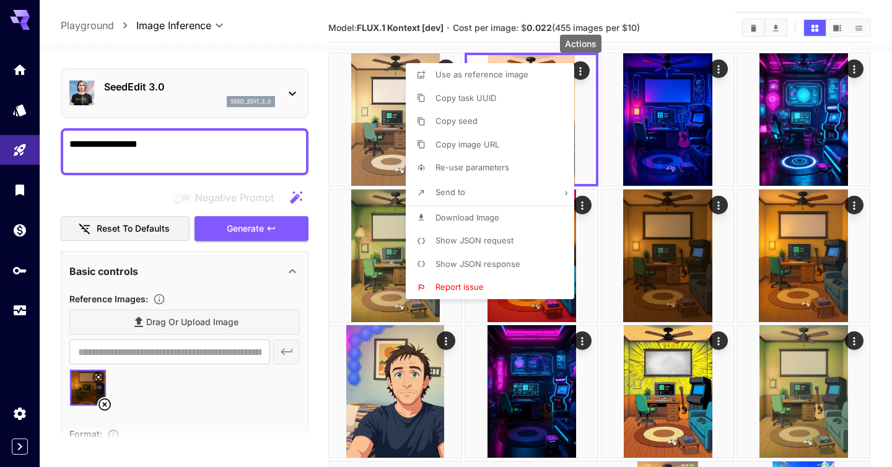
click at [707, 27] on div at bounding box center [446, 233] width 892 height 467
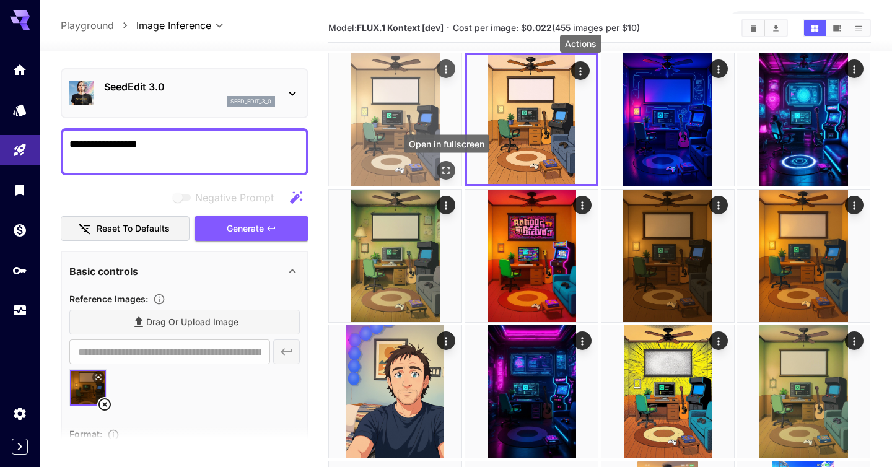
click at [445, 170] on icon "Open in fullscreen" at bounding box center [446, 170] width 12 height 12
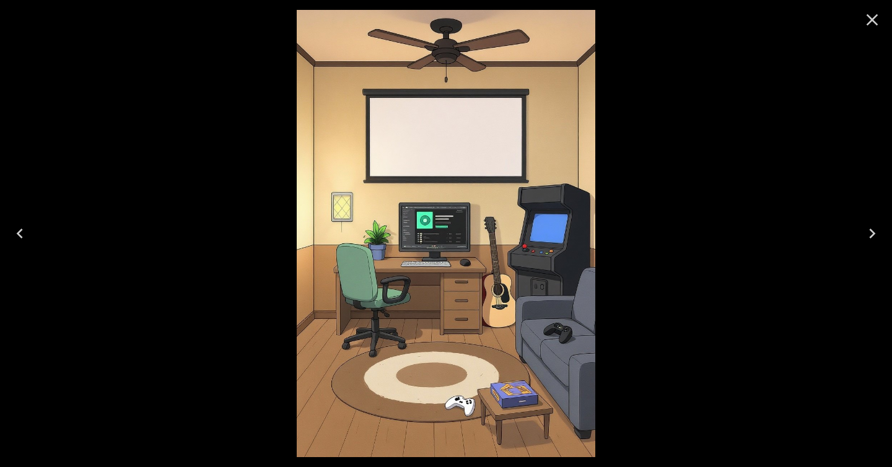
click at [872, 19] on icon "Close" at bounding box center [873, 20] width 12 height 12
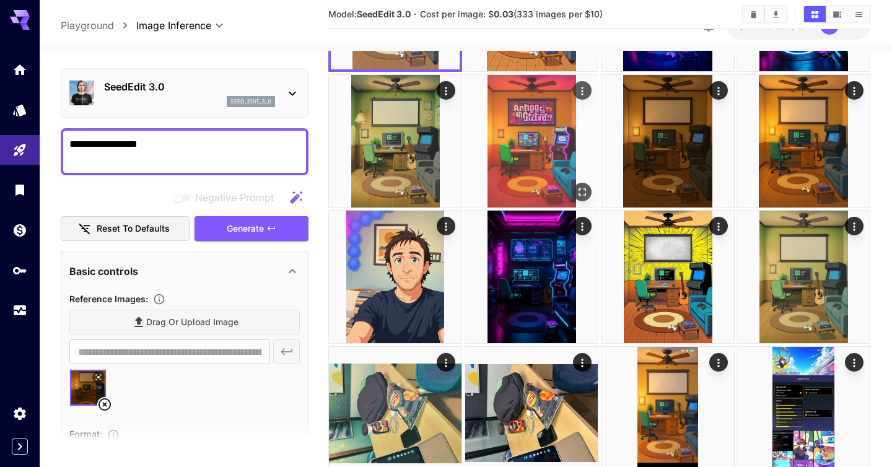
scroll to position [382, 0]
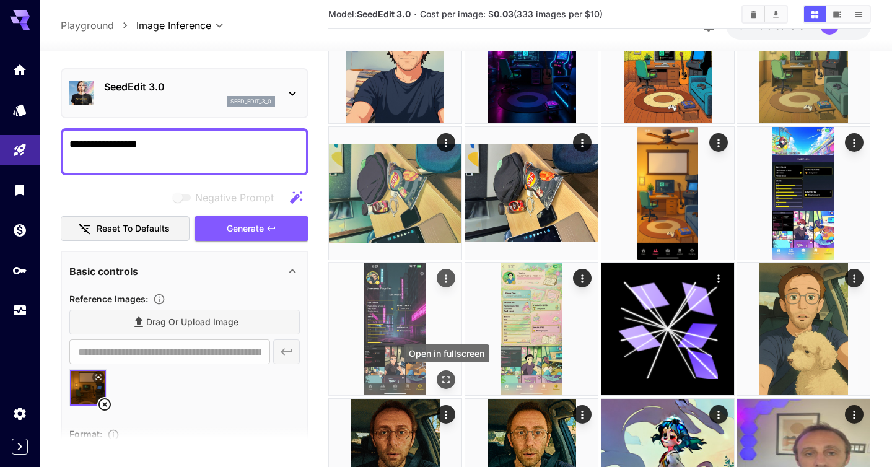
click at [449, 384] on icon "Open in fullscreen" at bounding box center [446, 380] width 12 height 12
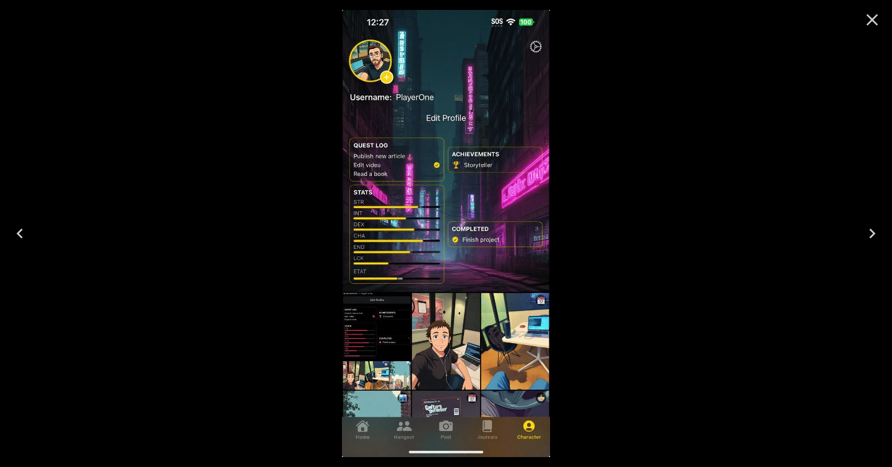
click at [875, 19] on icon "Close" at bounding box center [872, 20] width 20 height 20
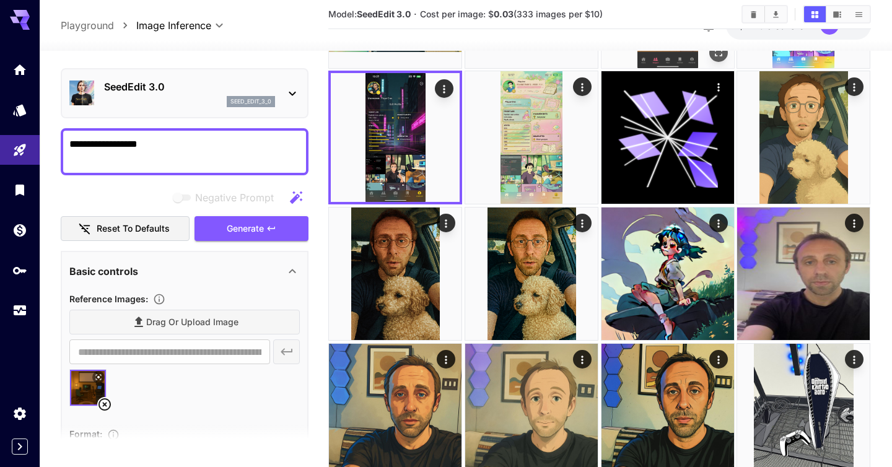
scroll to position [755, 0]
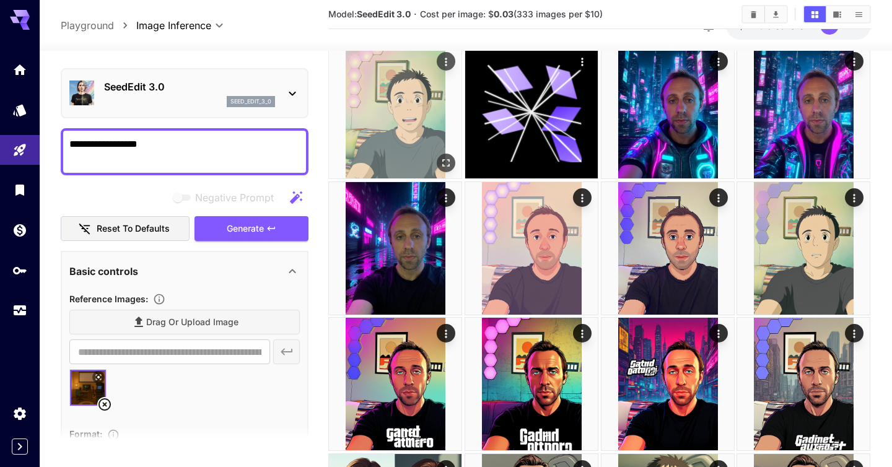
scroll to position [1709, 0]
